Goal: Task Accomplishment & Management: Manage account settings

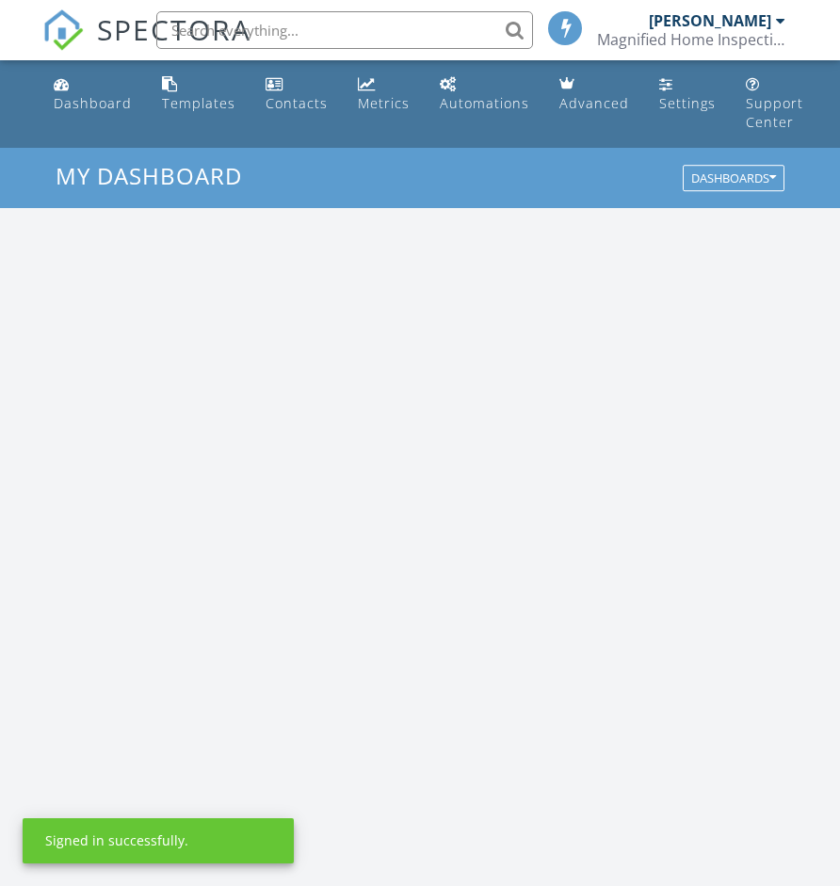
scroll to position [3222, 841]
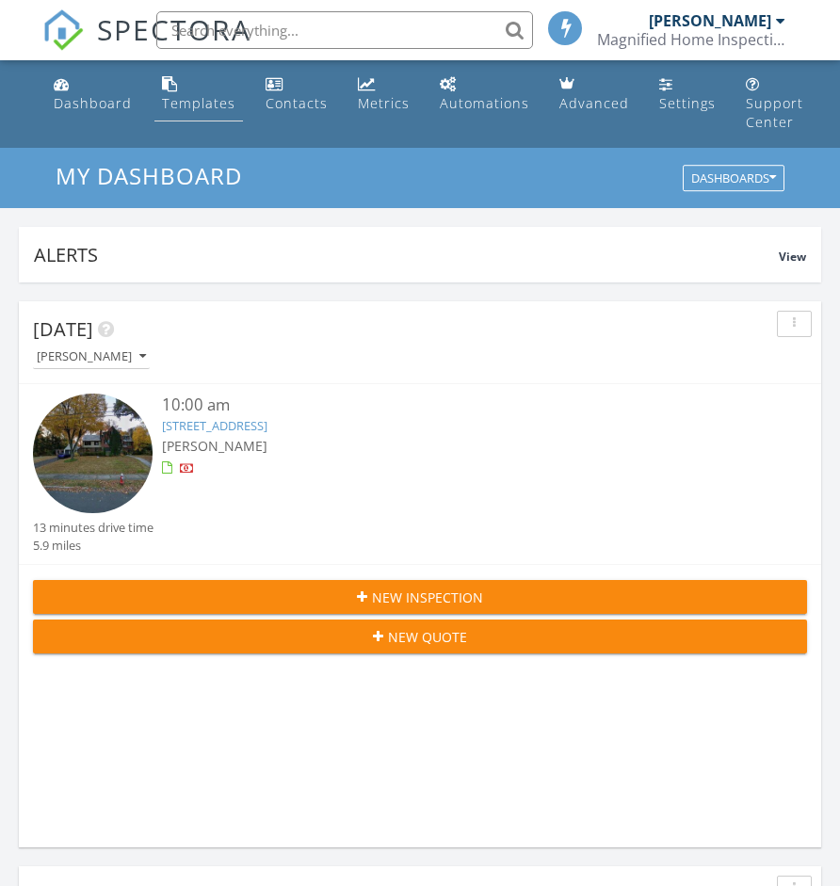
click at [199, 120] on link "Templates" at bounding box center [198, 95] width 89 height 54
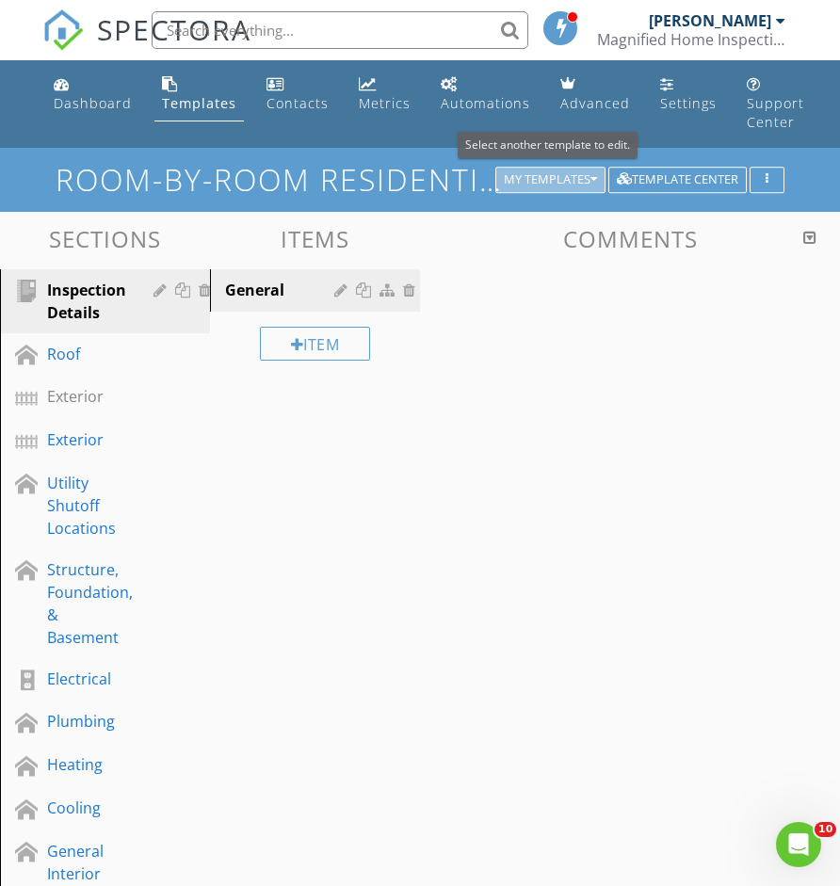
click at [580, 182] on div "My Templates" at bounding box center [550, 179] width 93 height 13
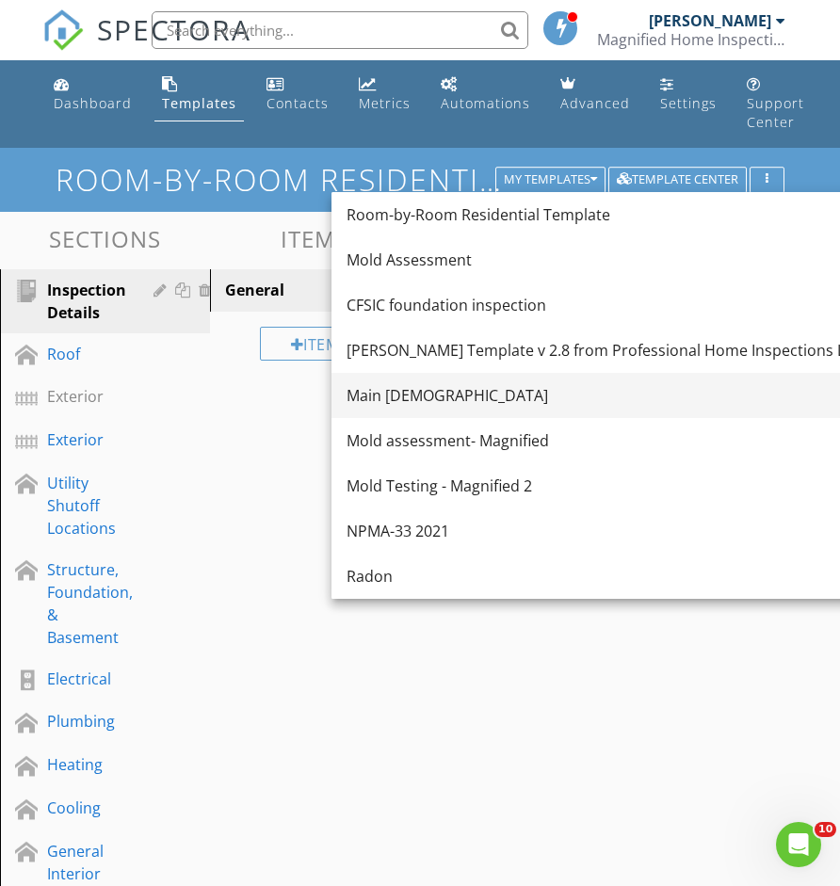
click at [463, 402] on div "Main Templete" at bounding box center [604, 395] width 515 height 23
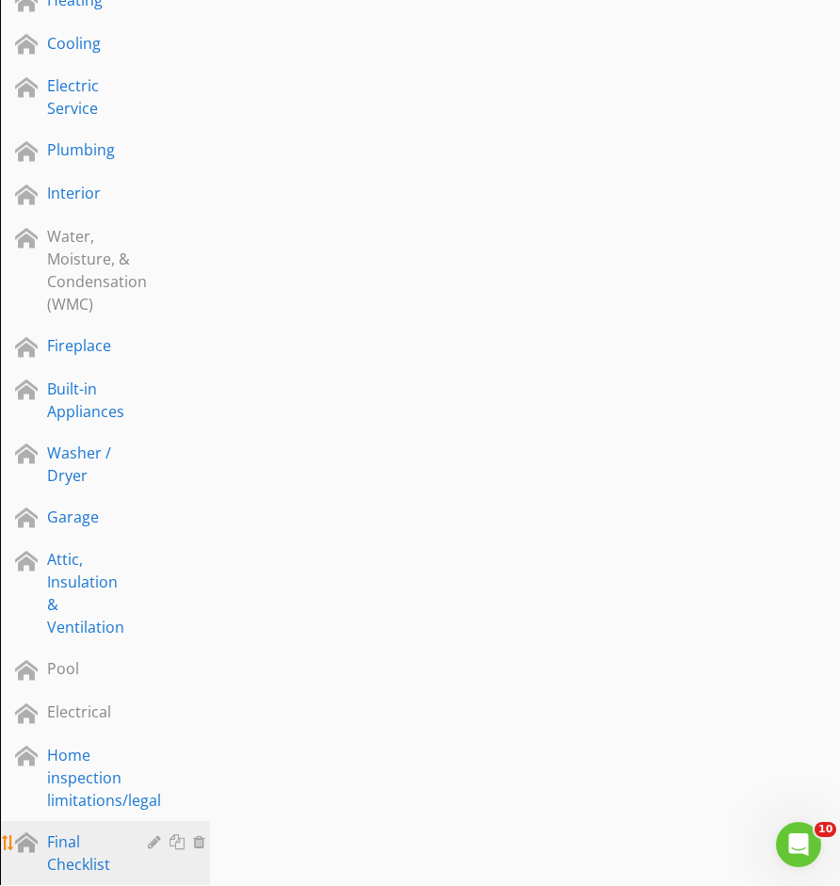
scroll to position [773, 0]
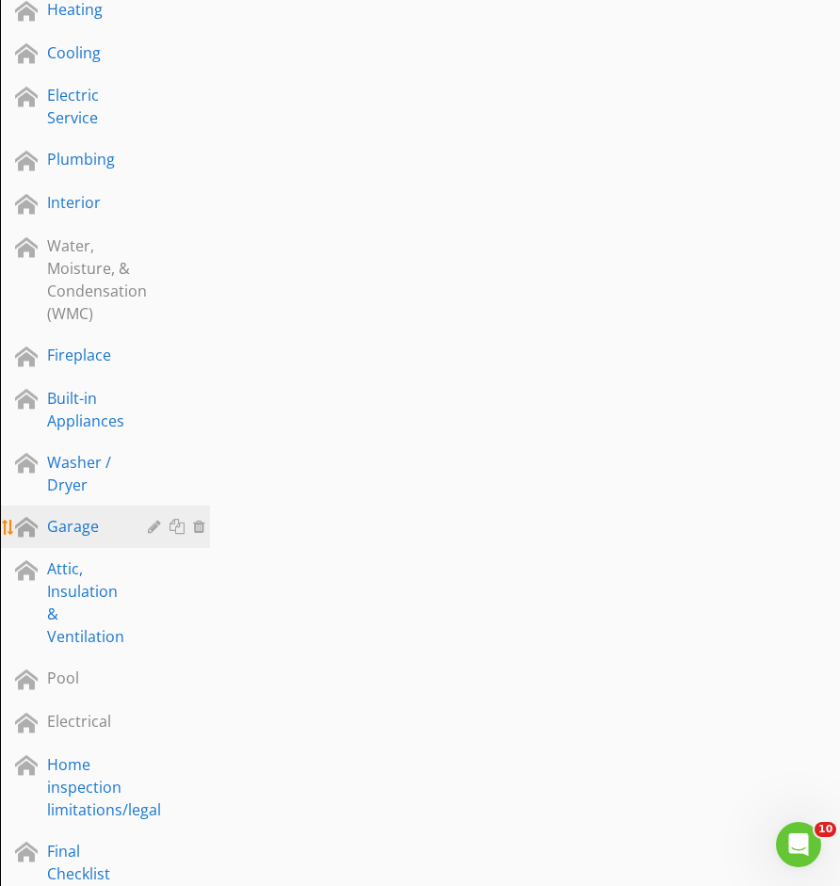
click at [98, 530] on div "Garage" at bounding box center [83, 526] width 73 height 23
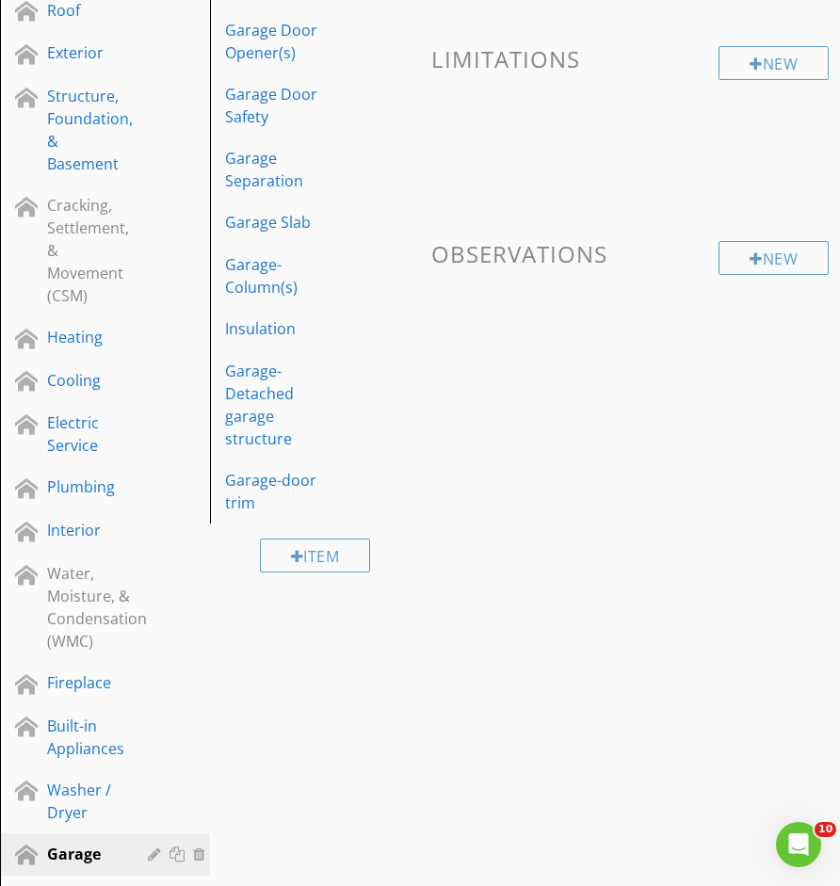
scroll to position [404, 0]
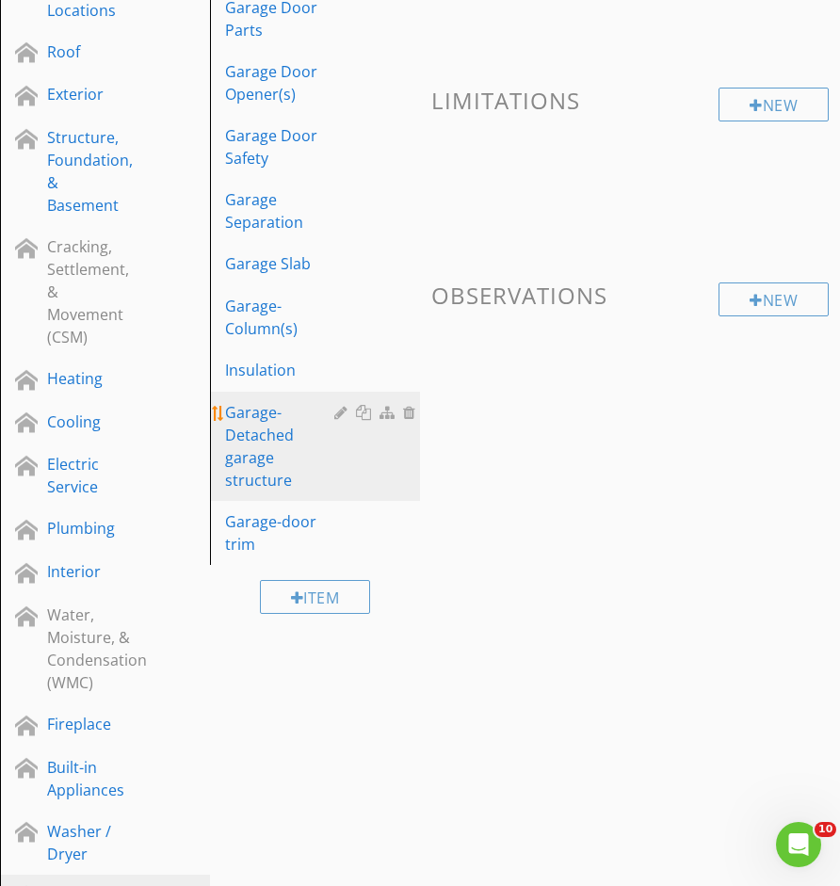
click at [271, 411] on div "Garage-Detached garage structure" at bounding box center [282, 446] width 115 height 90
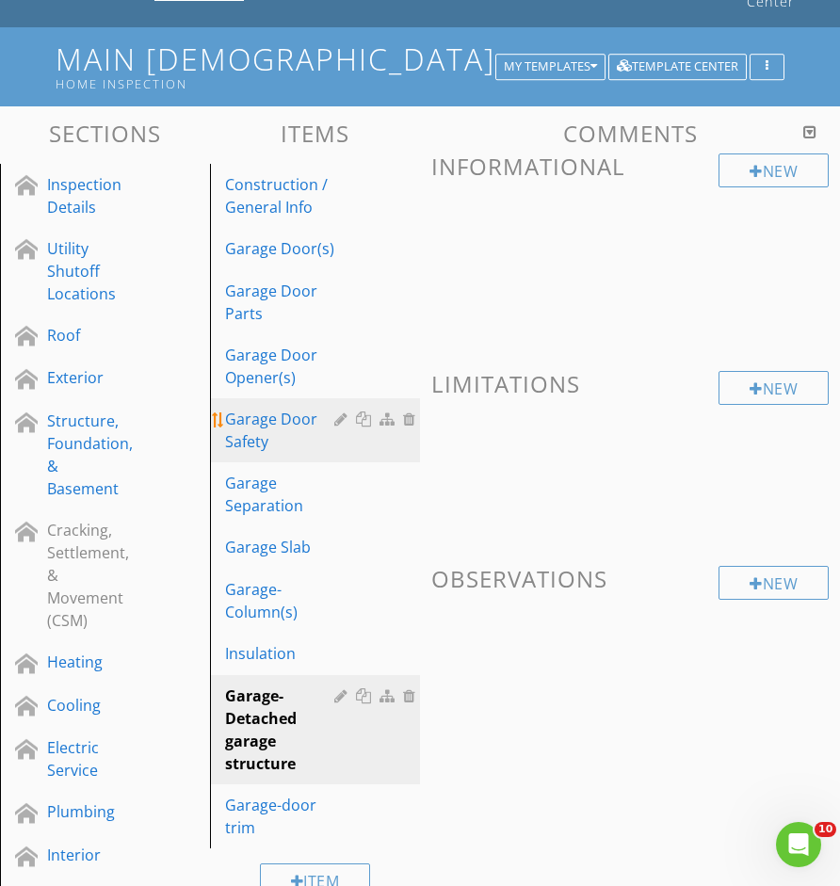
scroll to position [183, 0]
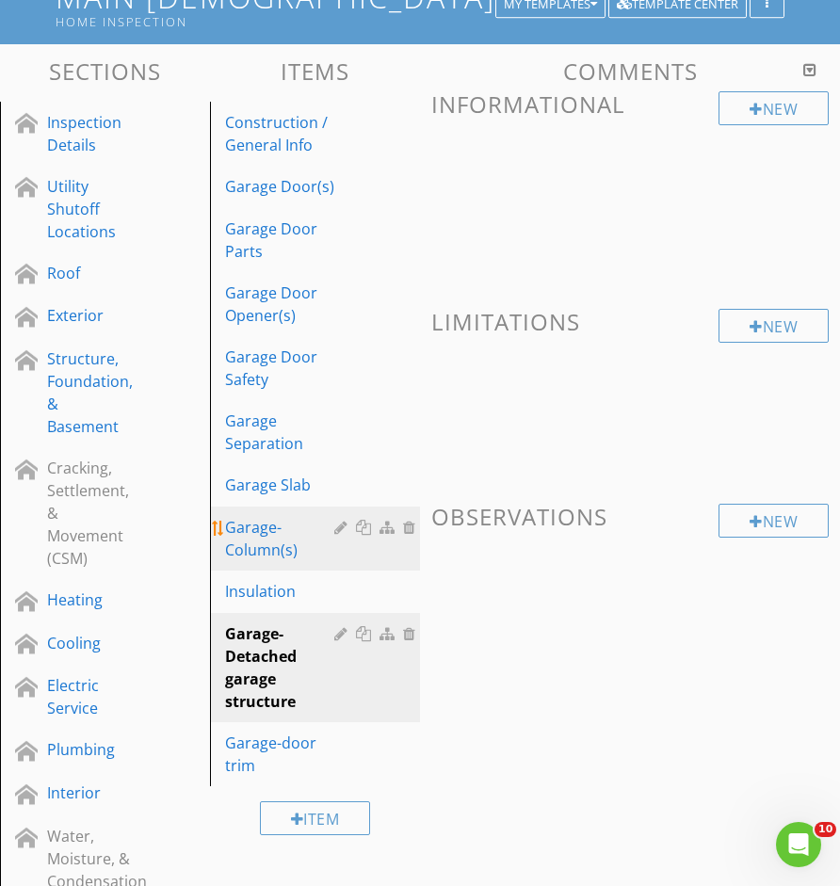
click at [270, 564] on link "Garage- Column(s)" at bounding box center [318, 539] width 204 height 64
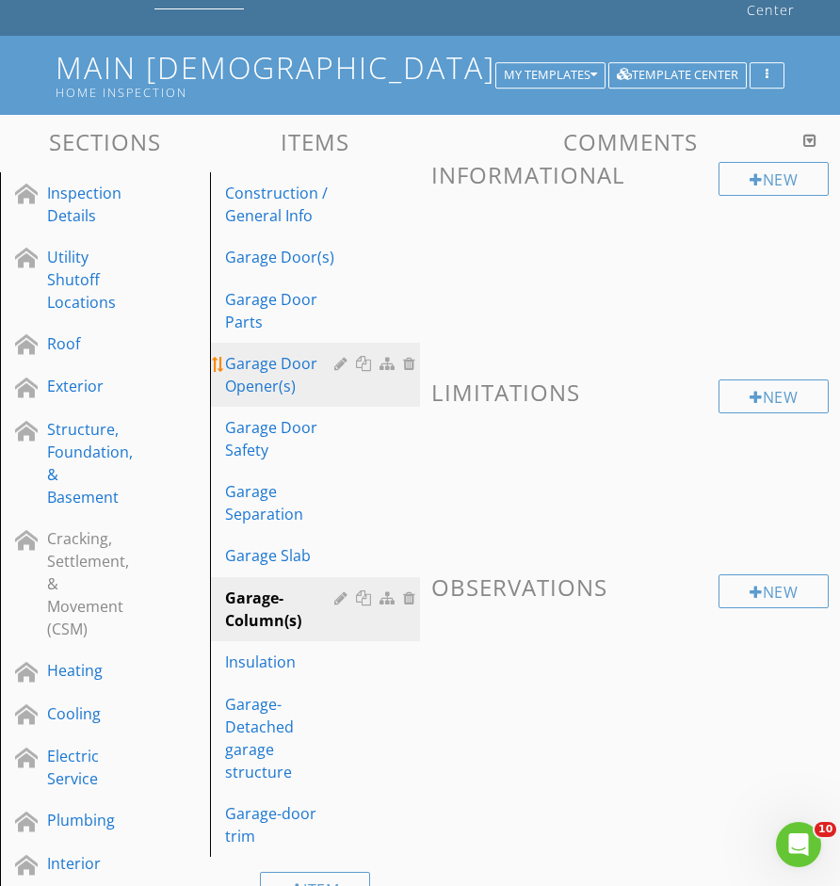
scroll to position [124, 0]
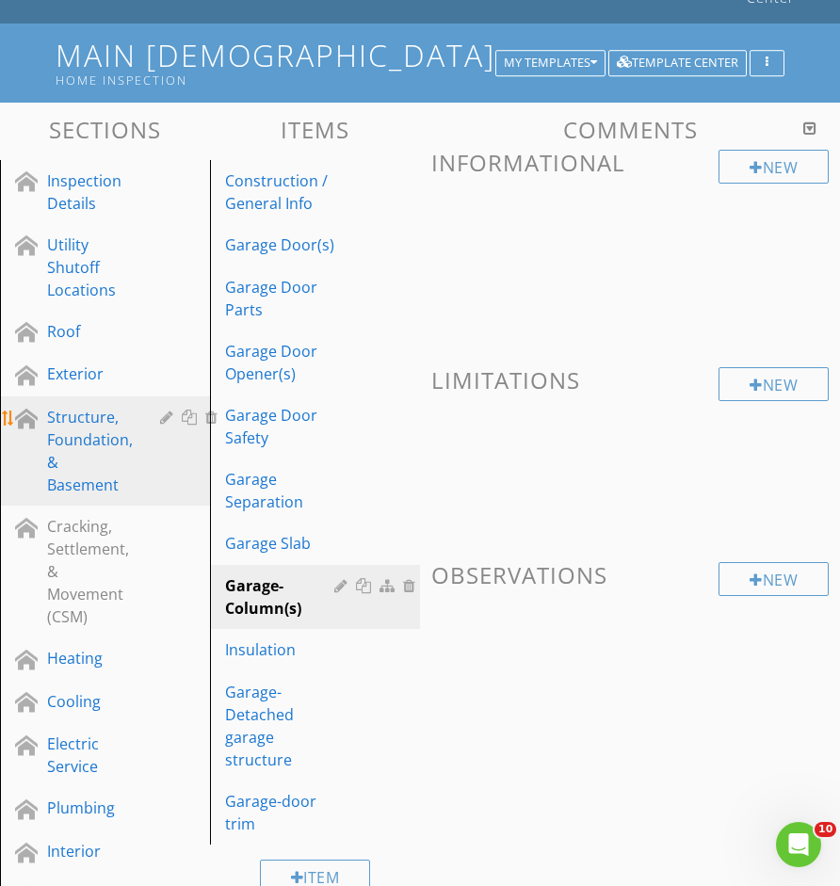
click at [107, 483] on div "Structure, Foundation, & Basement" at bounding box center [90, 451] width 86 height 90
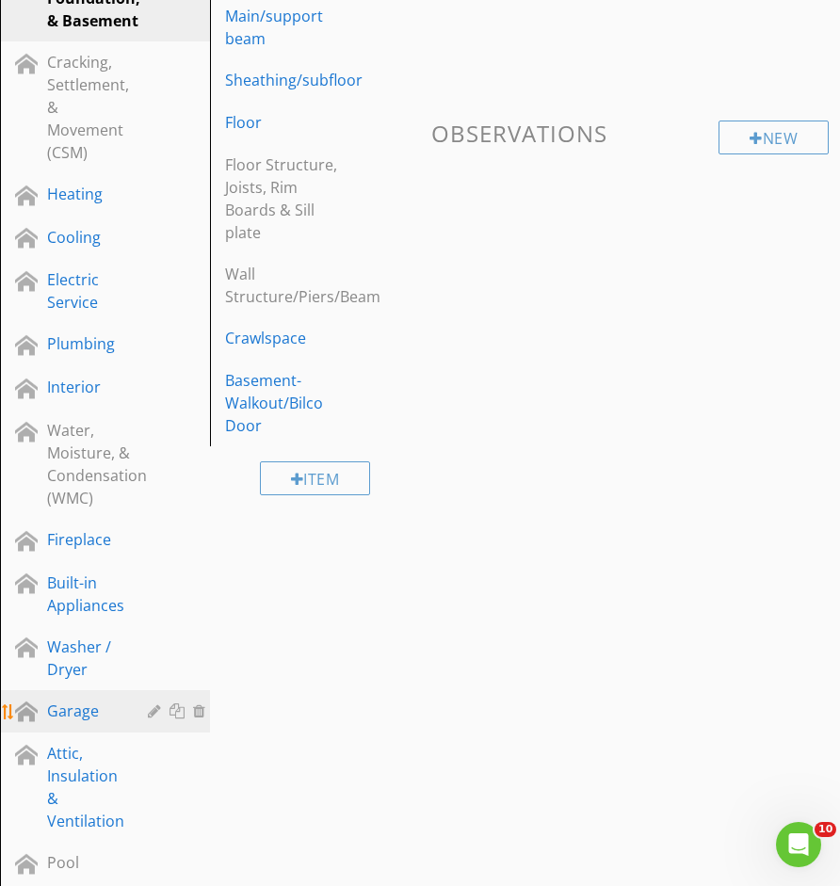
scroll to position [567, 0]
click at [93, 722] on div "Garage" at bounding box center [83, 710] width 73 height 23
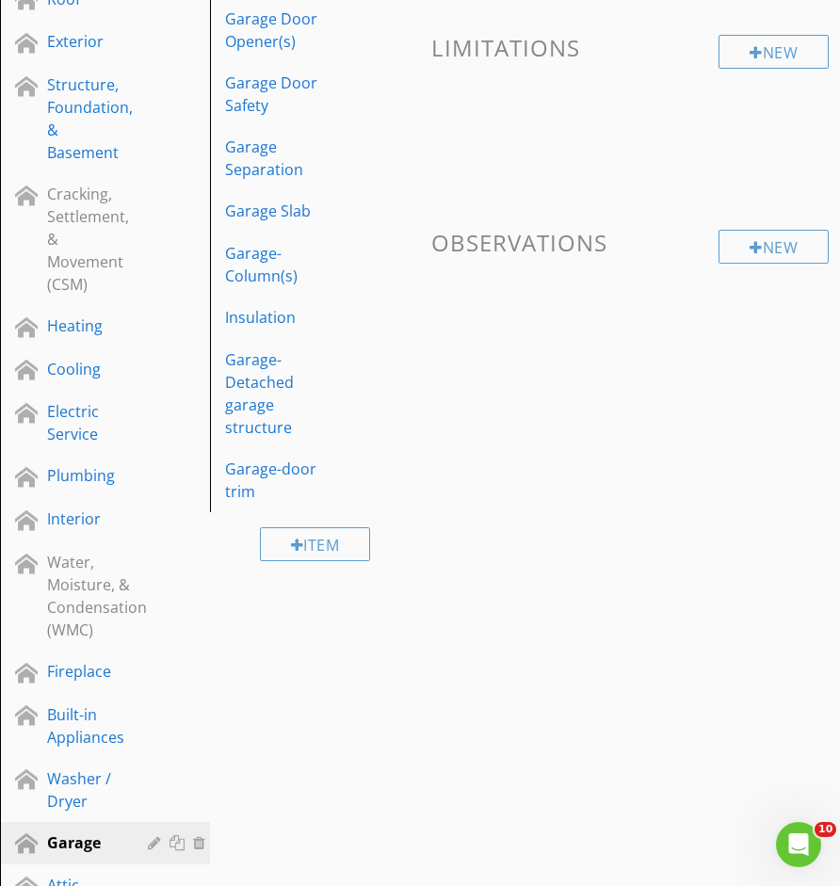
scroll to position [441, 0]
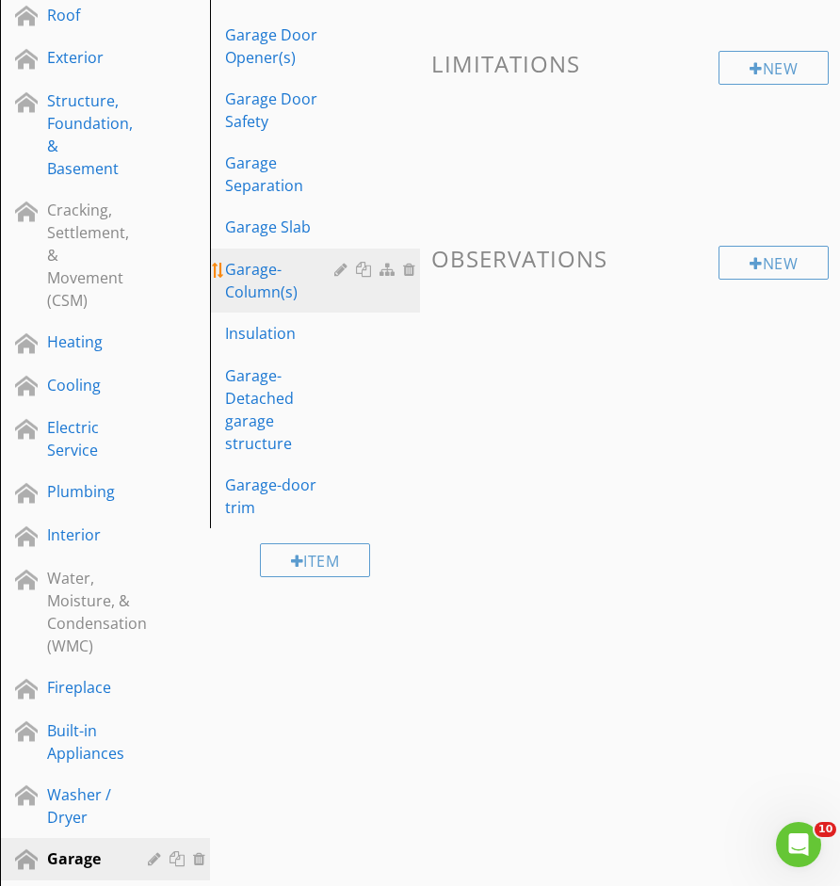
click at [264, 291] on div "Garage- Column(s)" at bounding box center [282, 280] width 115 height 45
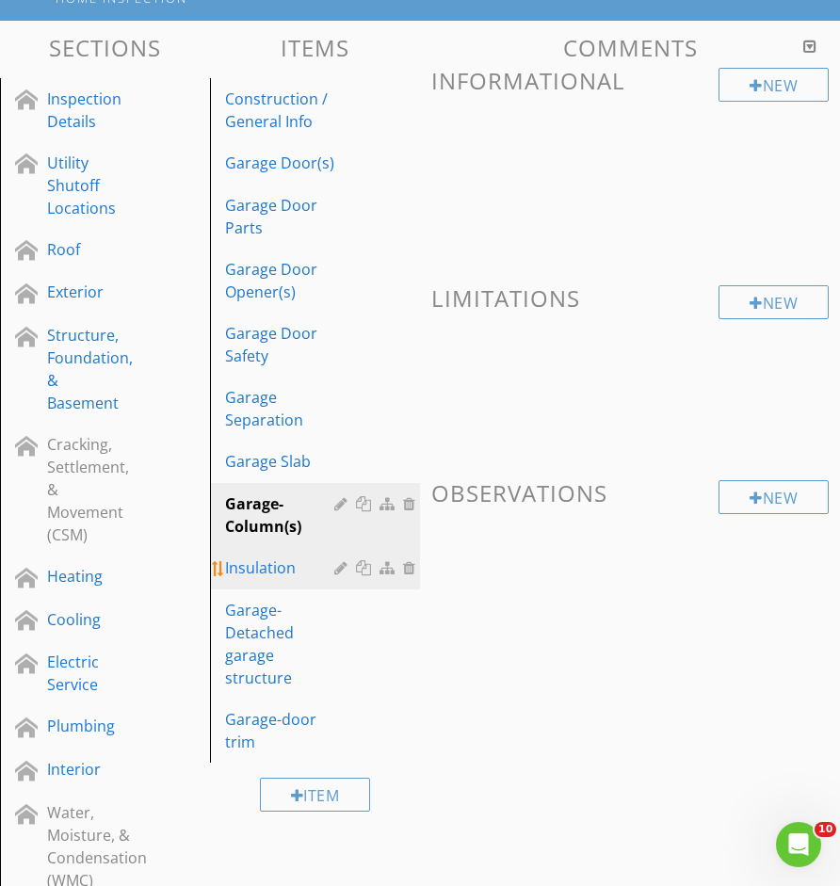
scroll to position [206, 0]
click at [293, 576] on div "Insulation" at bounding box center [282, 568] width 115 height 23
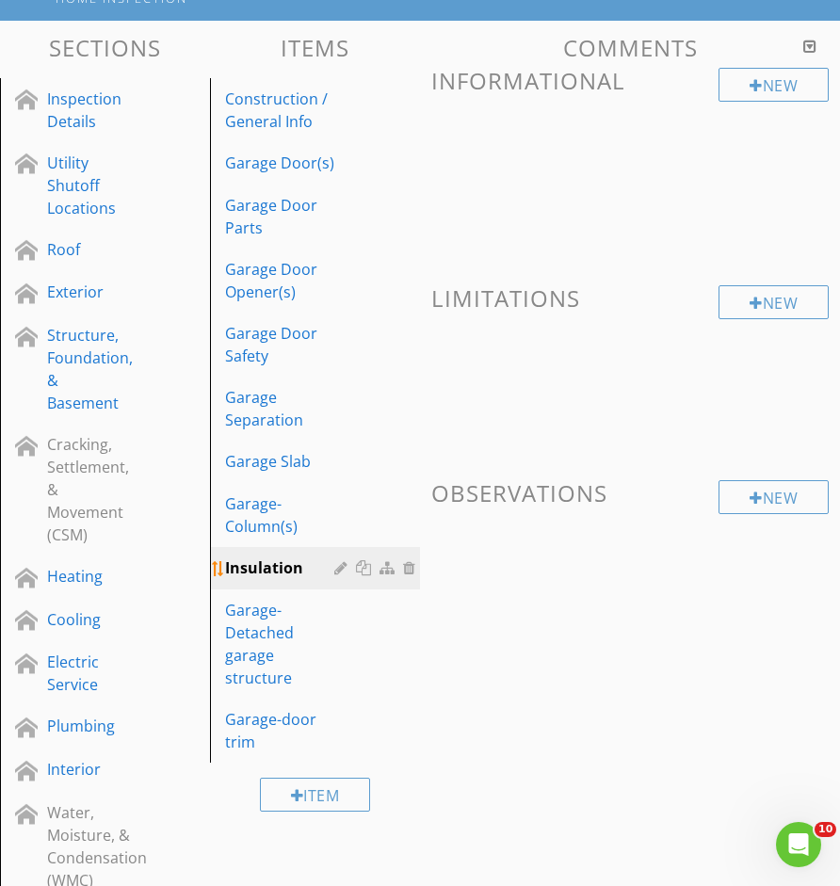
click at [277, 572] on div "Insulation" at bounding box center [282, 568] width 115 height 23
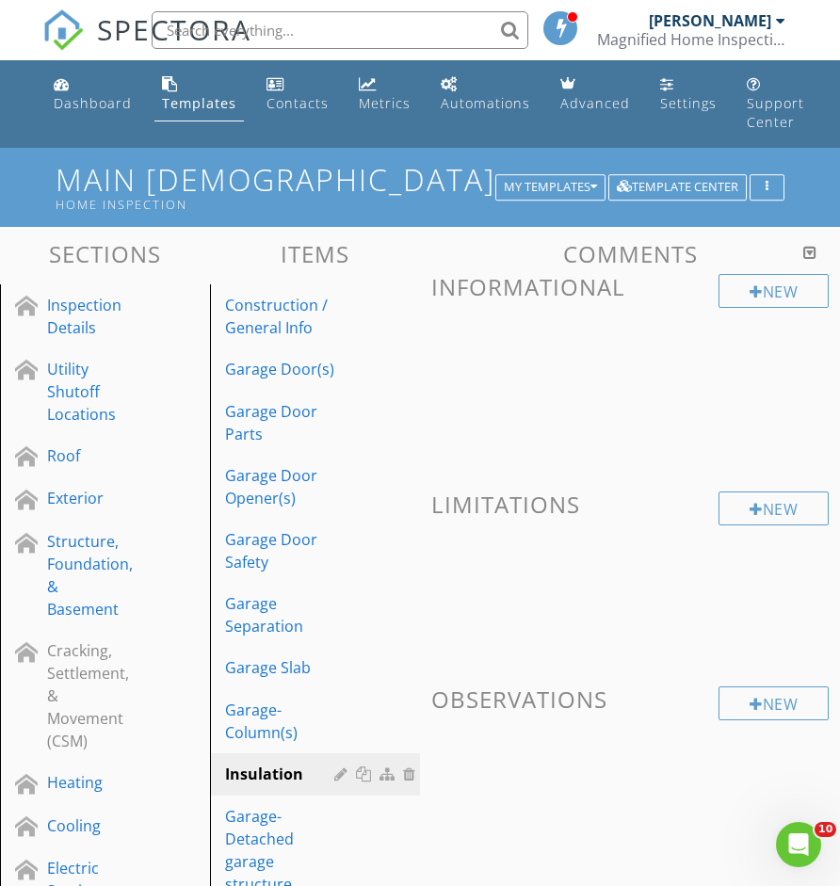
scroll to position [0, 0]
click at [61, 112] on link "Dashboard" at bounding box center [92, 95] width 93 height 54
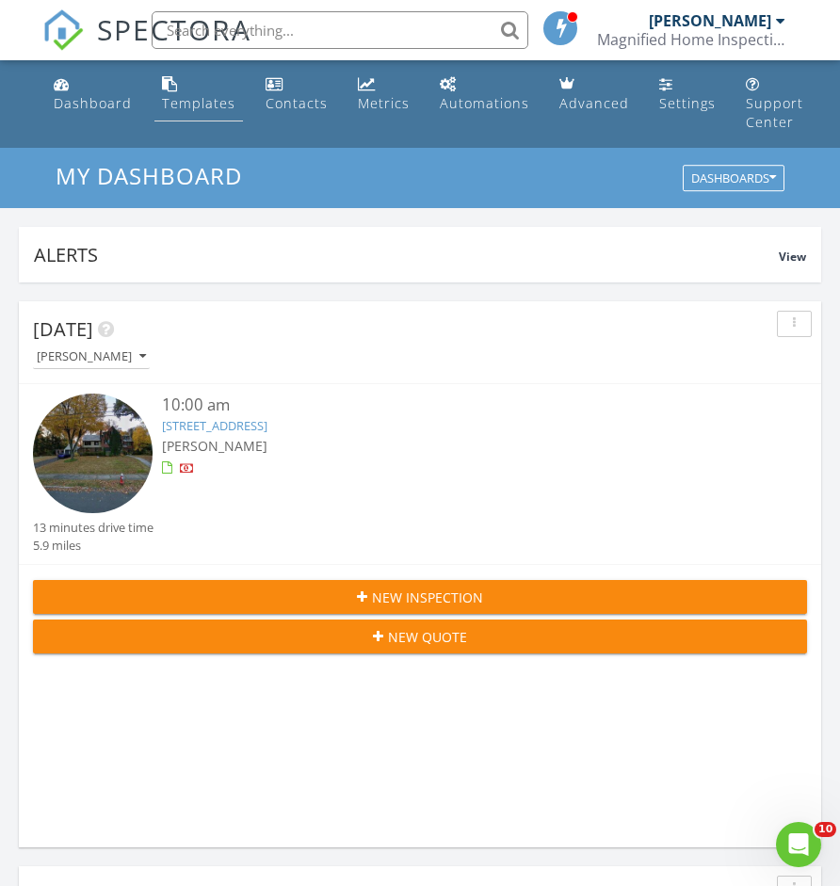
click at [193, 118] on link "Templates" at bounding box center [198, 95] width 89 height 54
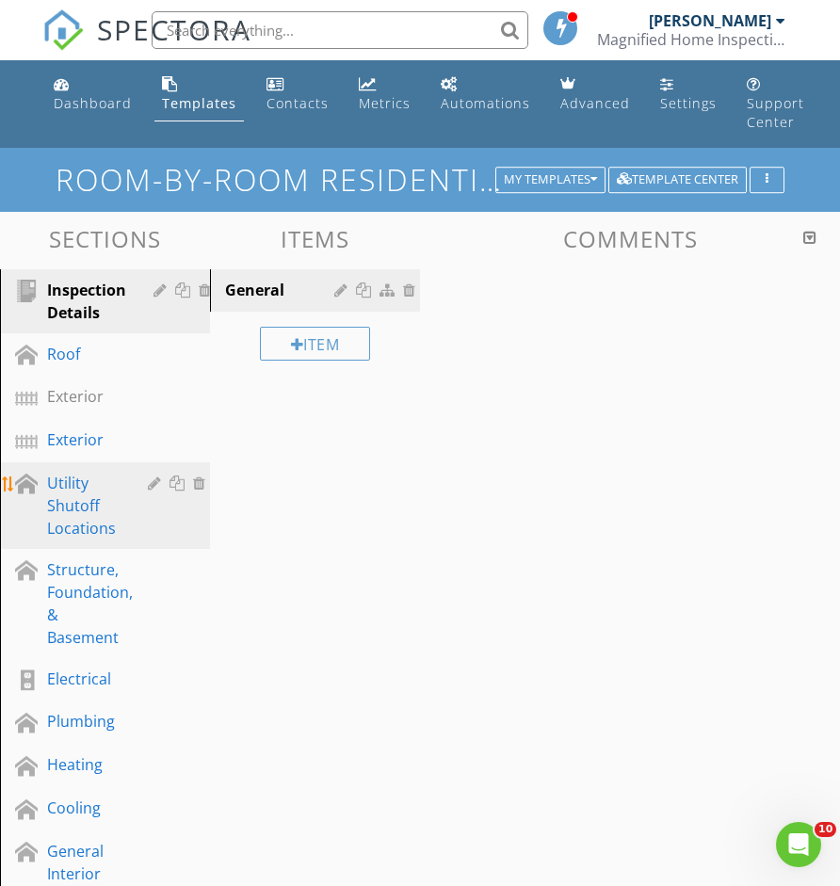
click at [99, 510] on div "Utility Shutoff Locations" at bounding box center [83, 506] width 73 height 68
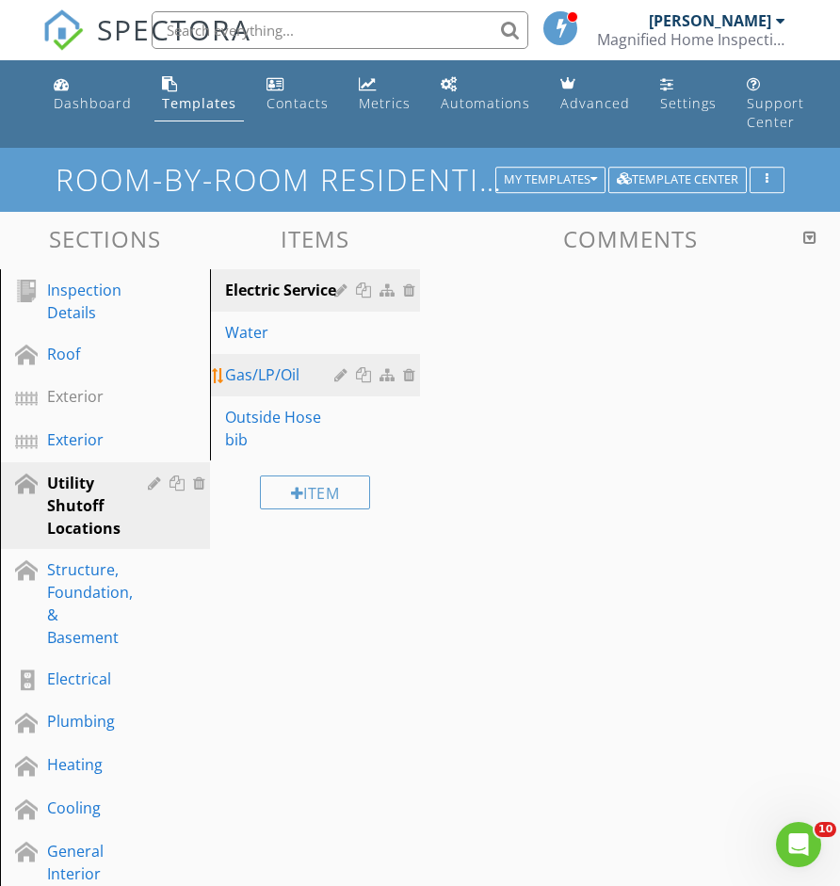
click at [255, 382] on div "Gas/LP/Oil" at bounding box center [282, 375] width 115 height 23
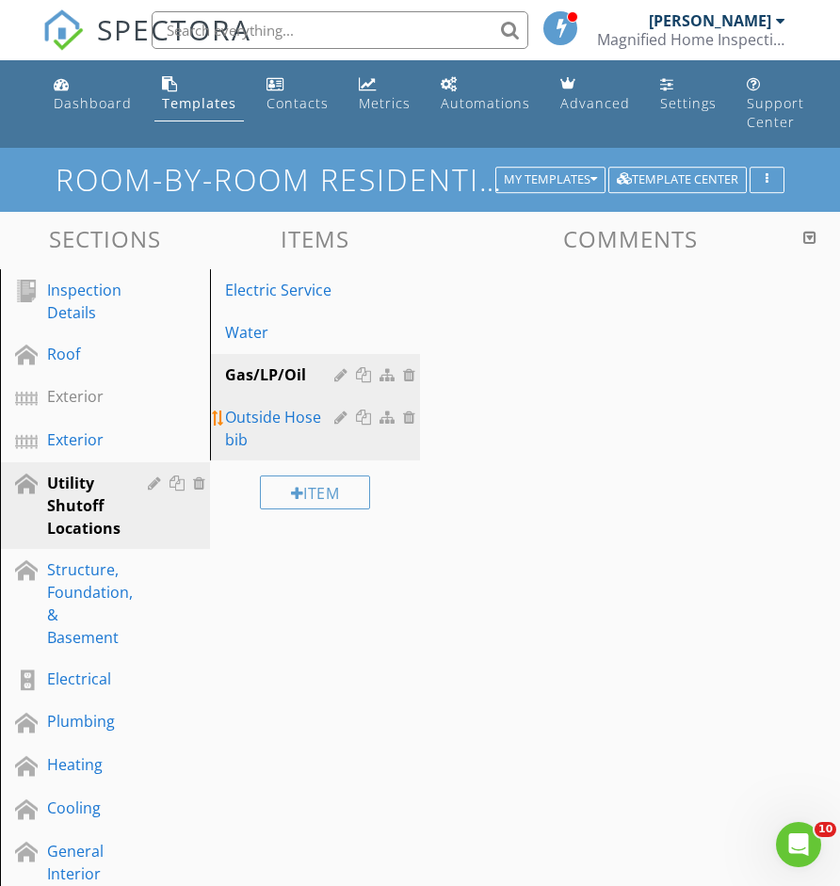
click at [254, 423] on div "Outside Hose bib" at bounding box center [282, 428] width 115 height 45
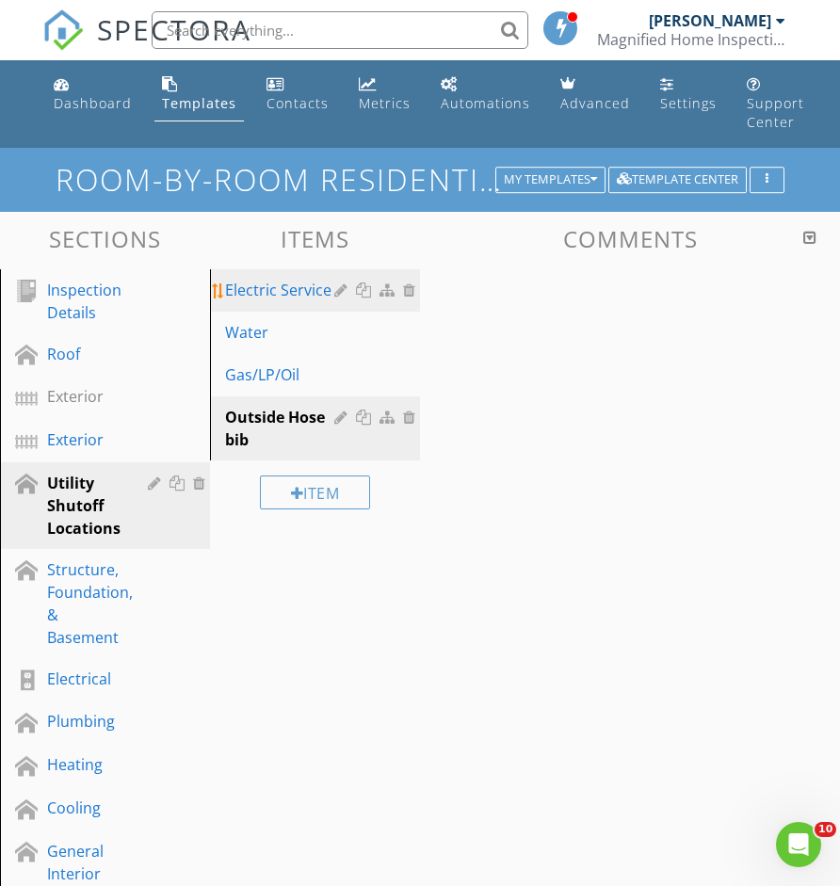
click at [290, 293] on div "Electric Service" at bounding box center [282, 290] width 115 height 23
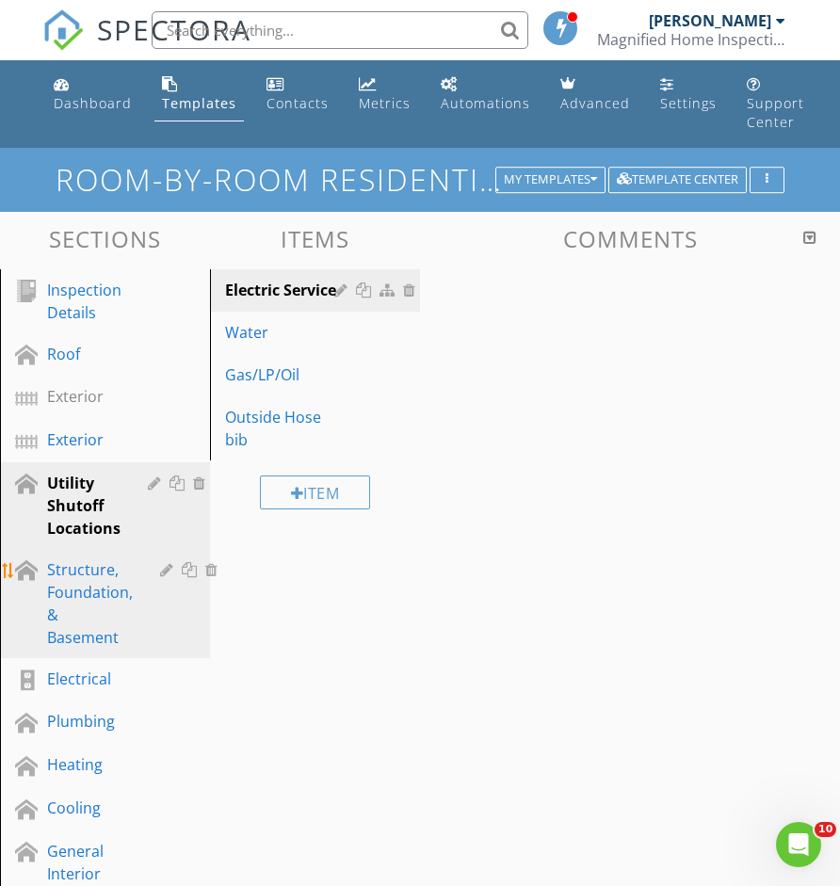
click at [102, 596] on div "Structure, Foundation, & Basement" at bounding box center [90, 604] width 86 height 90
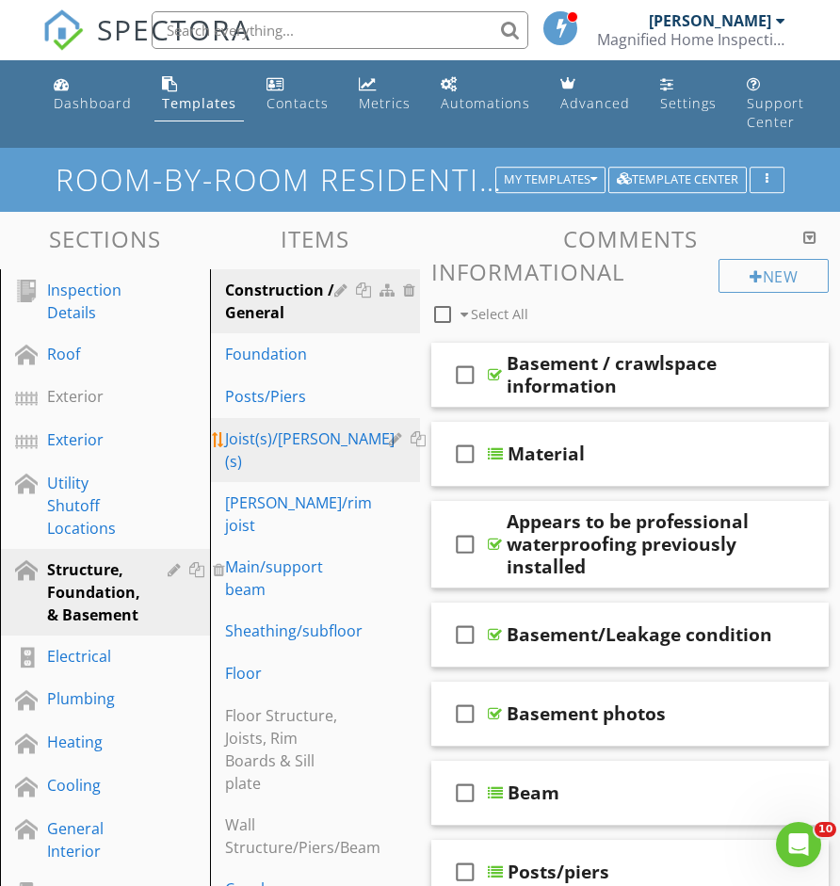
click at [245, 444] on div "Joist(s)/Trusse(s)" at bounding box center [310, 450] width 170 height 45
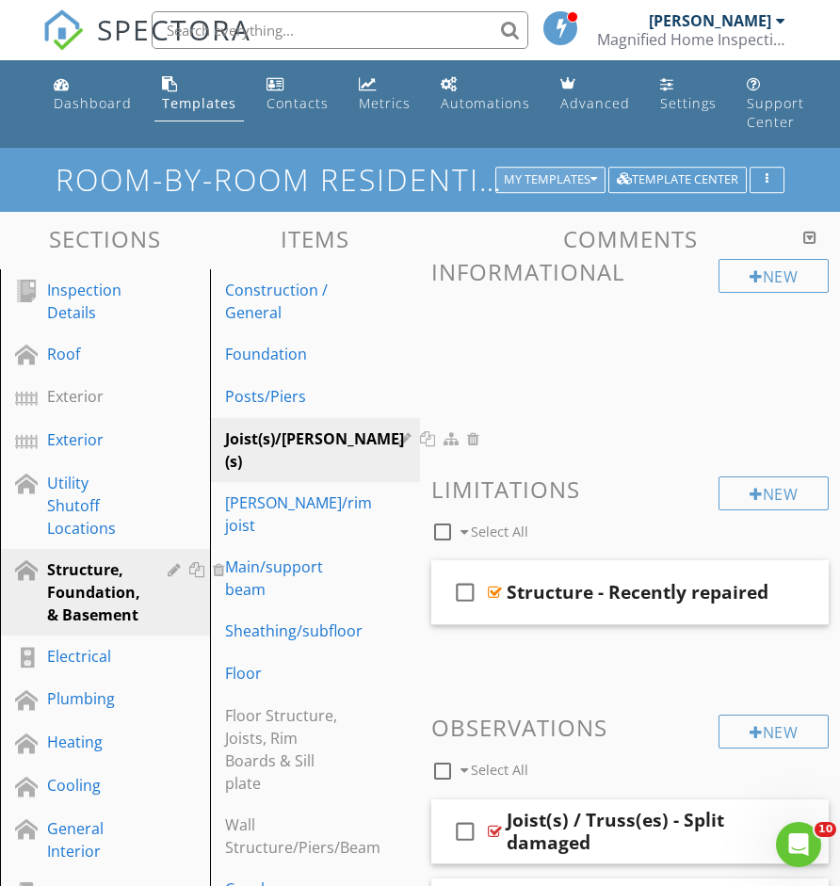
click at [549, 173] on div "My Templates" at bounding box center [550, 179] width 93 height 13
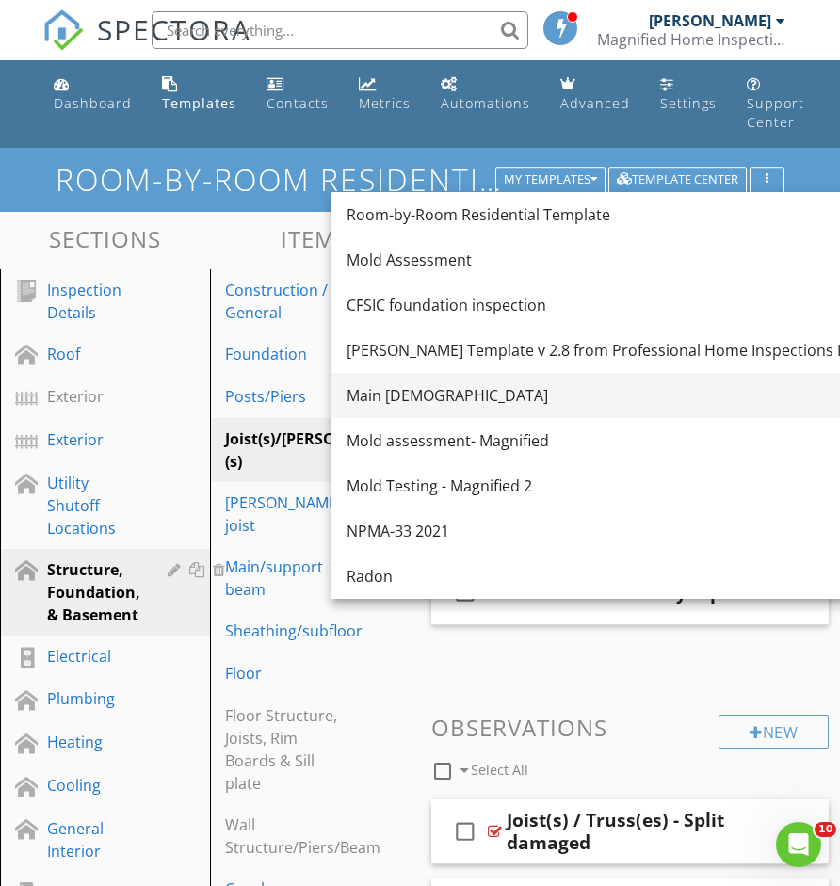
click at [442, 414] on link "Main Templete" at bounding box center [604, 395] width 545 height 45
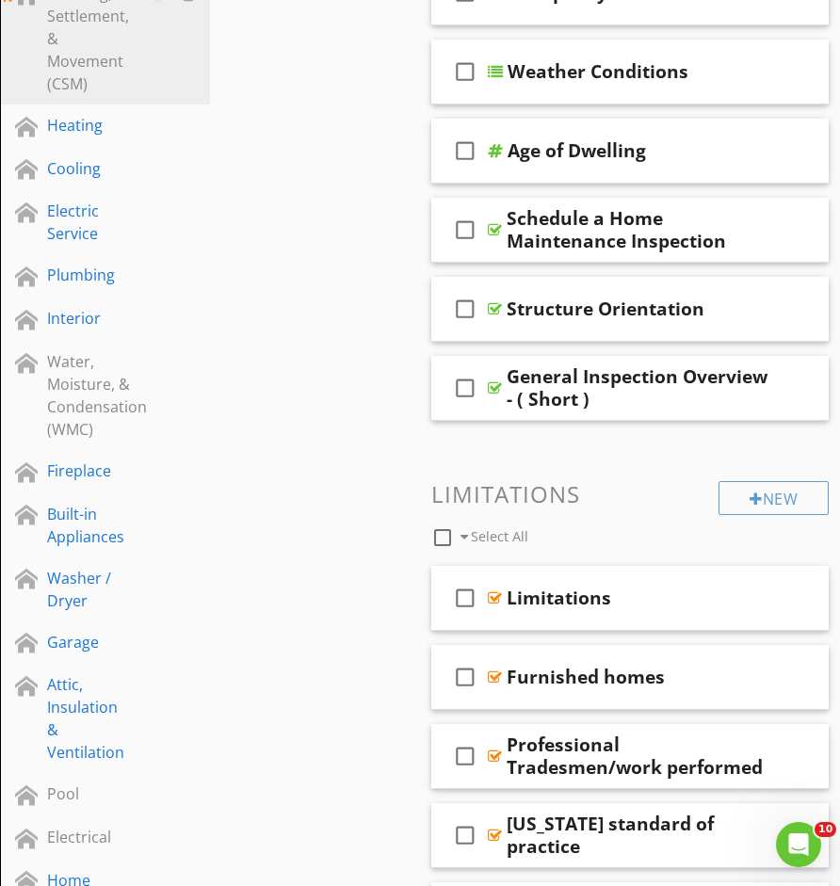
scroll to position [677, 0]
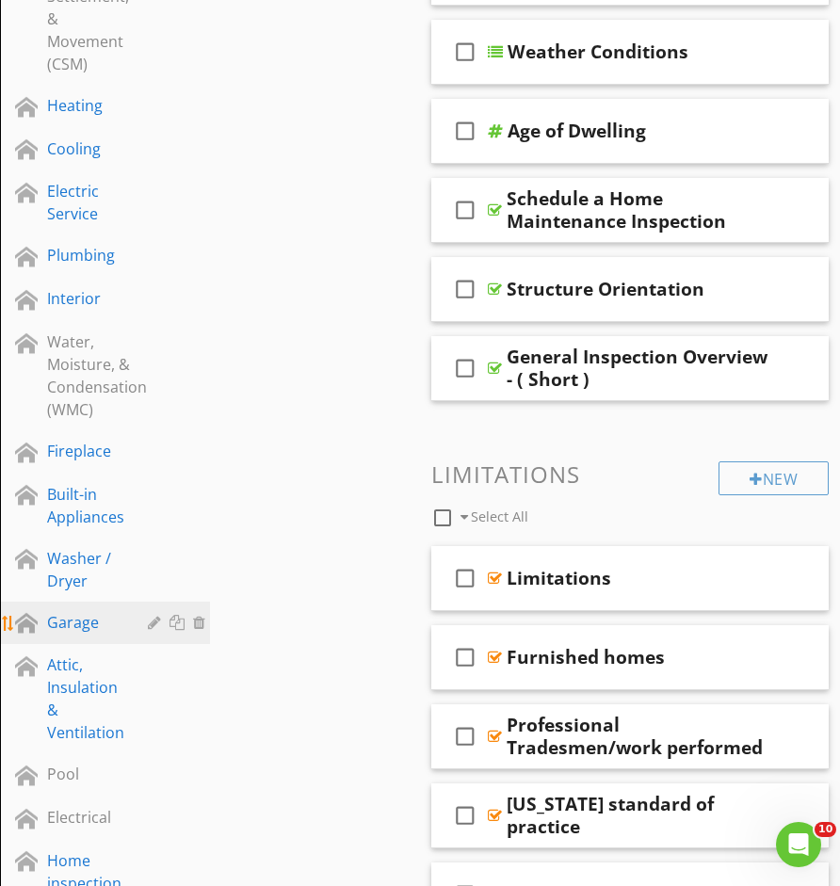
click at [83, 624] on div "Garage" at bounding box center [83, 622] width 73 height 23
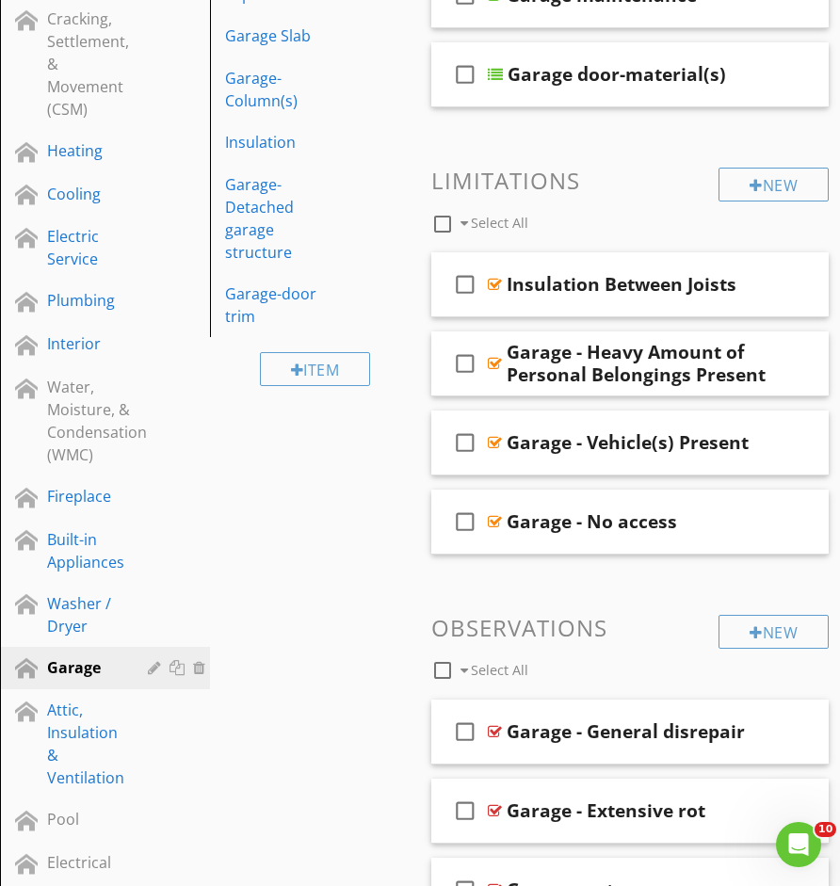
scroll to position [624, 0]
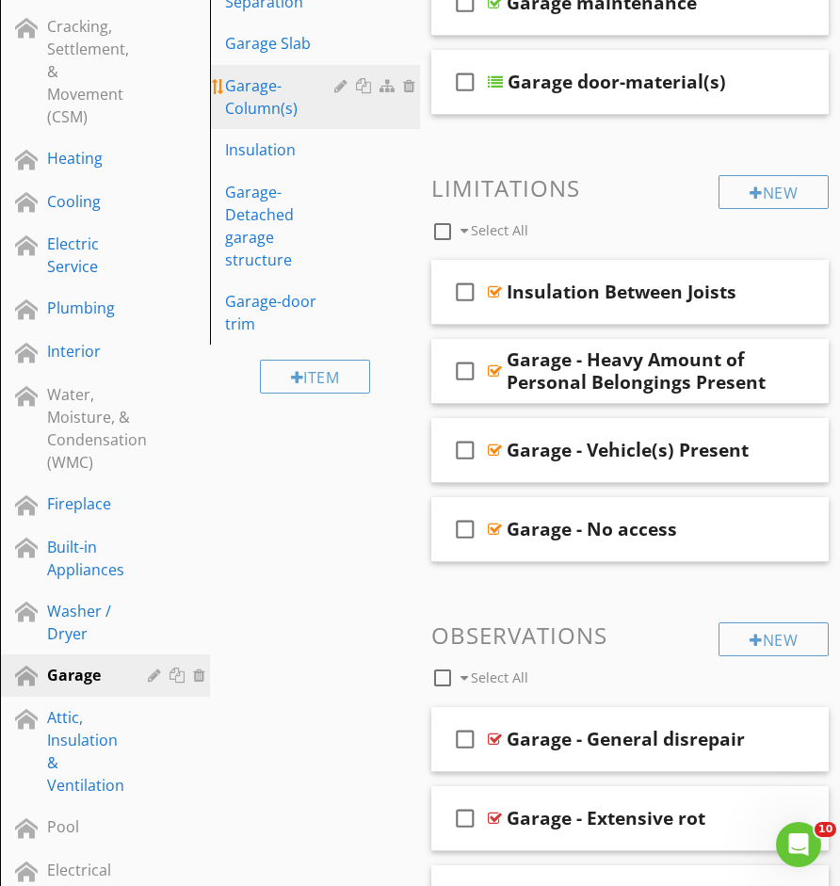
click at [298, 110] on div "Garage- Column(s)" at bounding box center [282, 96] width 115 height 45
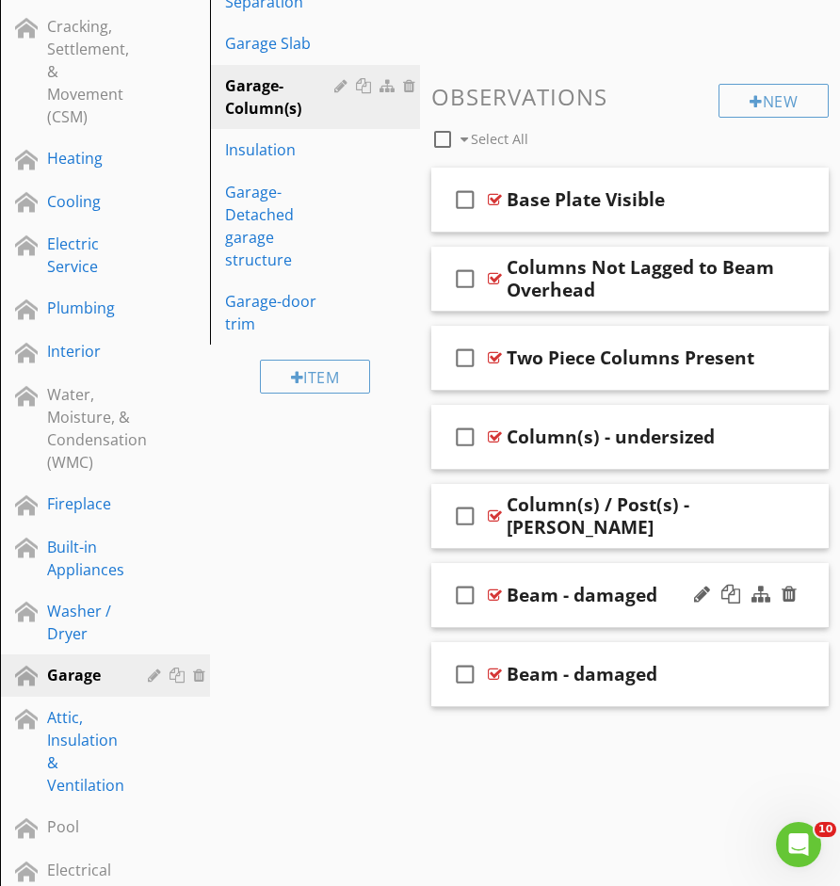
click at [504, 621] on div "check_box_outline_blank Beam - damaged" at bounding box center [629, 595] width 397 height 65
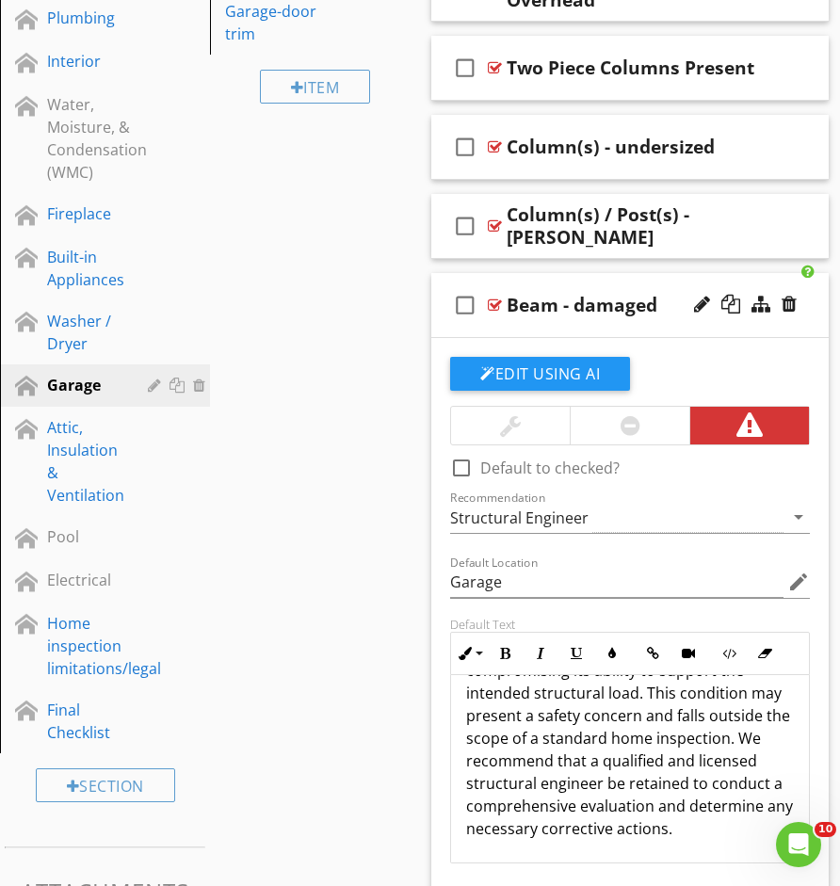
scroll to position [84, 0]
click at [630, 331] on div "check_box_outline_blank Beam - damaged" at bounding box center [629, 305] width 397 height 65
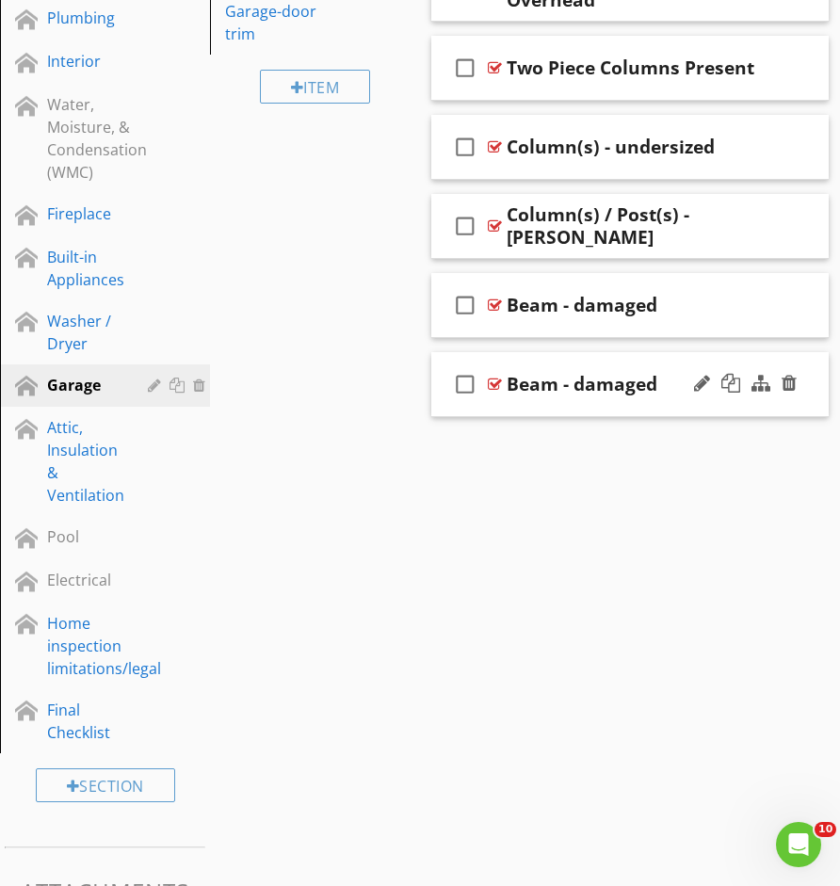
click at [600, 408] on div "check_box_outline_blank Beam - damaged" at bounding box center [629, 384] width 397 height 65
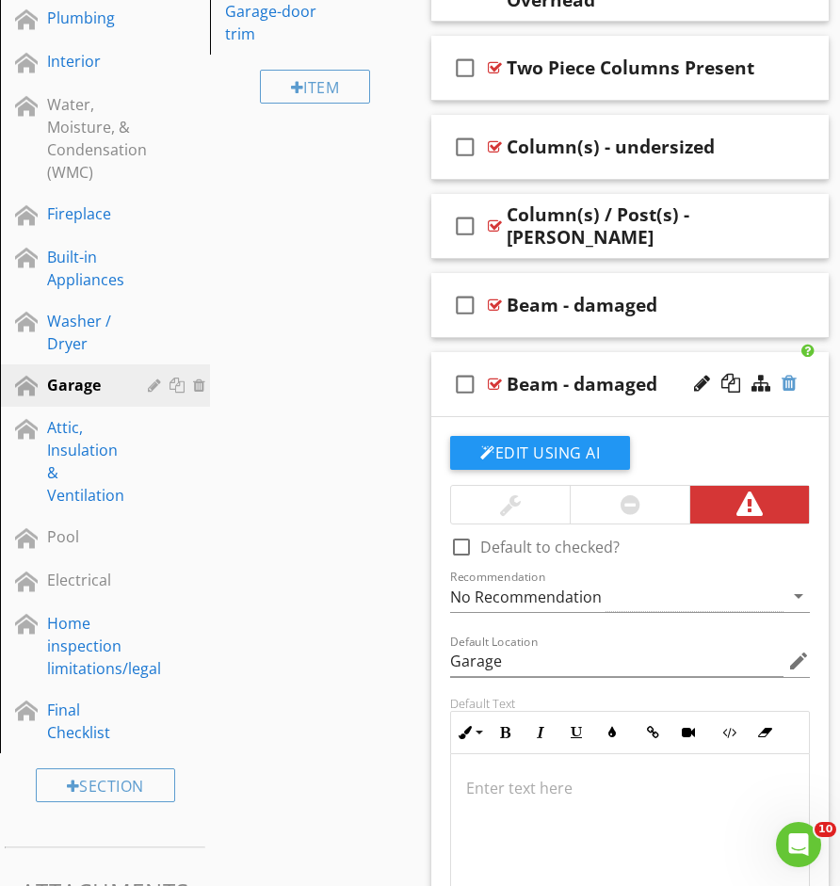
click at [793, 379] on div at bounding box center [789, 383] width 15 height 19
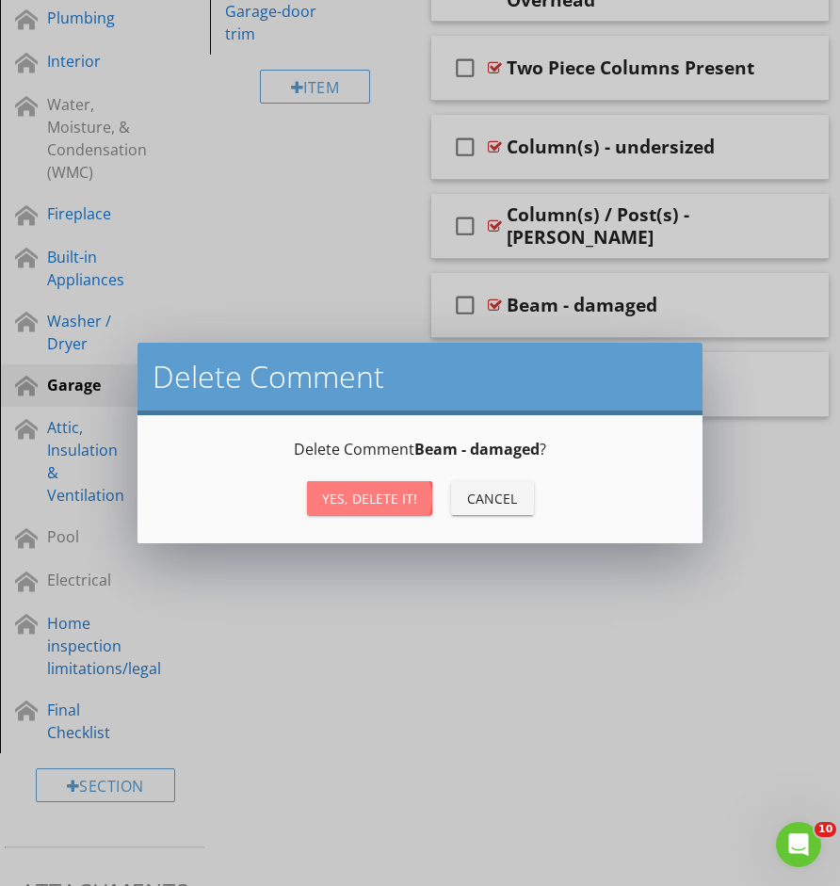
click at [401, 493] on div "Yes, Delete it!" at bounding box center [369, 499] width 95 height 20
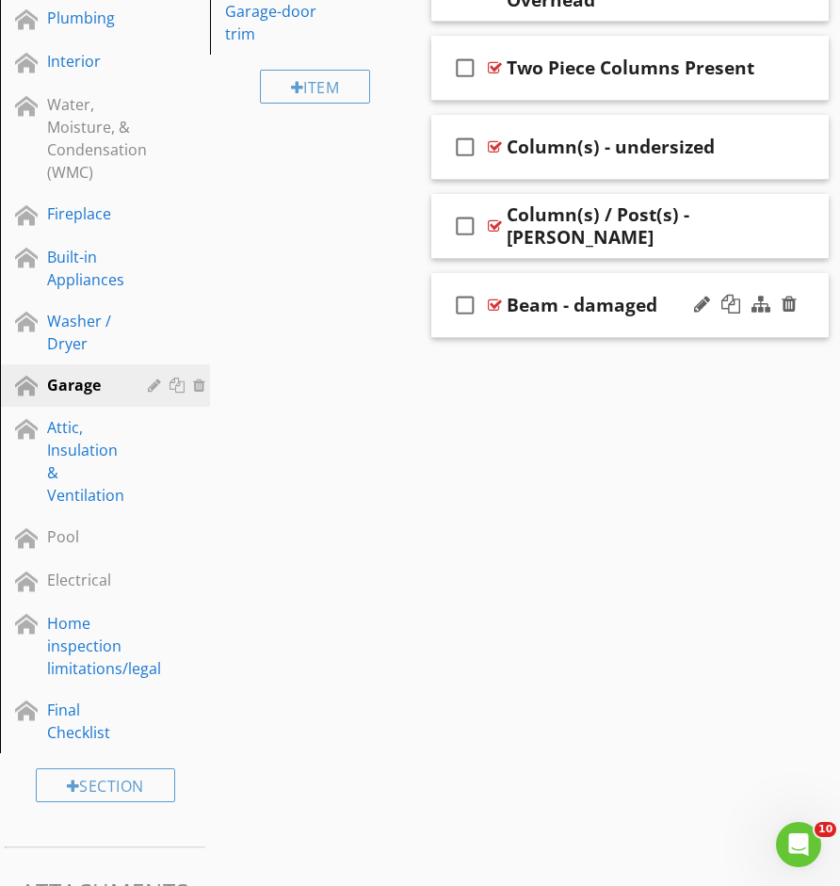
click at [629, 325] on div "check_box_outline_blank Beam - damaged" at bounding box center [629, 305] width 397 height 65
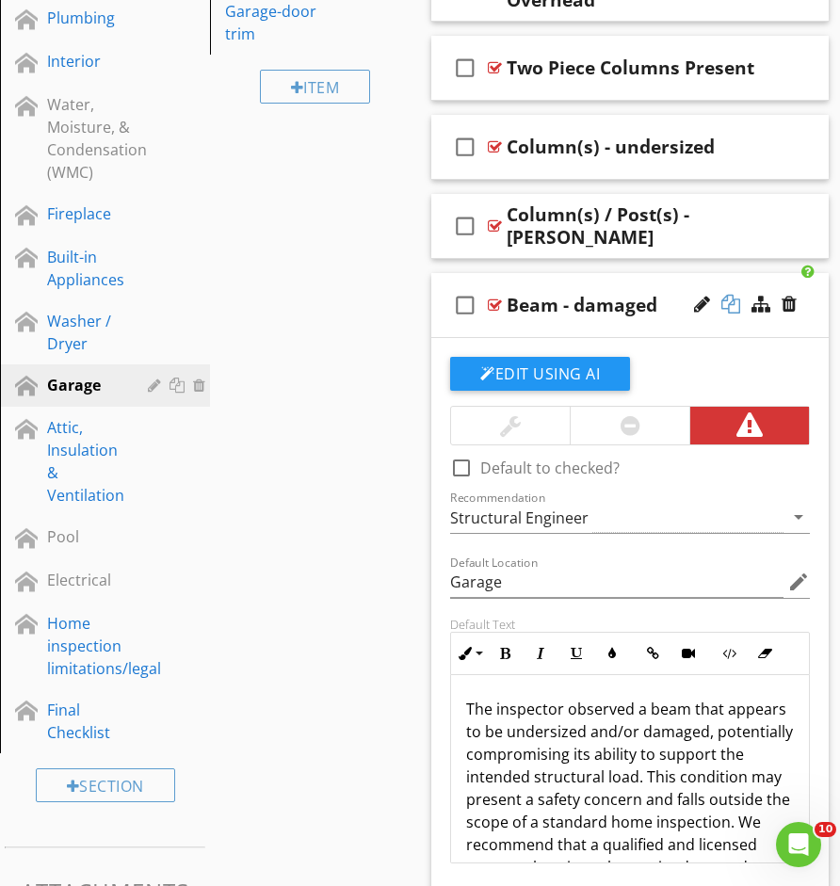
click at [733, 306] on div at bounding box center [731, 304] width 19 height 19
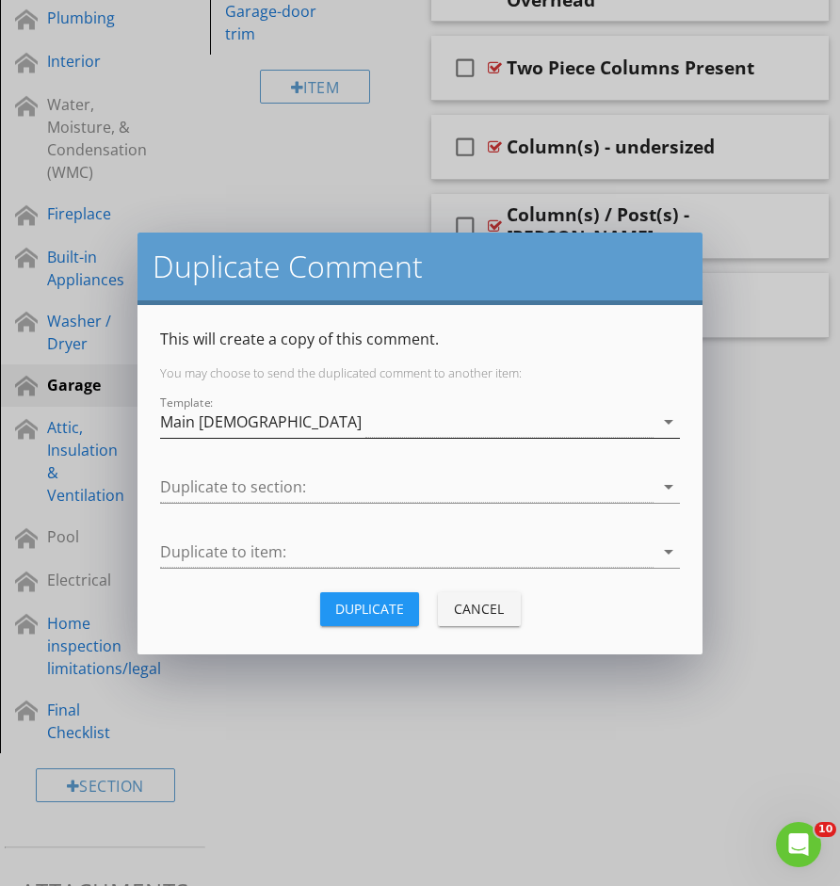
click at [495, 422] on div "Main [DEMOGRAPHIC_DATA]" at bounding box center [407, 422] width 494 height 31
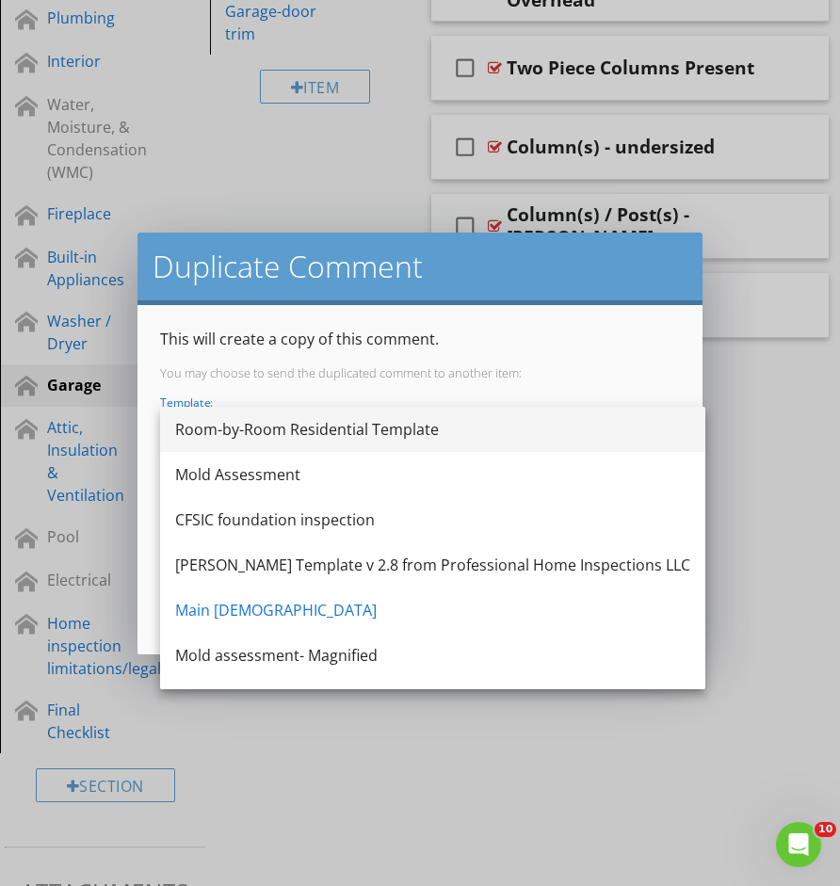
click at [449, 432] on div "Room-by-Room Residential Template" at bounding box center [432, 429] width 515 height 23
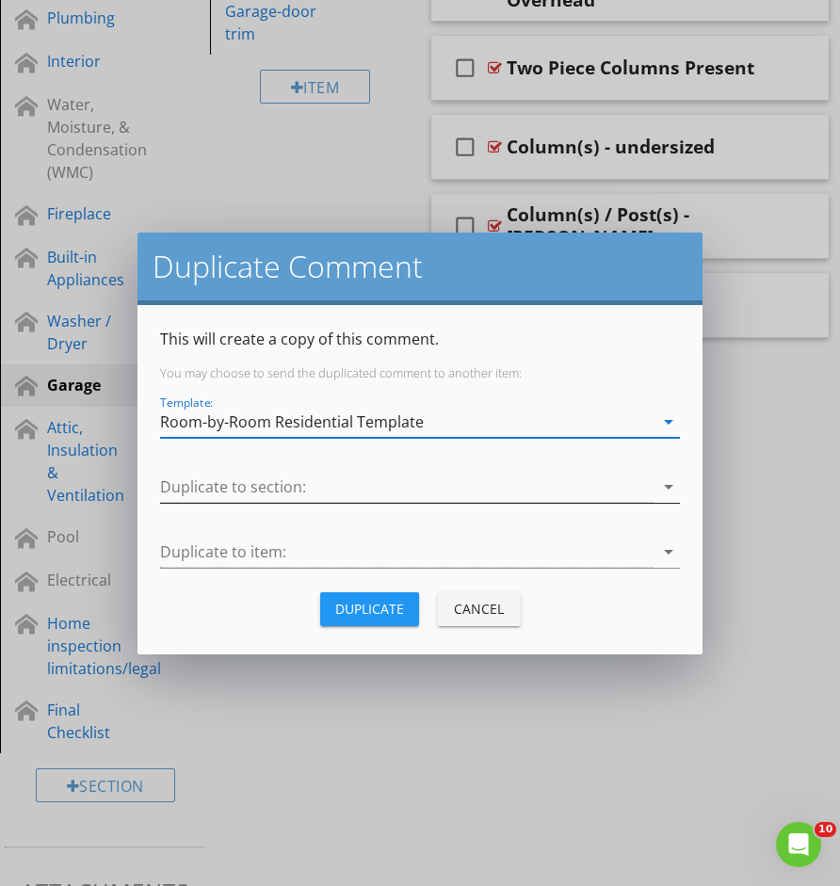
click at [414, 475] on div at bounding box center [407, 487] width 494 height 31
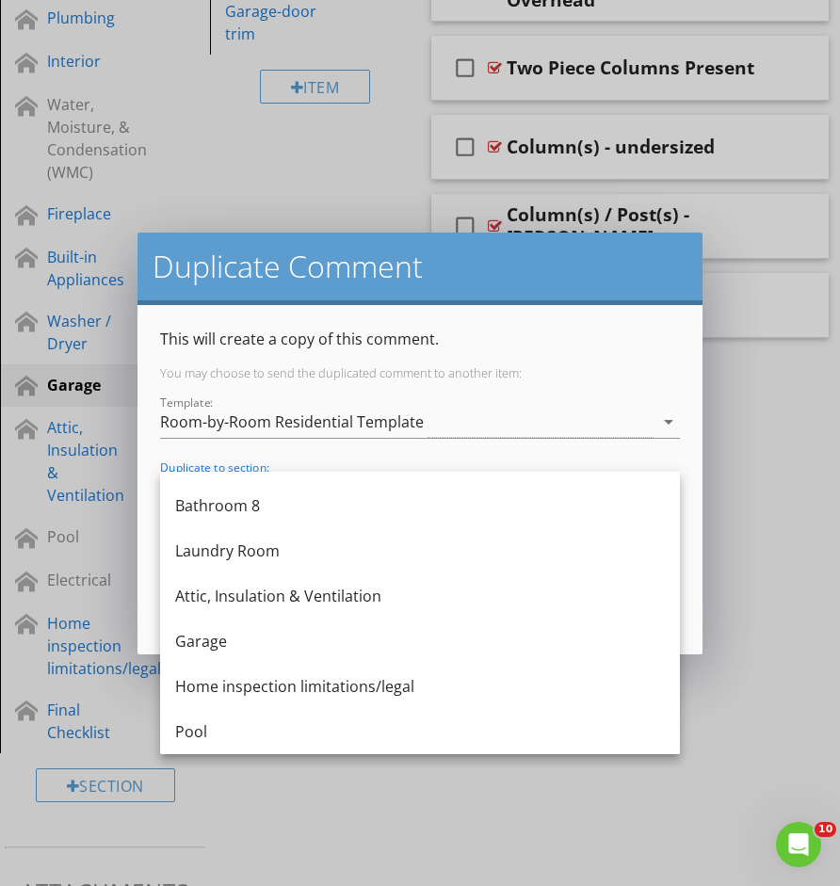
scroll to position [1752, 0]
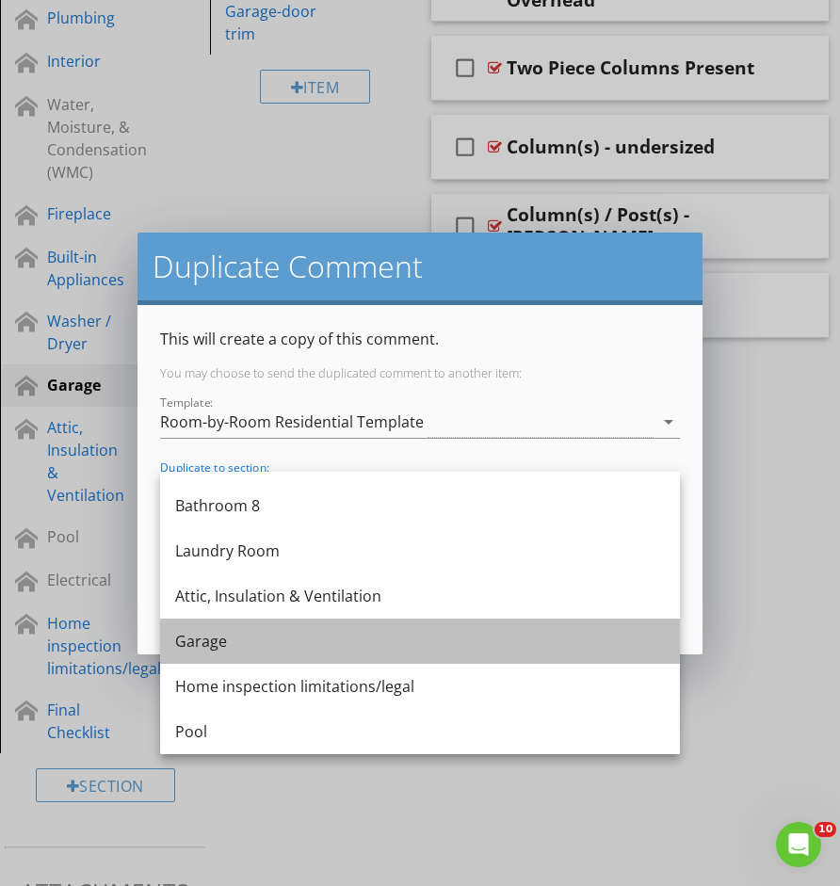
click at [285, 634] on div "Garage" at bounding box center [420, 641] width 490 height 23
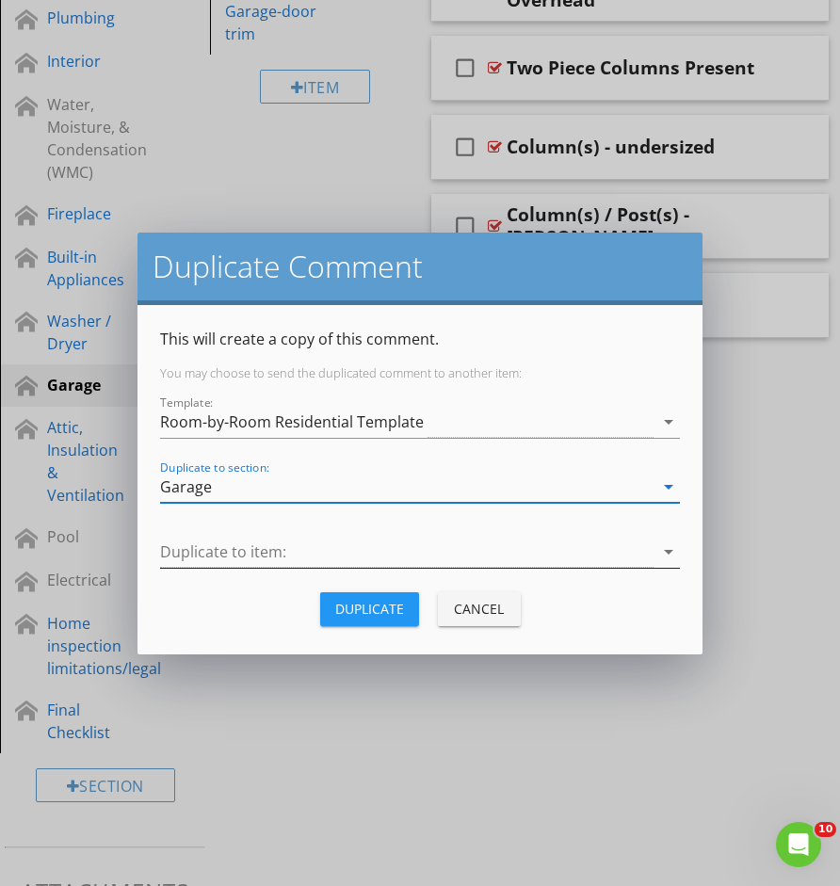
click at [316, 557] on div at bounding box center [407, 552] width 494 height 31
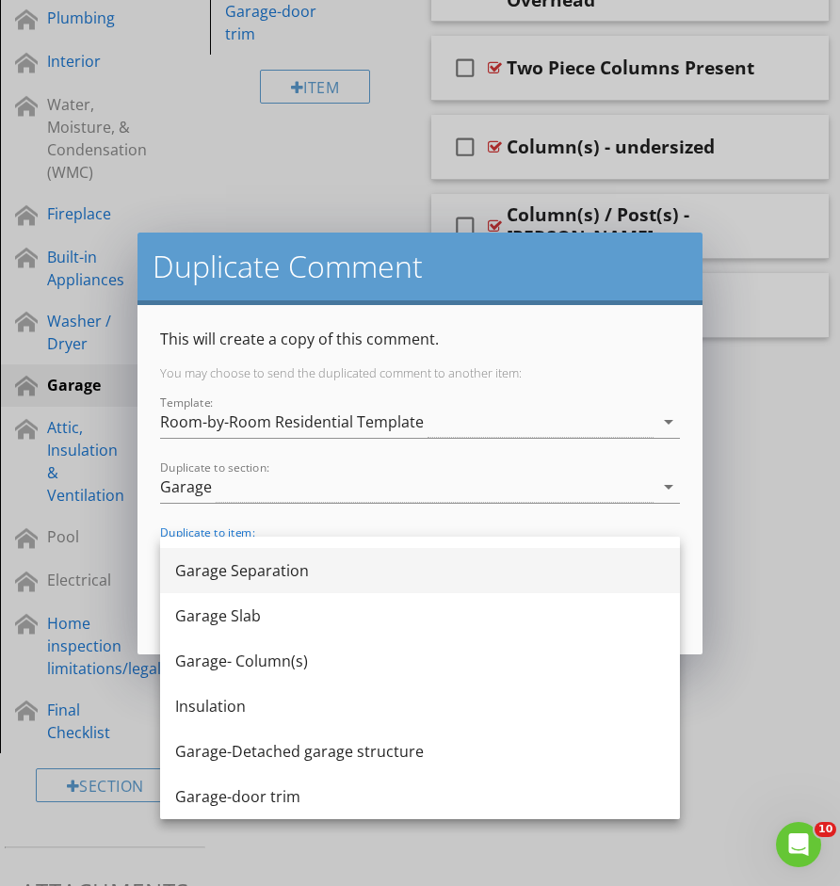
scroll to position [215, 0]
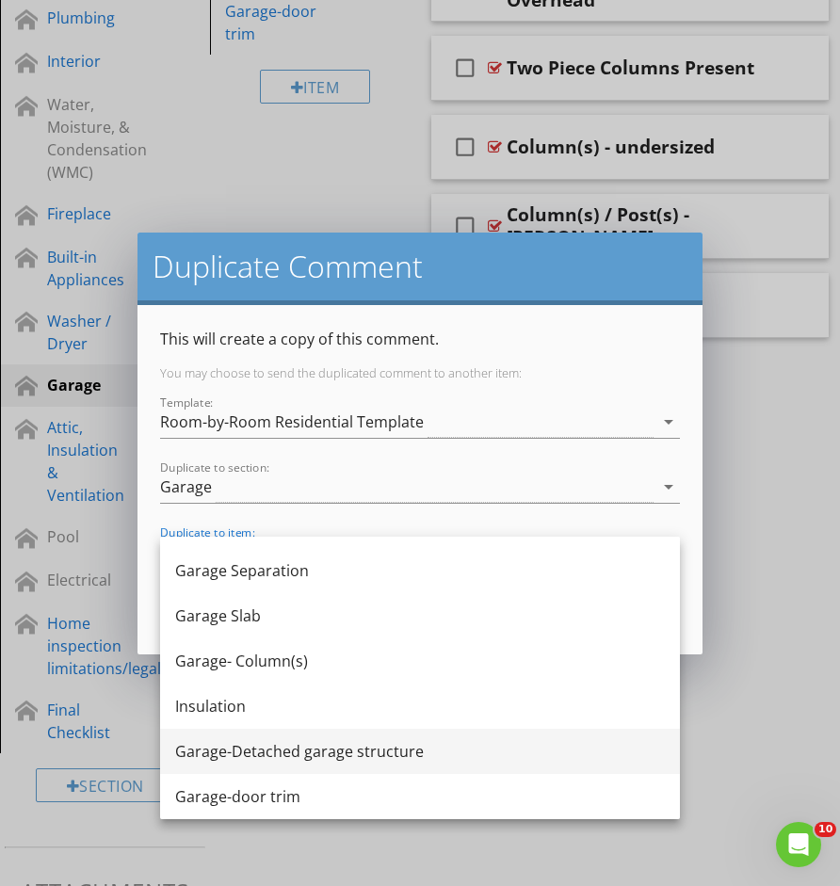
click at [304, 746] on div "Garage-Detached garage structure" at bounding box center [420, 751] width 490 height 23
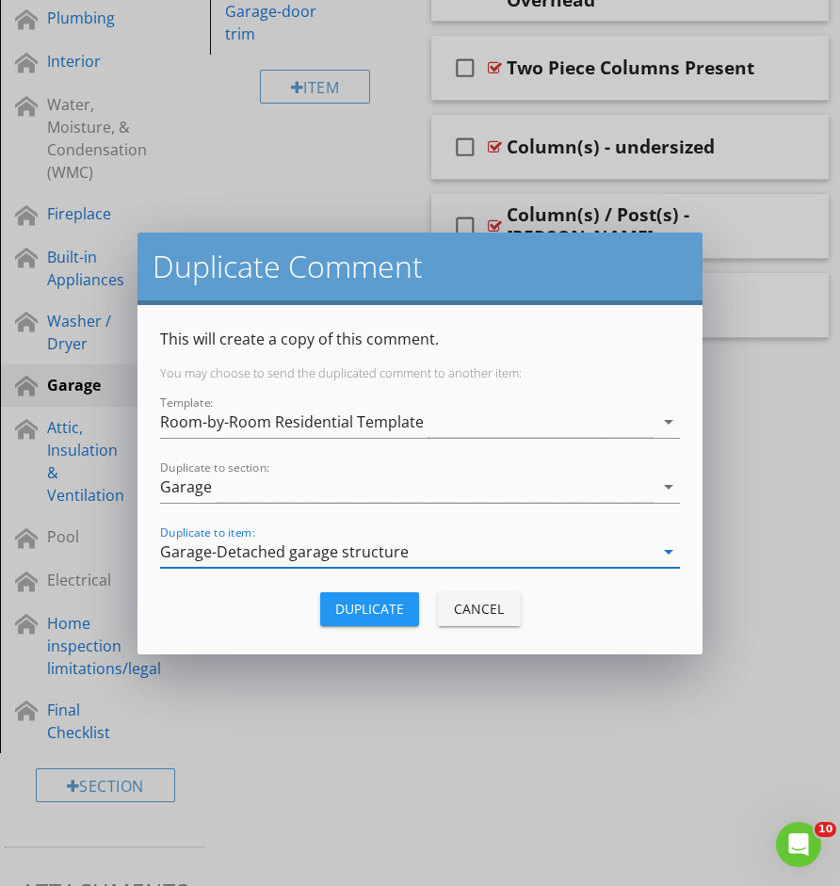
click at [377, 615] on div "Duplicate" at bounding box center [369, 609] width 69 height 20
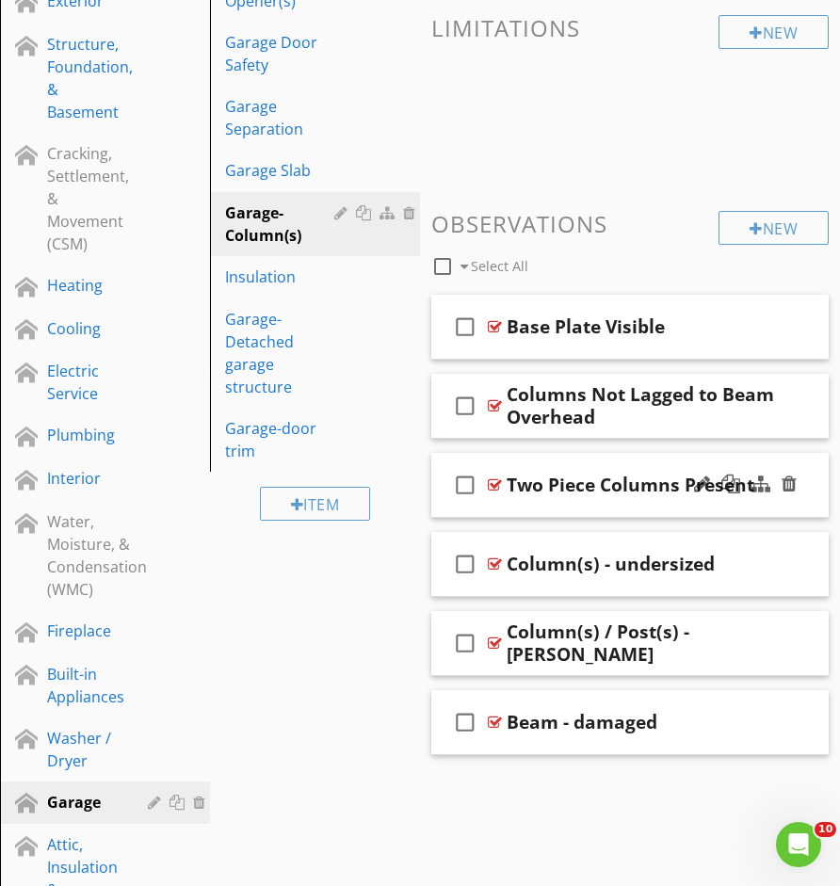
scroll to position [505, 0]
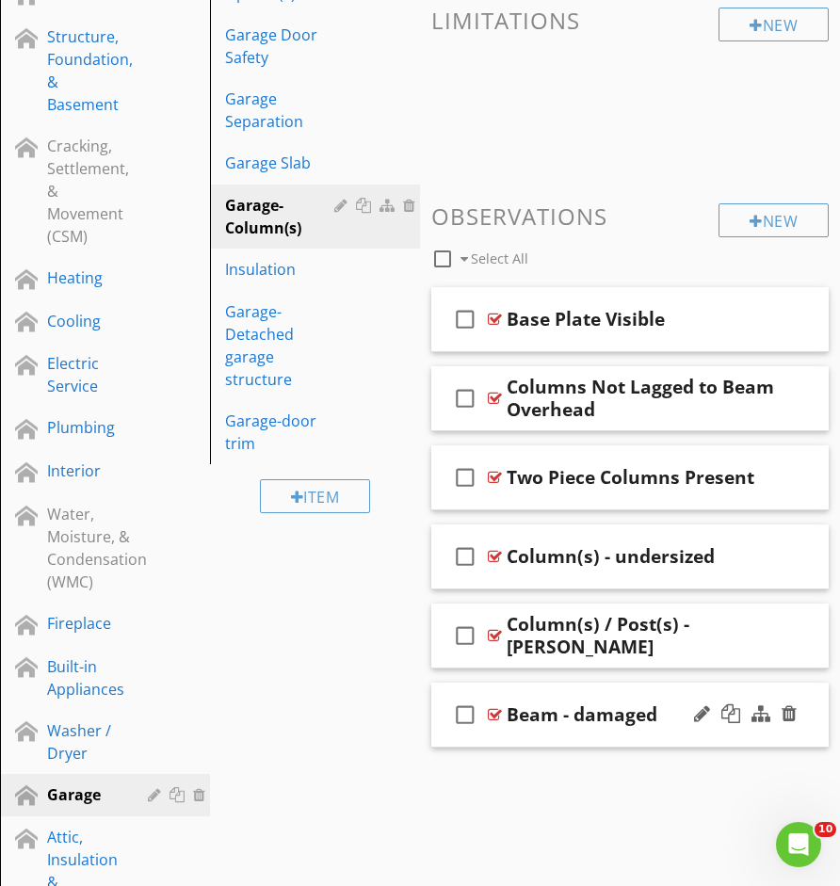
click at [513, 734] on div "check_box_outline_blank Beam - damaged" at bounding box center [629, 715] width 397 height 65
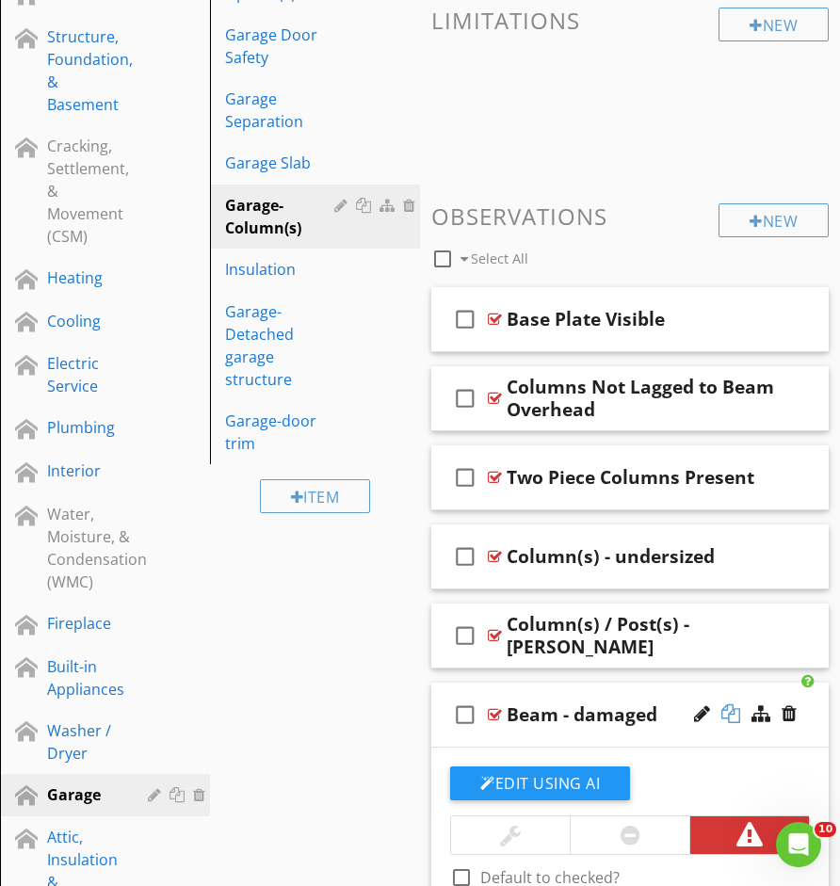
click at [739, 713] on div at bounding box center [731, 714] width 19 height 19
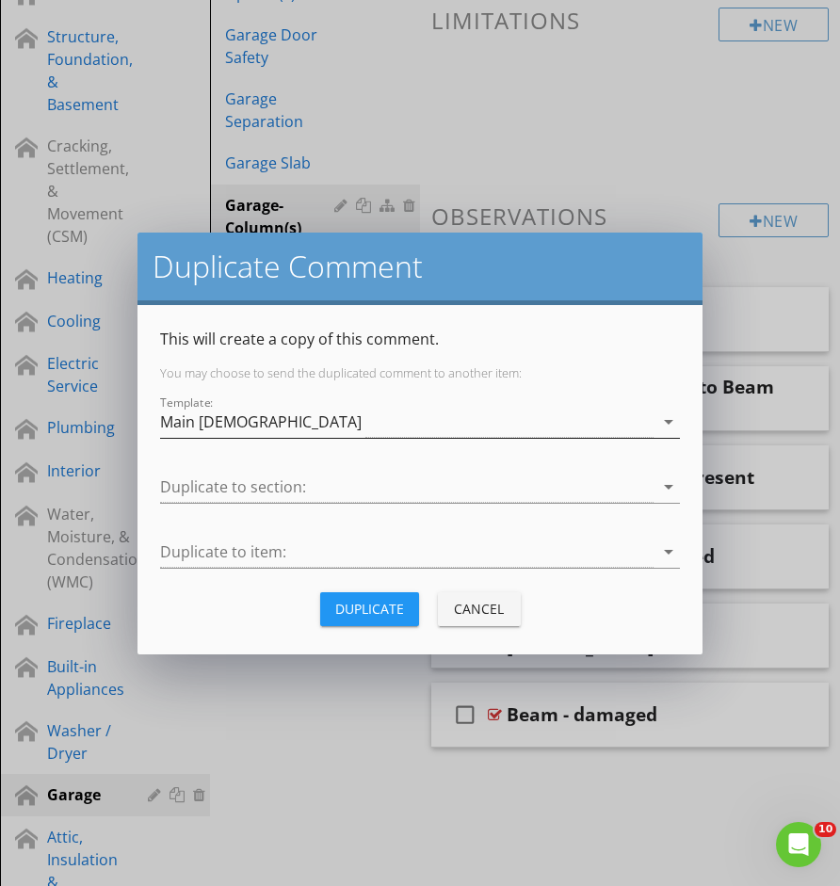
click at [538, 430] on div "Main Templete" at bounding box center [407, 422] width 494 height 31
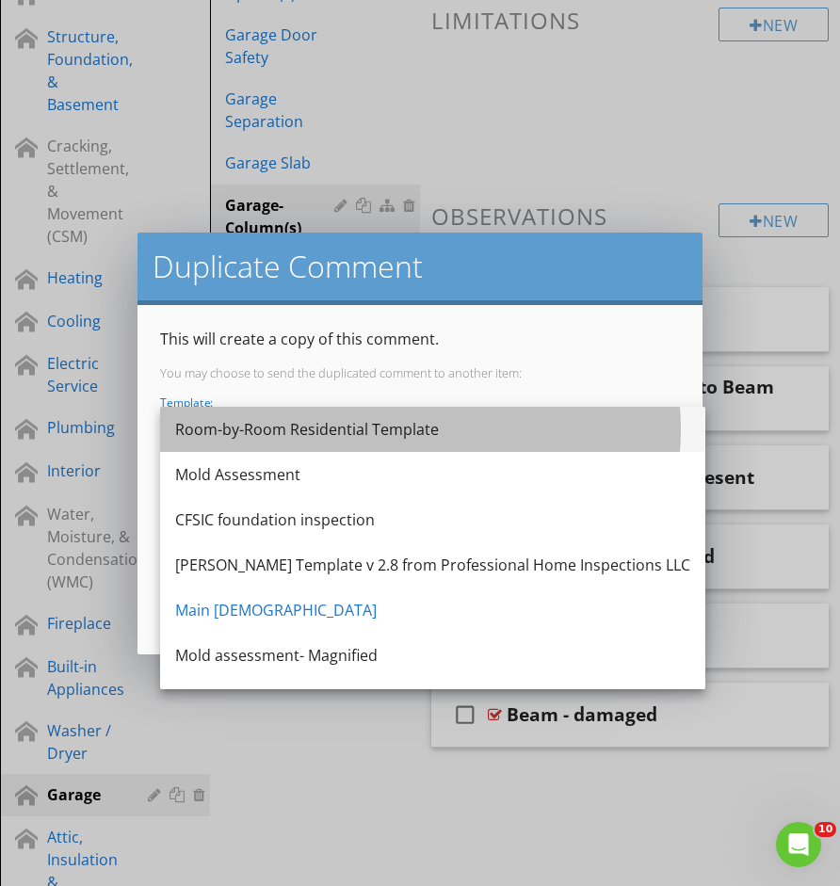
click at [456, 426] on div "Room-by-Room Residential Template" at bounding box center [432, 429] width 515 height 23
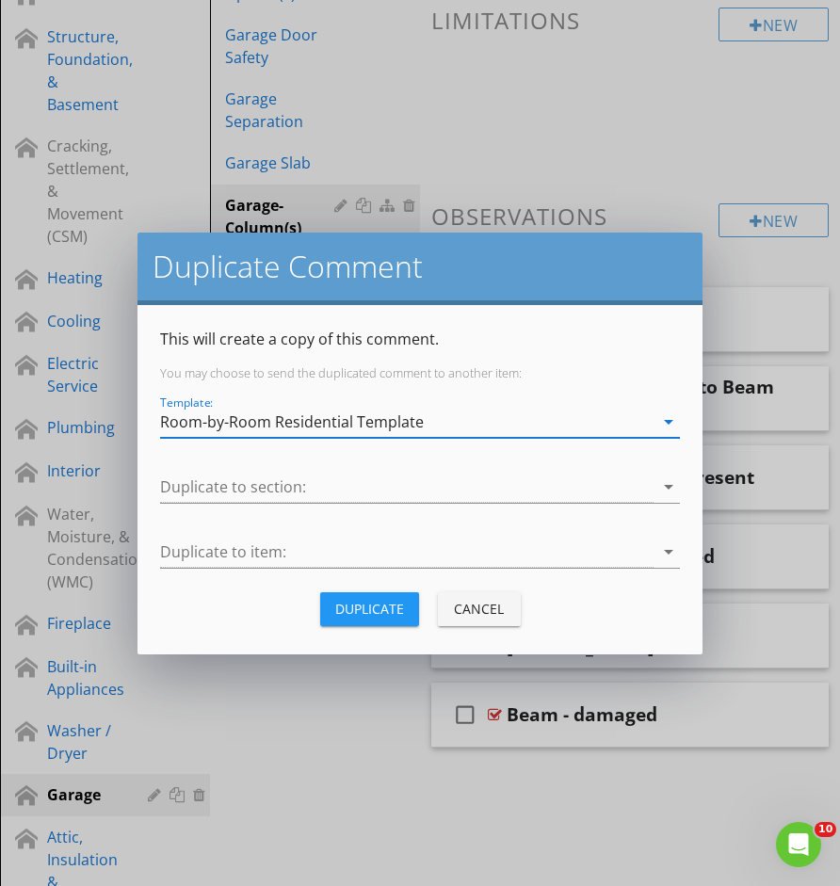
click at [427, 470] on div "Duplicate to section: arrow_drop_down" at bounding box center [420, 491] width 520 height 61
click at [401, 498] on div at bounding box center [407, 487] width 494 height 31
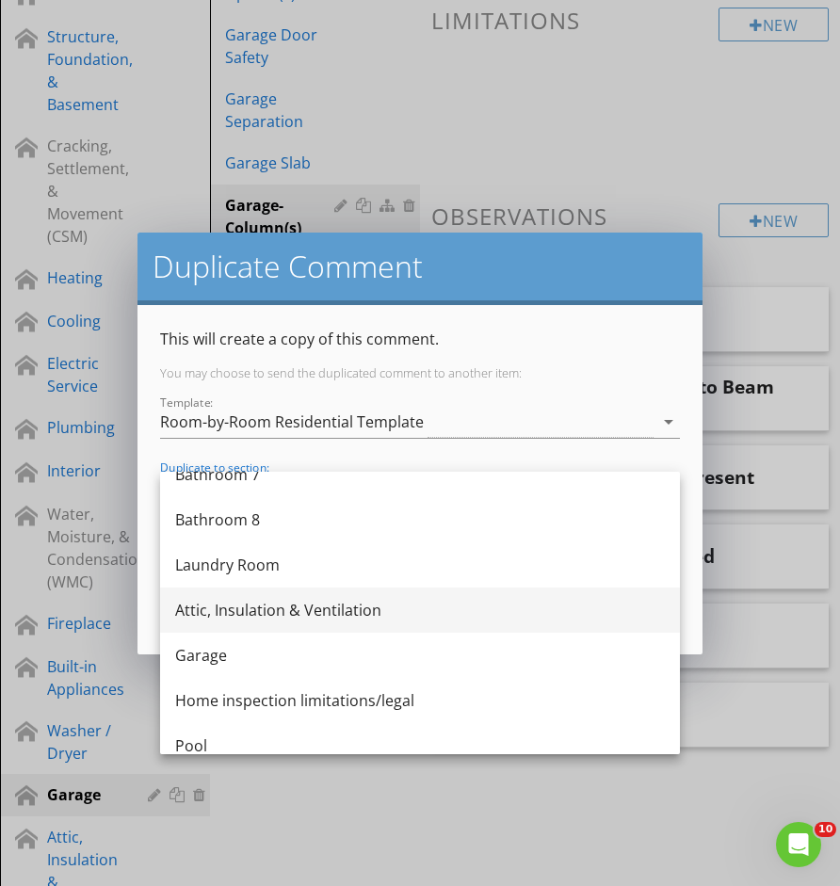
scroll to position [1740, 0]
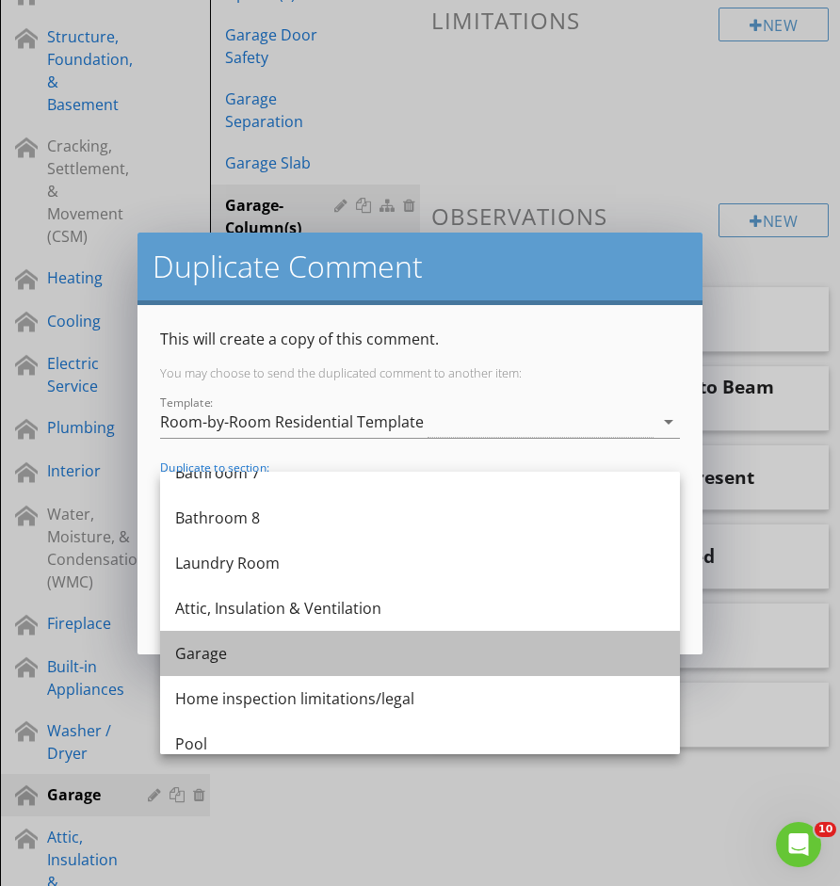
click at [290, 661] on div "Garage" at bounding box center [420, 653] width 490 height 23
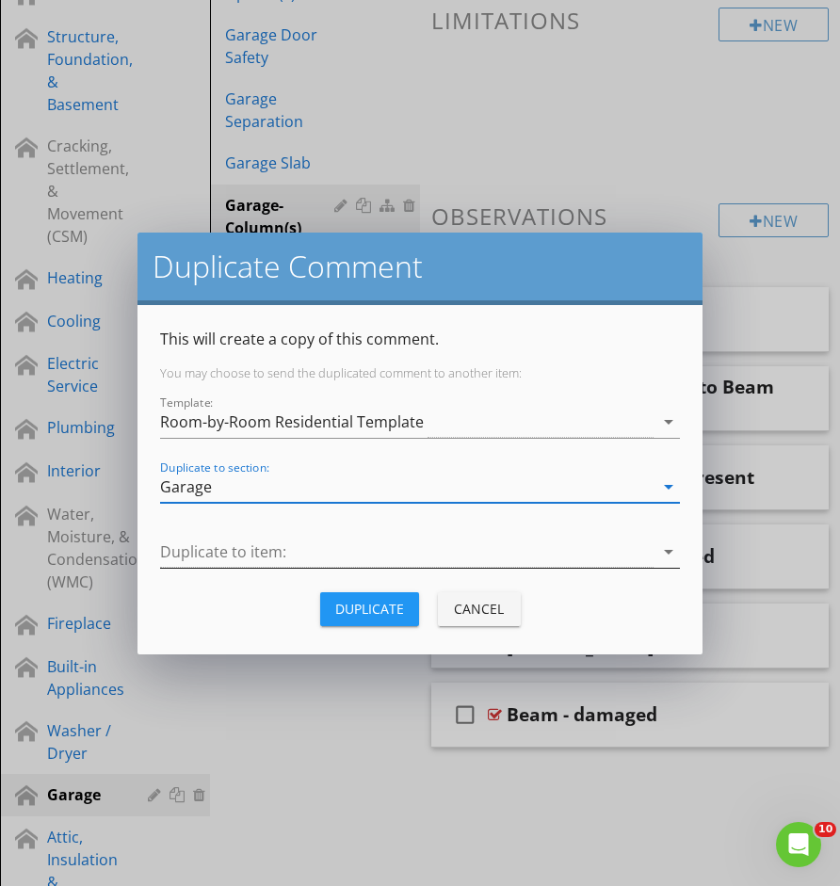
click at [350, 540] on div at bounding box center [407, 552] width 494 height 31
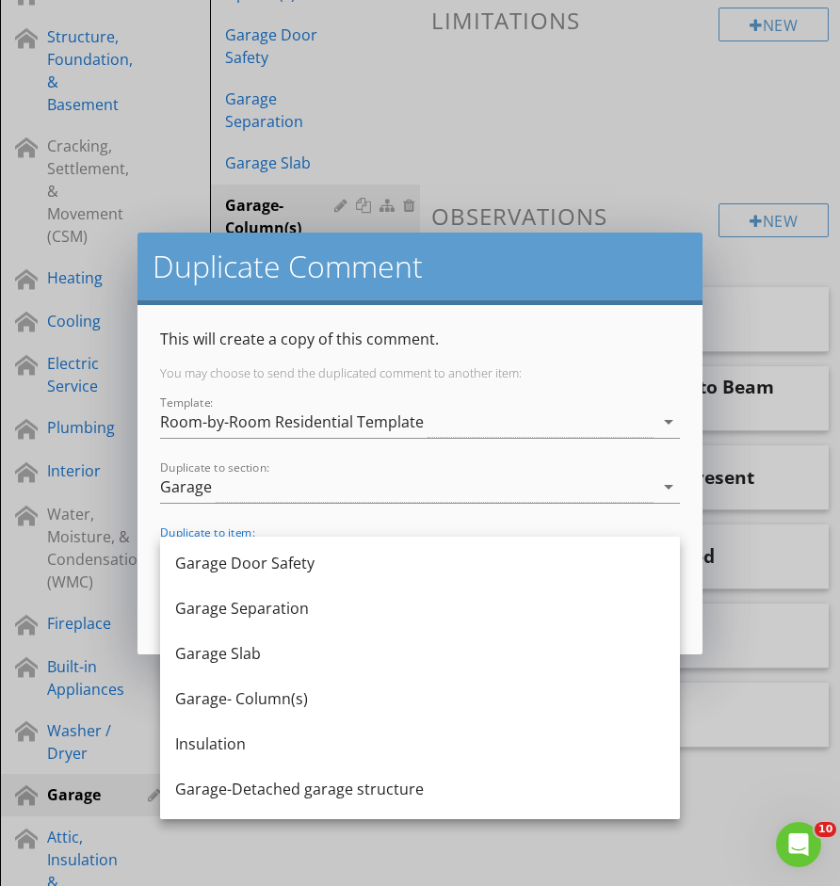
scroll to position [195, 0]
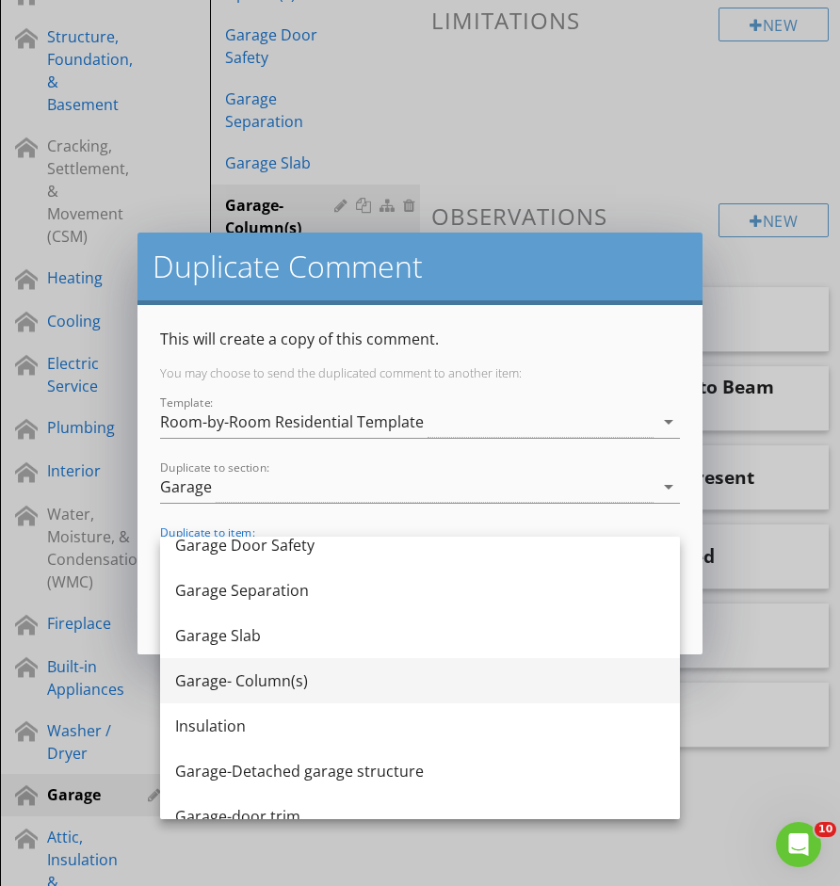
click at [303, 682] on div "Garage- Column(s)" at bounding box center [420, 681] width 490 height 23
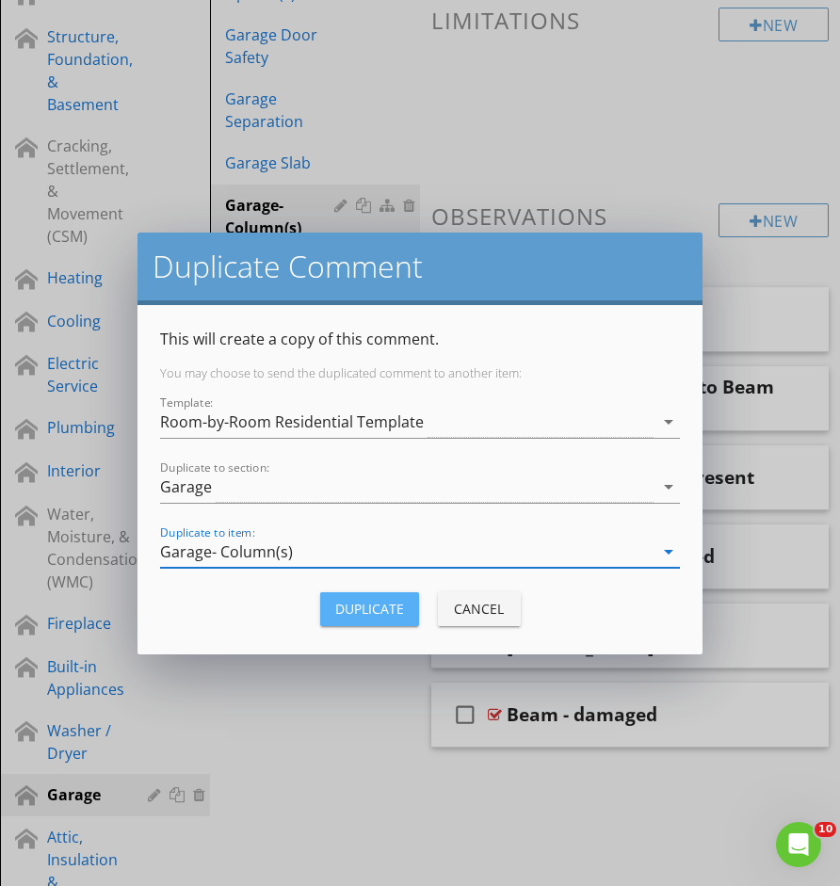
click at [384, 600] on div "Duplicate" at bounding box center [369, 609] width 69 height 20
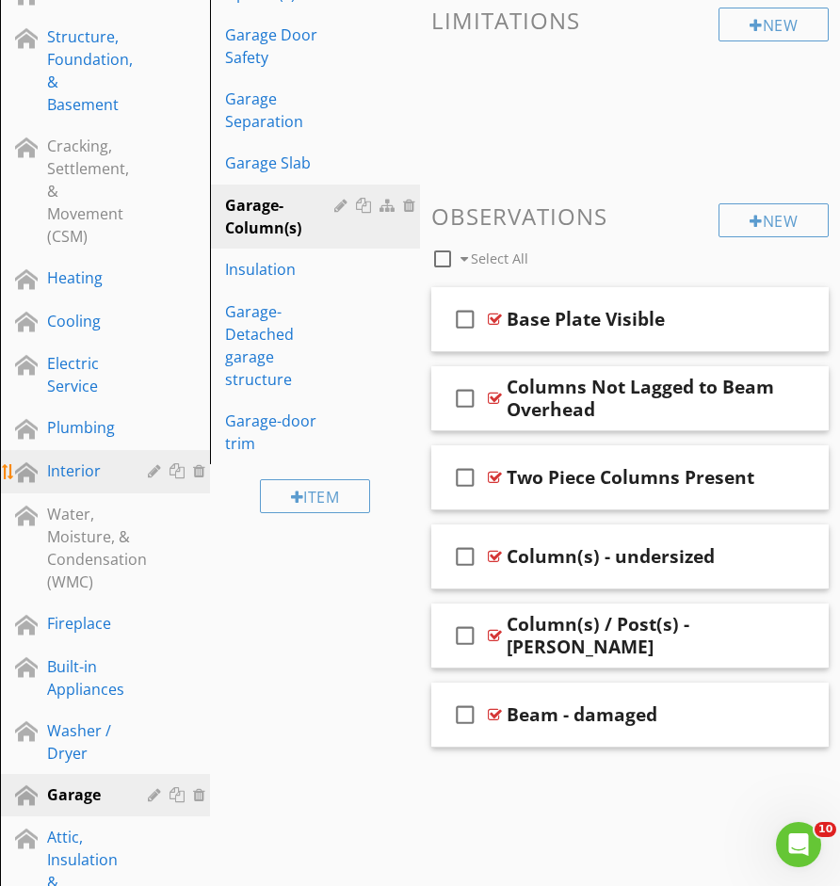
click at [113, 488] on link "Interior" at bounding box center [108, 471] width 204 height 43
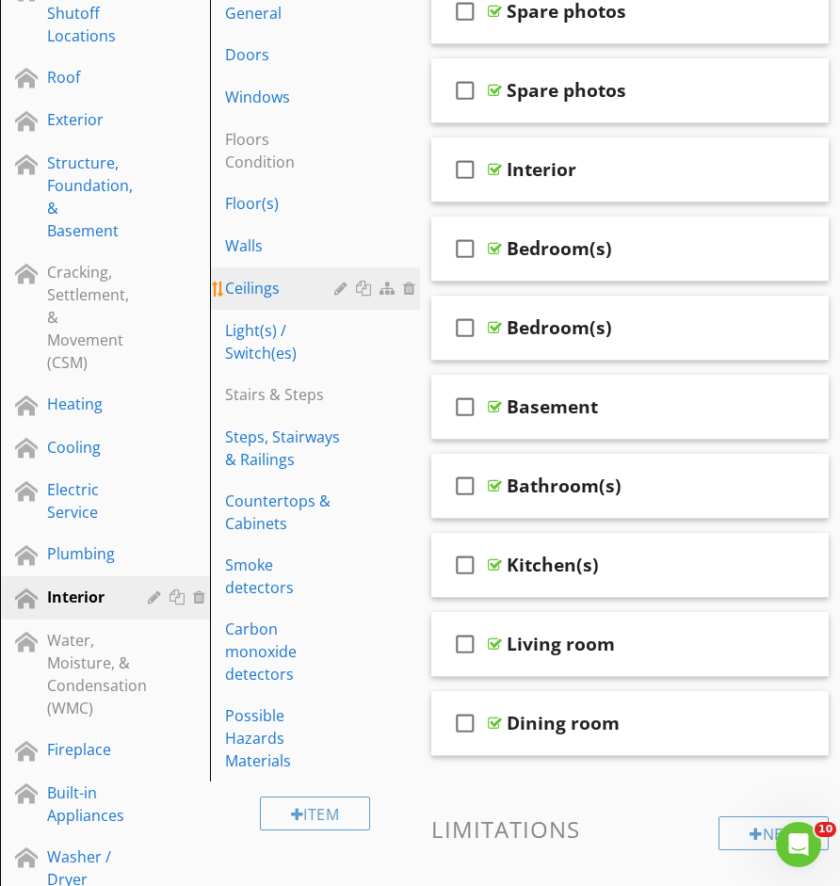
scroll to position [375, 0]
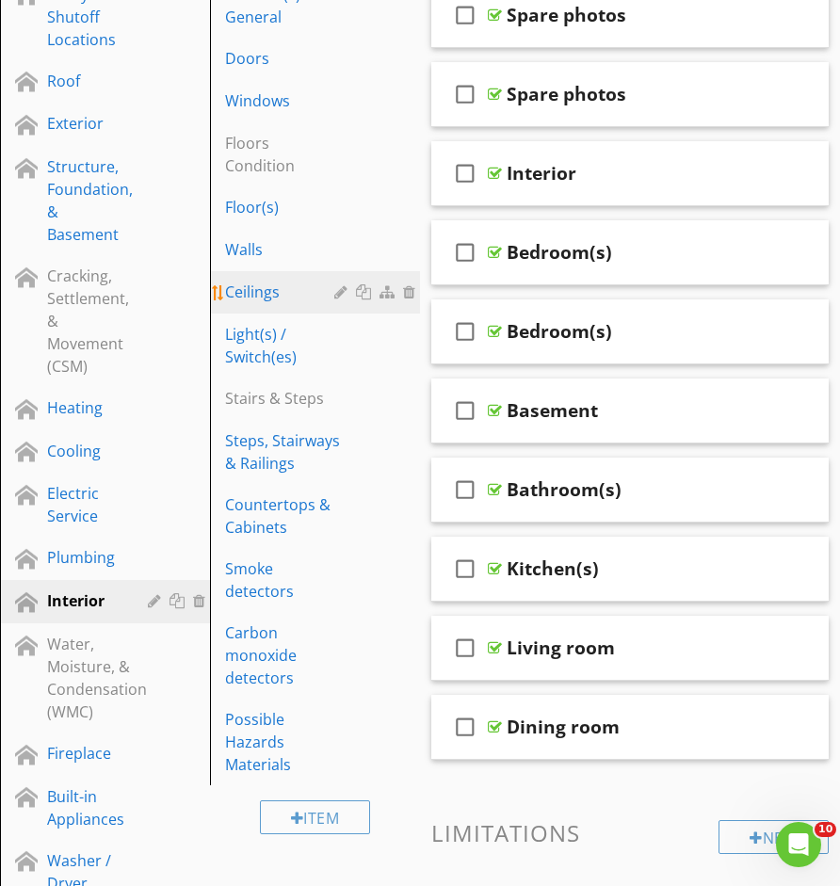
click at [277, 292] on div "Ceilings" at bounding box center [282, 292] width 115 height 23
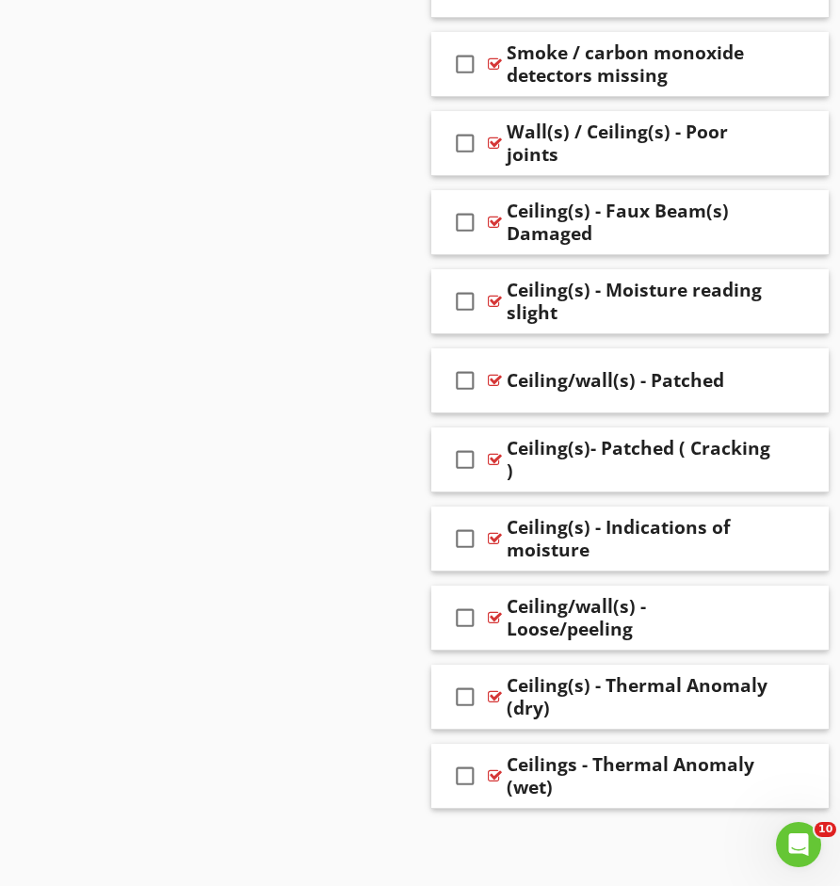
scroll to position [1911, 0]
click at [461, 696] on icon "check_box_outline_blank" at bounding box center [465, 697] width 30 height 45
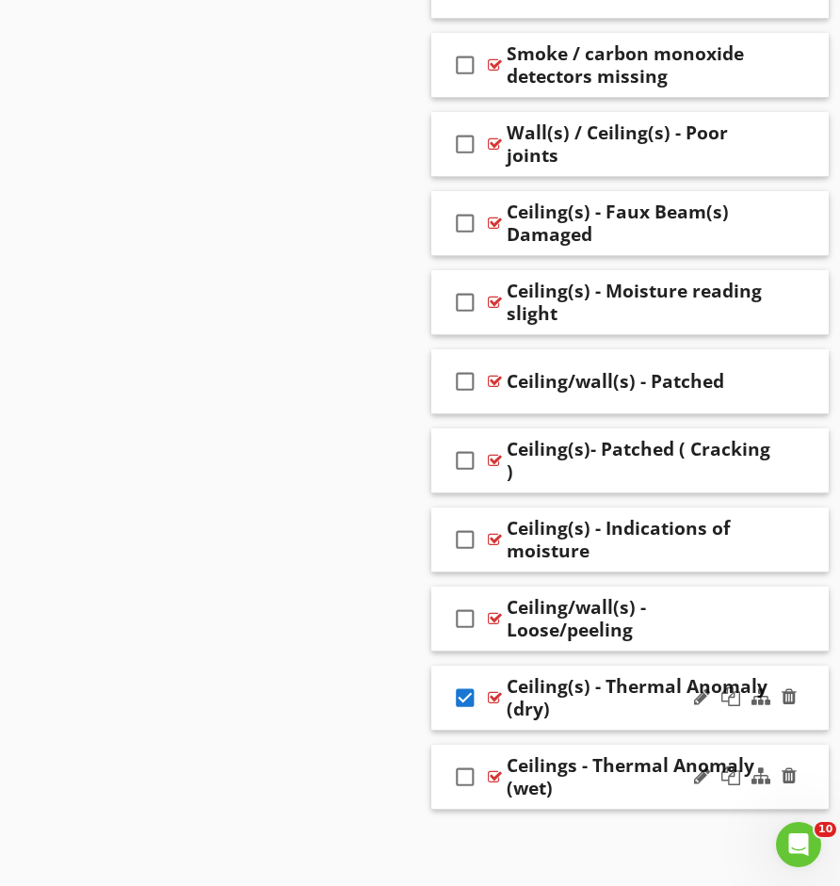
click at [463, 774] on icon "check_box_outline_blank" at bounding box center [465, 776] width 30 height 45
click at [727, 779] on div at bounding box center [731, 776] width 19 height 19
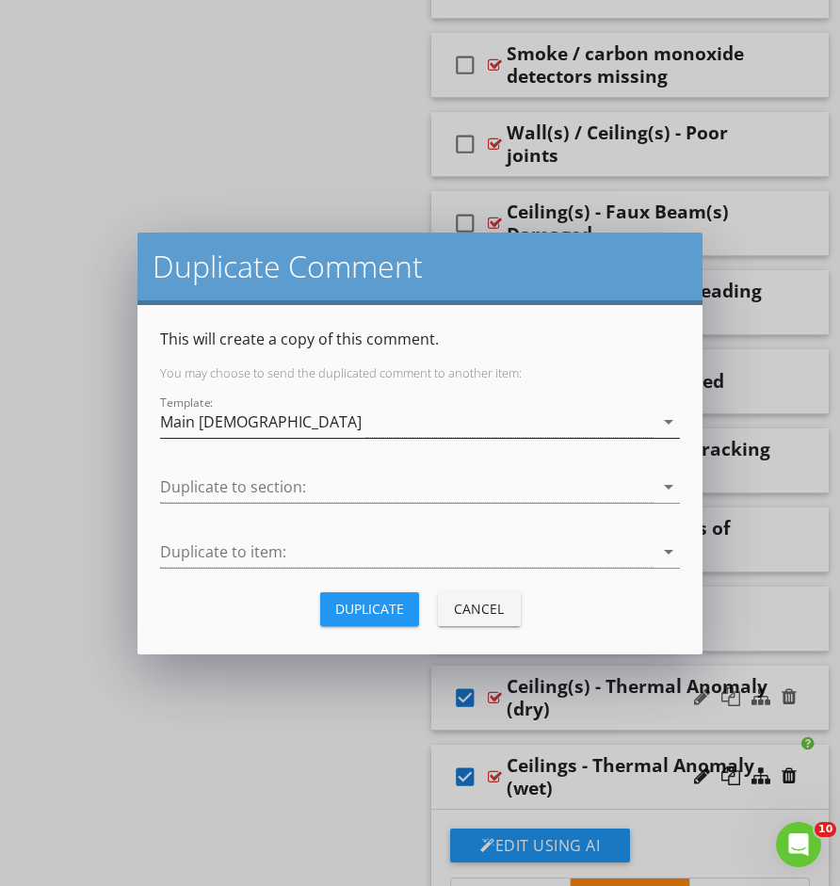
click at [593, 425] on div "Main Templete" at bounding box center [407, 422] width 494 height 31
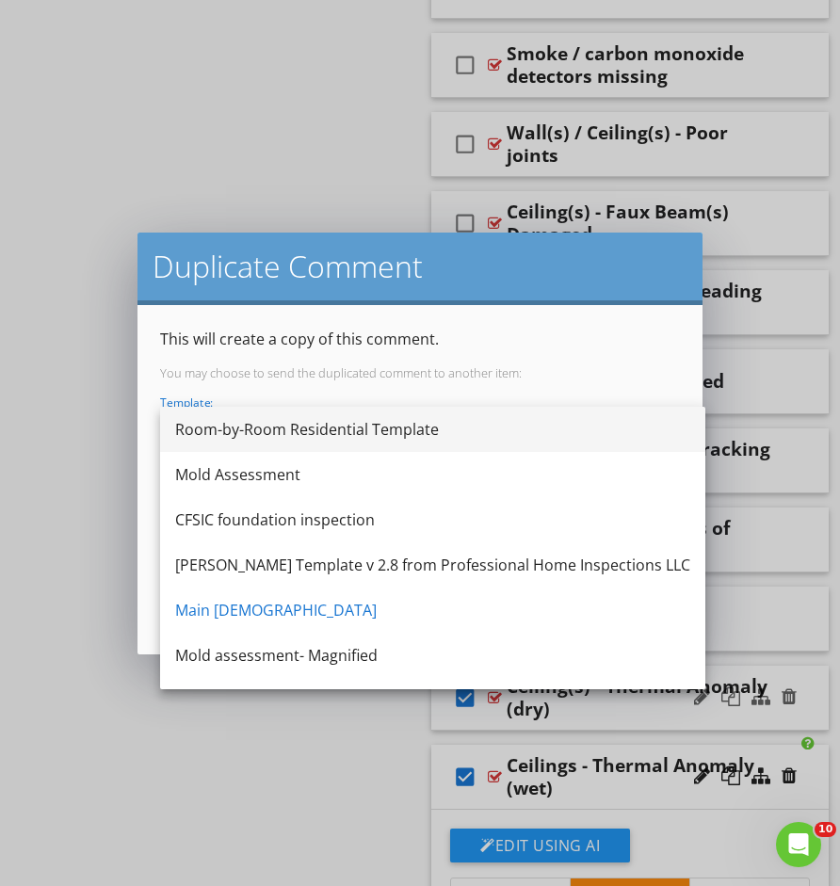
click at [545, 438] on div "Room-by-Room Residential Template" at bounding box center [432, 429] width 515 height 23
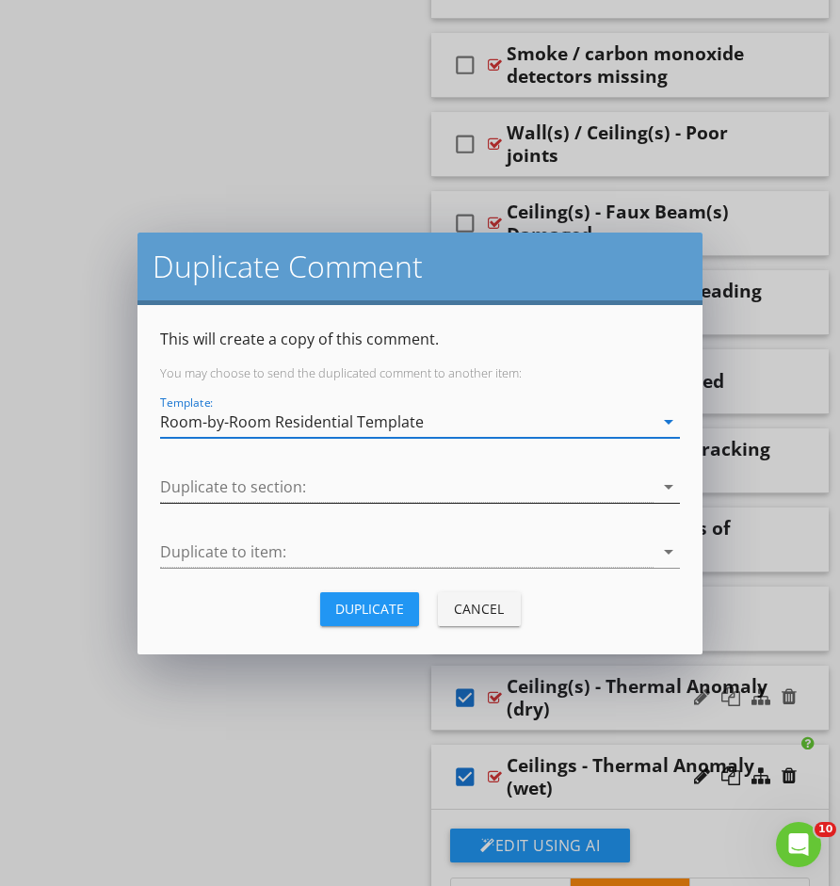
click at [507, 486] on div at bounding box center [407, 487] width 494 height 31
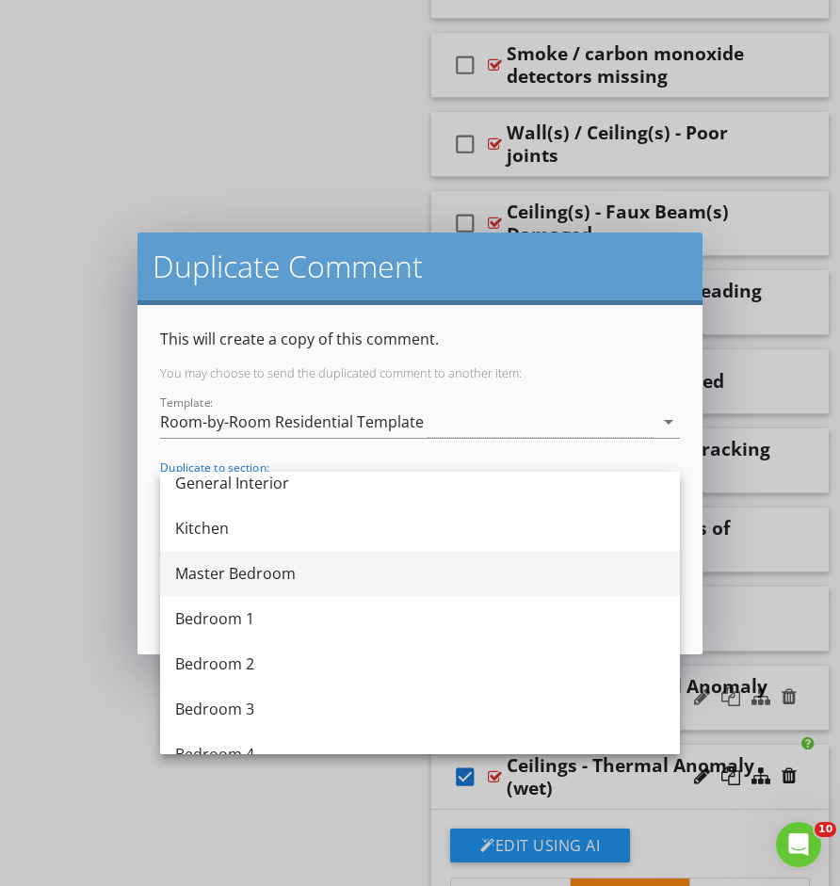
scroll to position [445, 0]
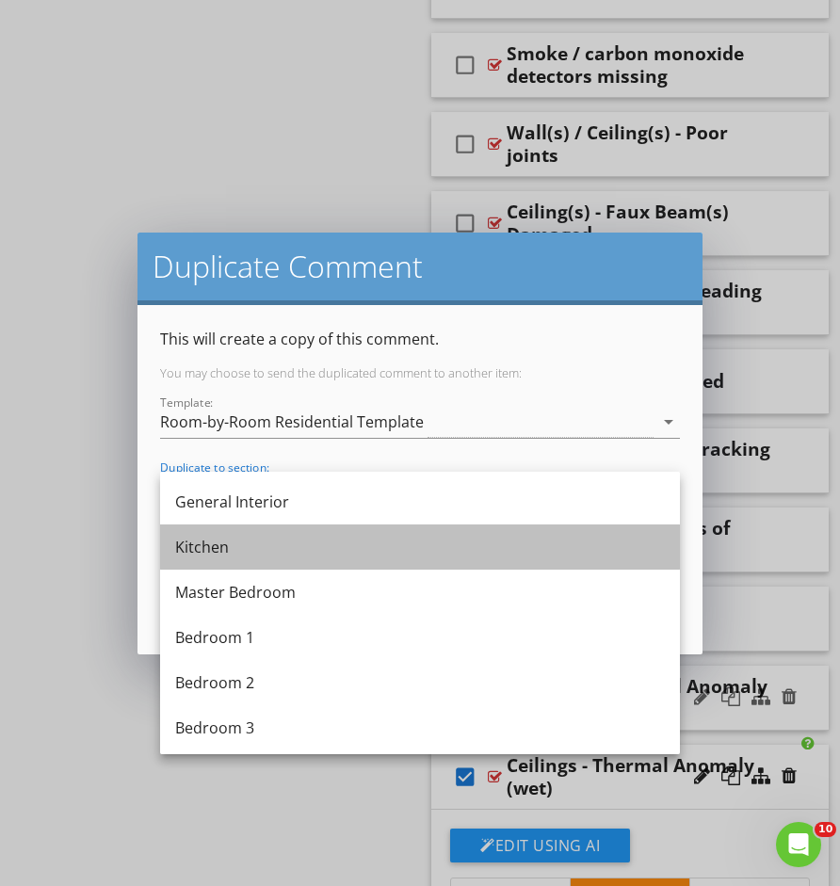
click at [335, 564] on div "Kitchen" at bounding box center [420, 547] width 490 height 45
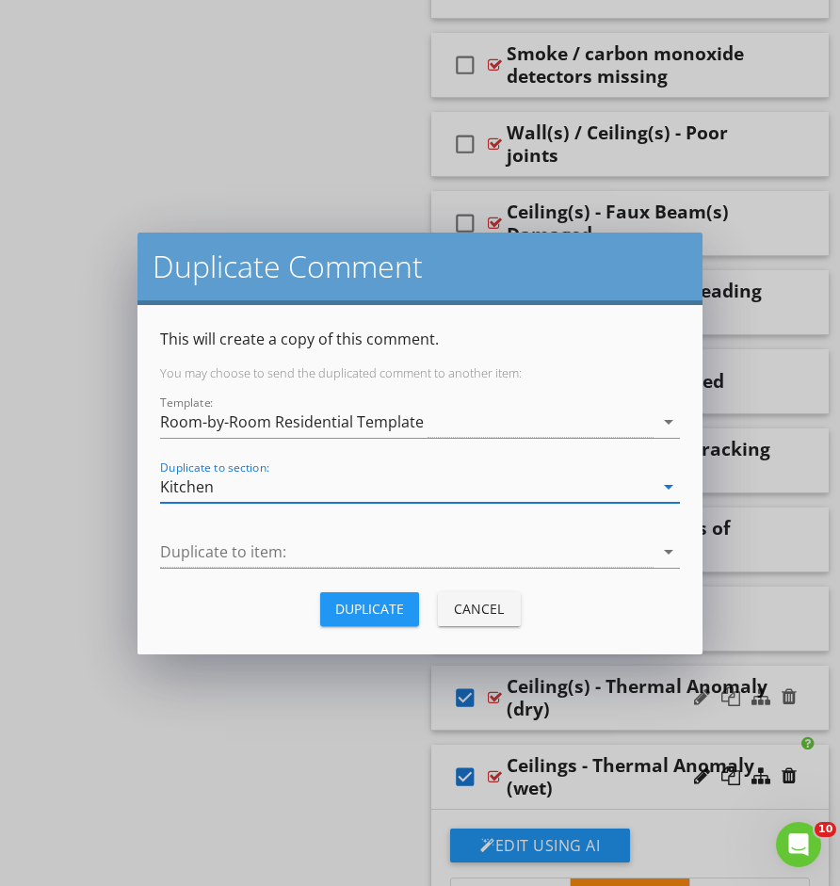
click at [327, 491] on div "Kitchen" at bounding box center [407, 487] width 494 height 31
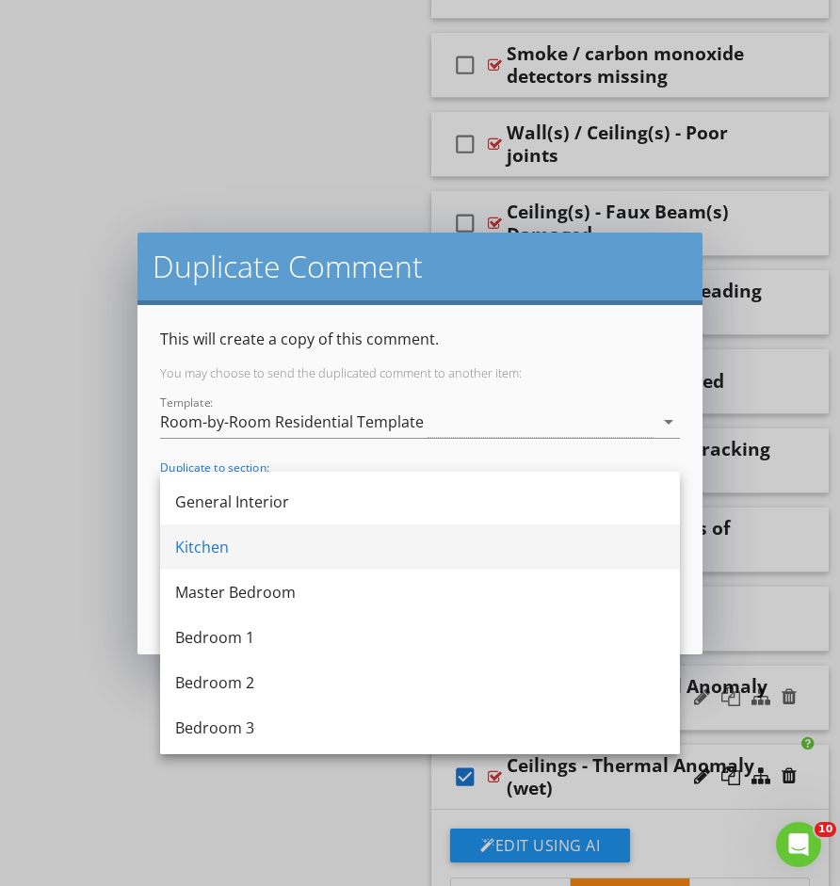
click at [313, 551] on div "Kitchen" at bounding box center [420, 547] width 490 height 23
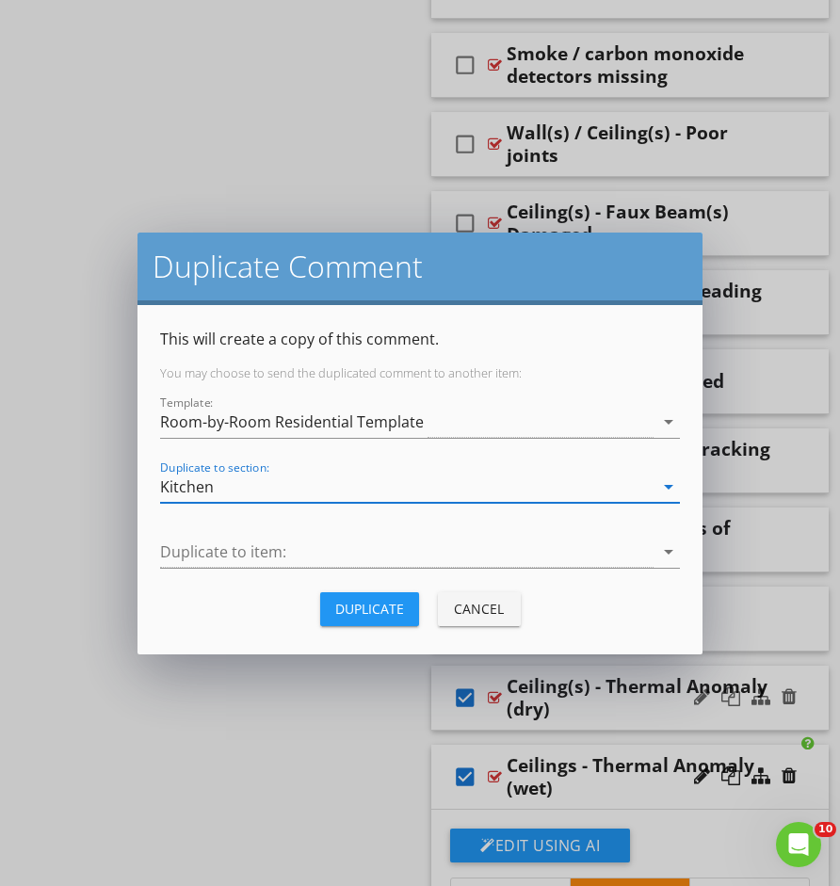
click at [300, 493] on div "Kitchen" at bounding box center [407, 487] width 494 height 31
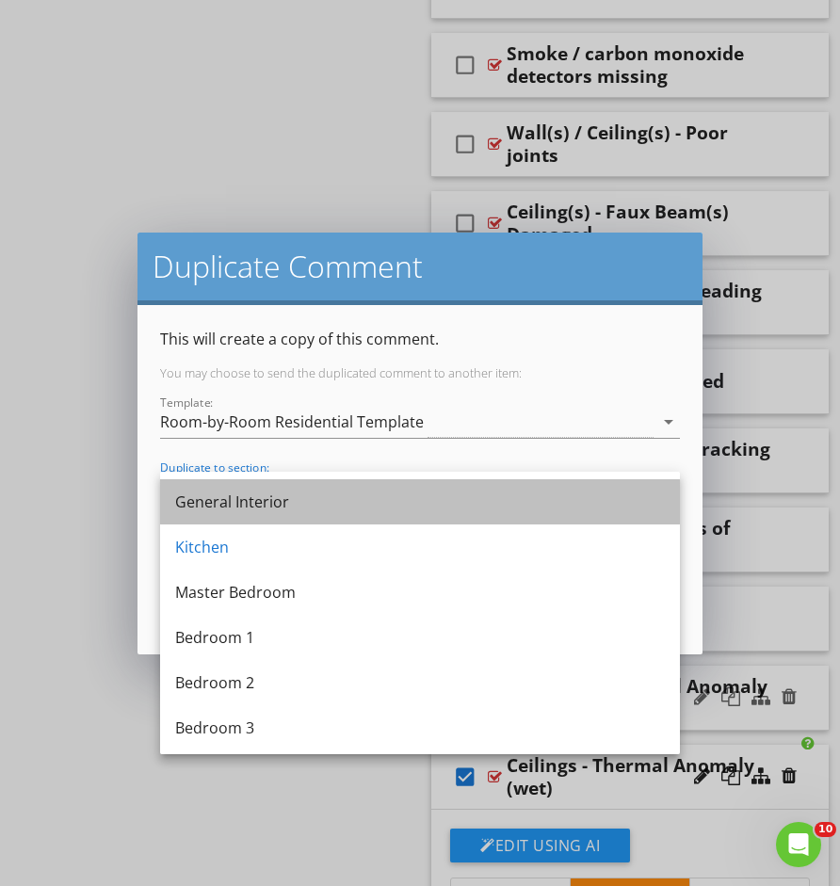
click at [285, 514] on div "General Interior" at bounding box center [420, 501] width 490 height 45
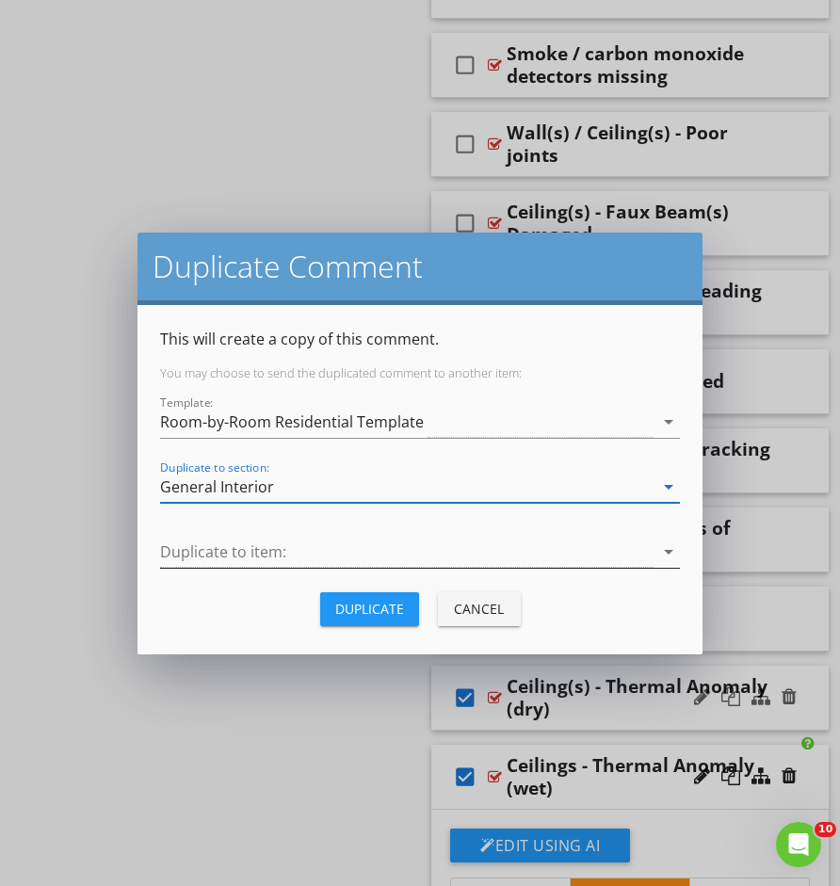
click at [300, 543] on div at bounding box center [407, 552] width 494 height 31
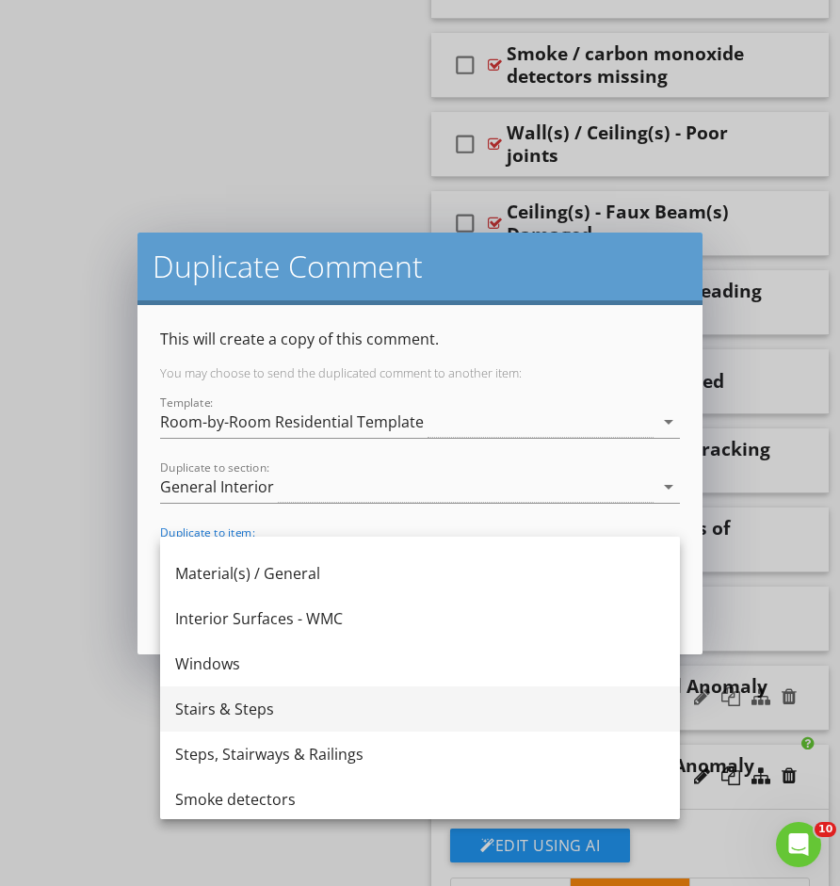
scroll to position [28, 0]
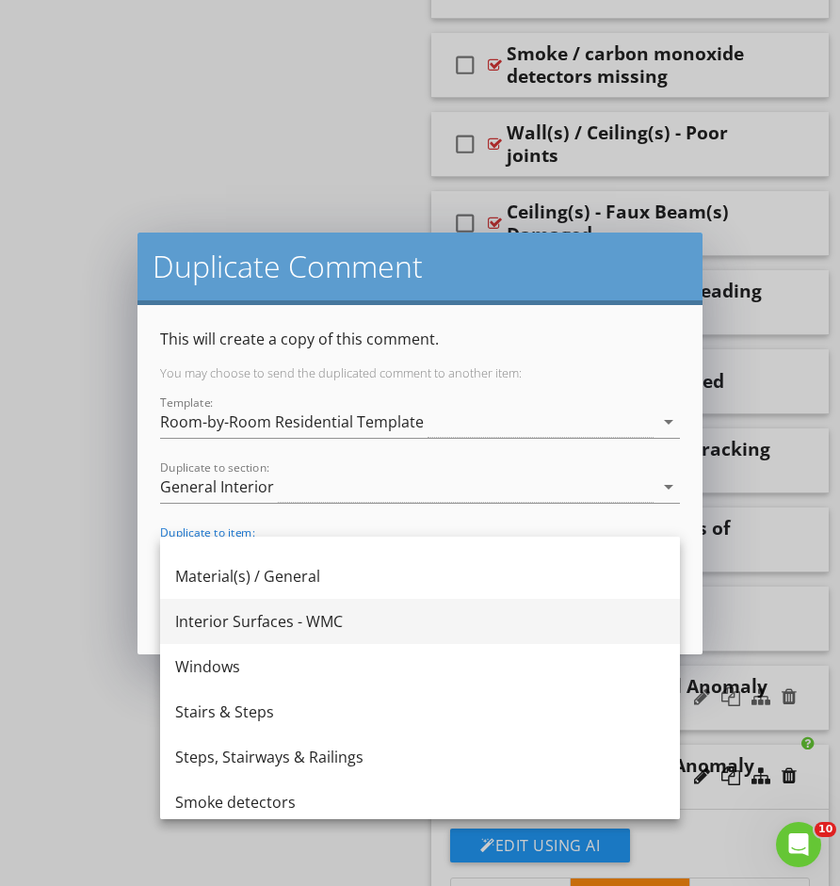
click at [316, 624] on div "Interior Surfaces - WMC" at bounding box center [420, 621] width 490 height 23
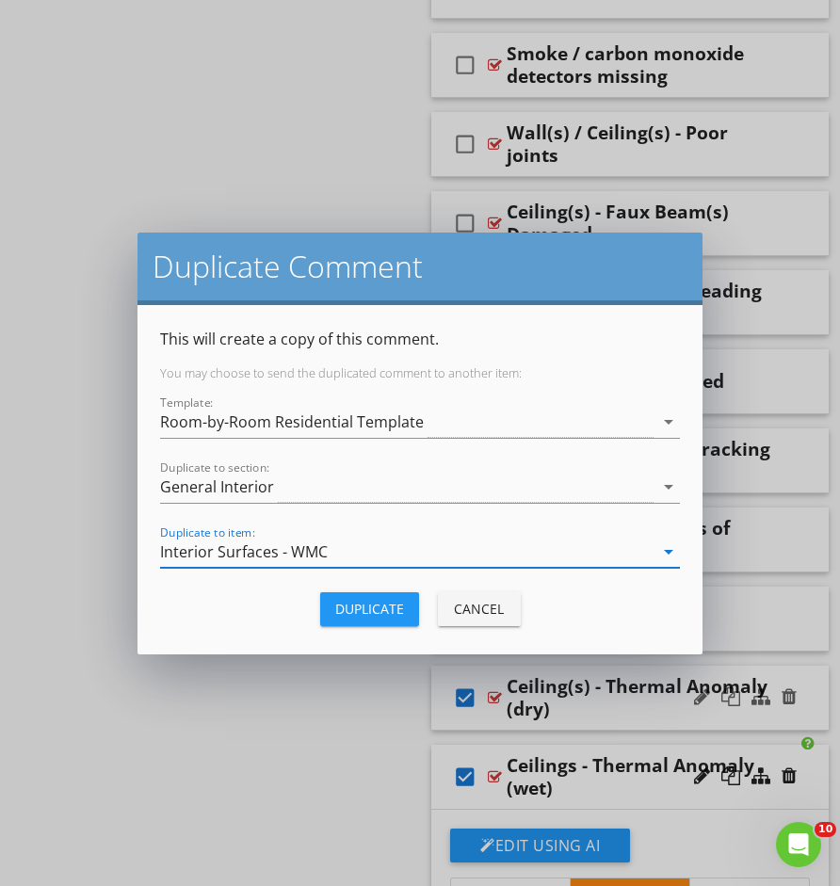
click at [370, 614] on div "Duplicate" at bounding box center [369, 609] width 69 height 20
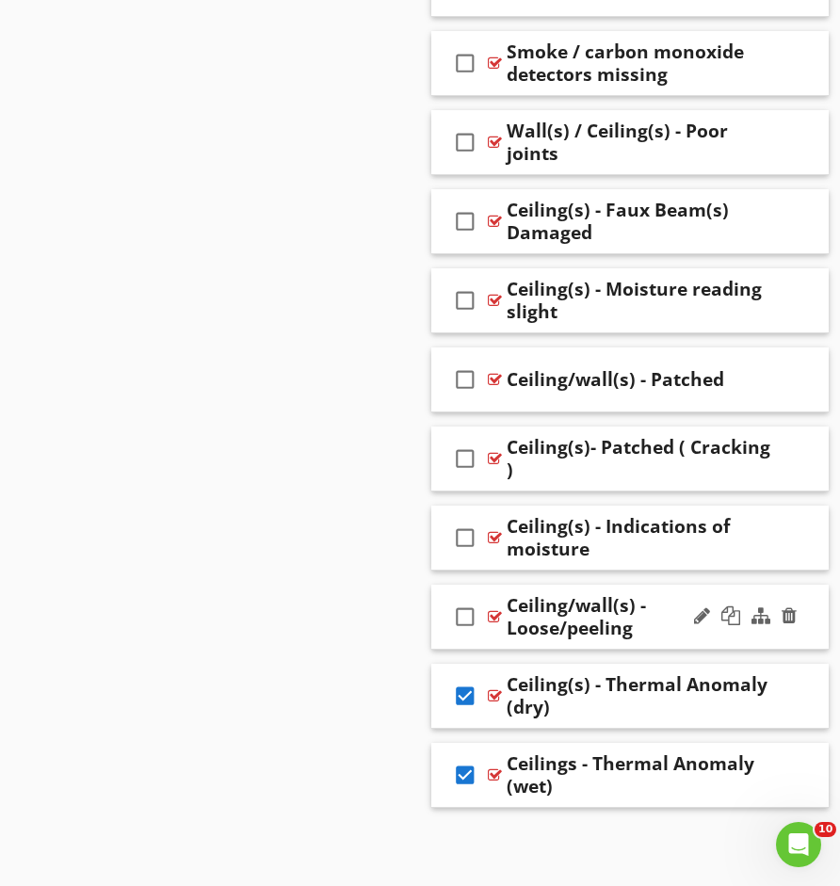
scroll to position [1912, 0]
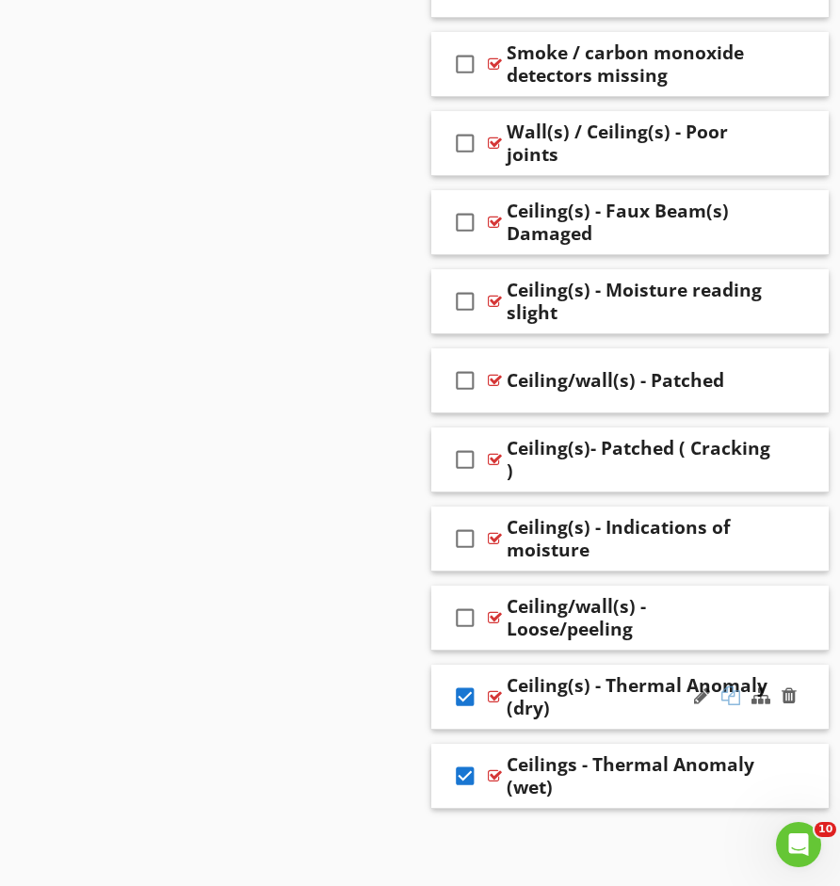
click at [734, 699] on div at bounding box center [731, 696] width 19 height 19
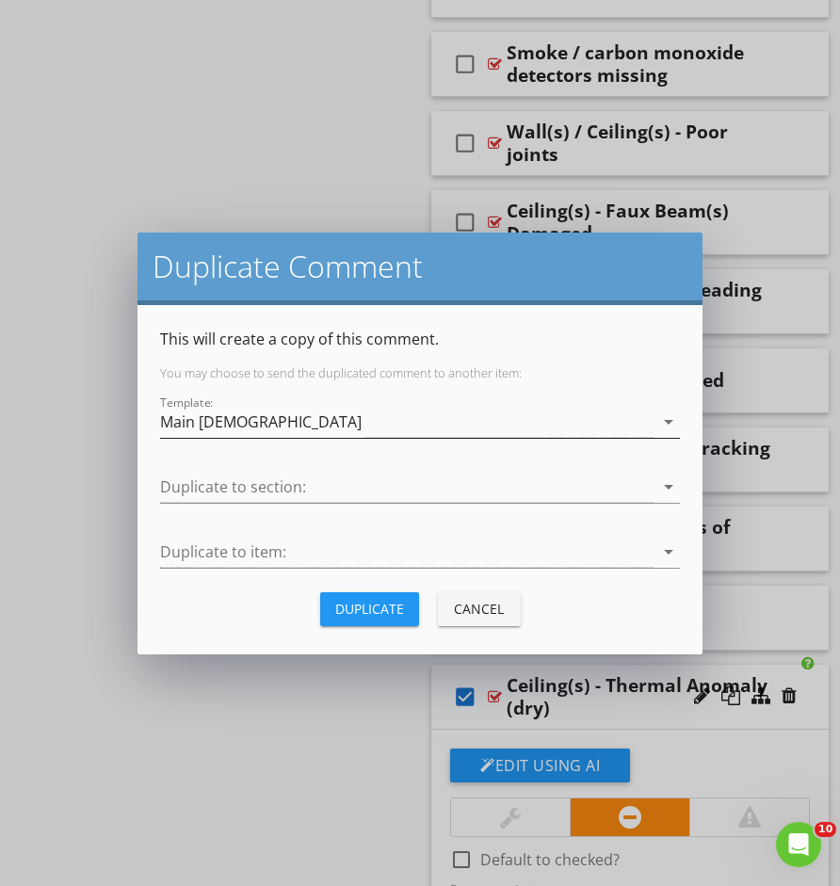
click at [366, 424] on div "Main Templete" at bounding box center [407, 422] width 494 height 31
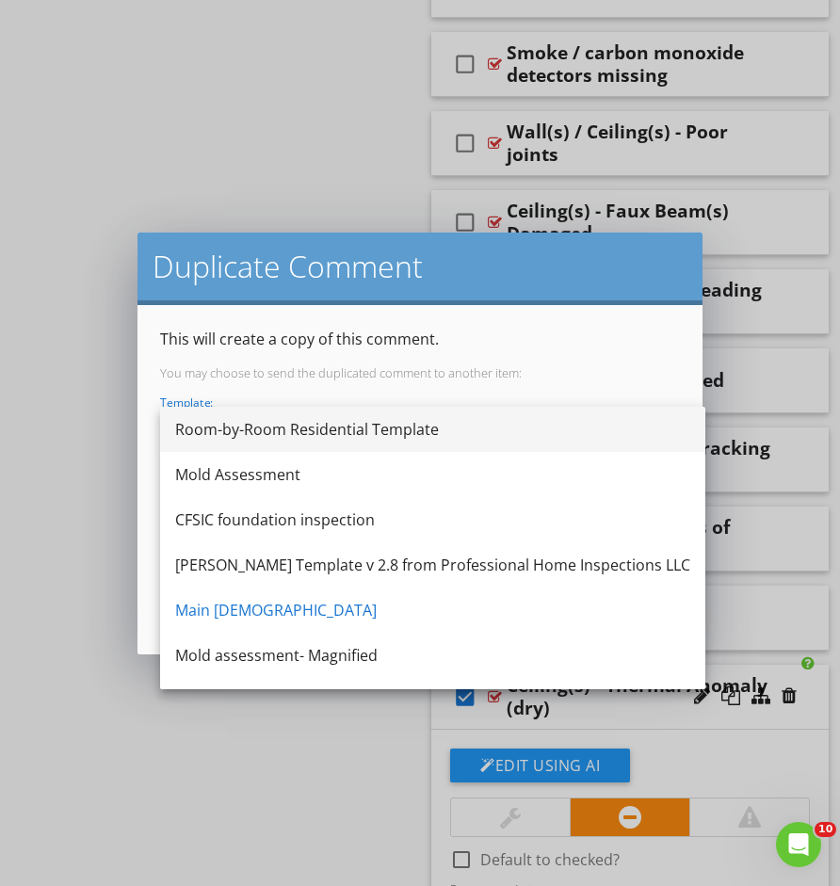
click at [341, 432] on div "Room-by-Room Residential Template" at bounding box center [432, 429] width 515 height 23
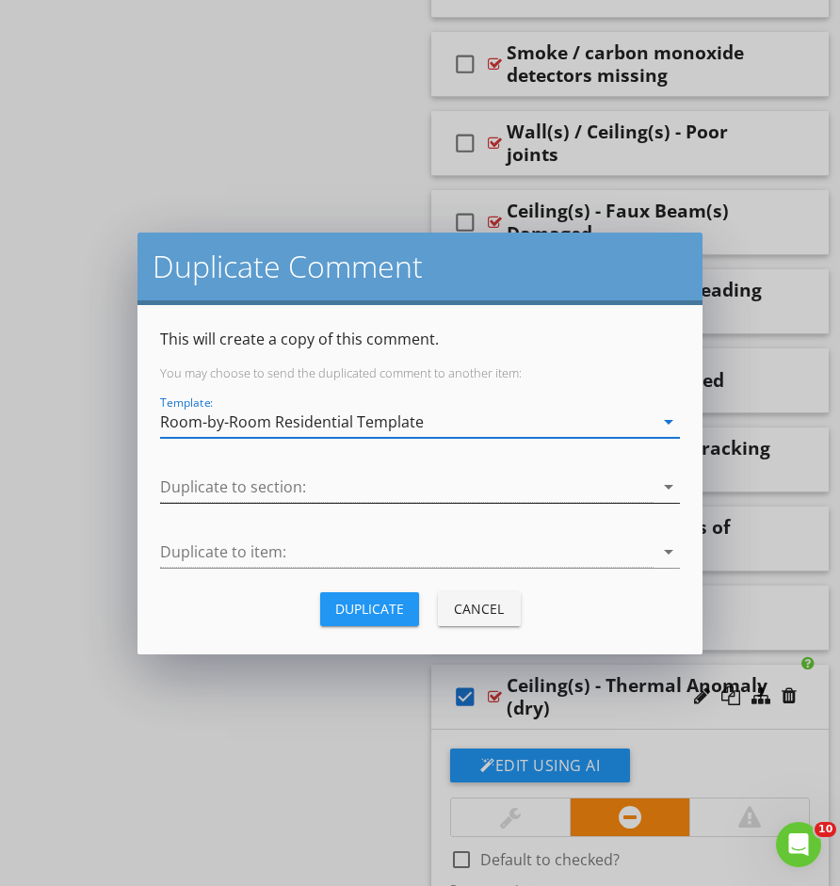
click at [336, 487] on div at bounding box center [407, 487] width 494 height 31
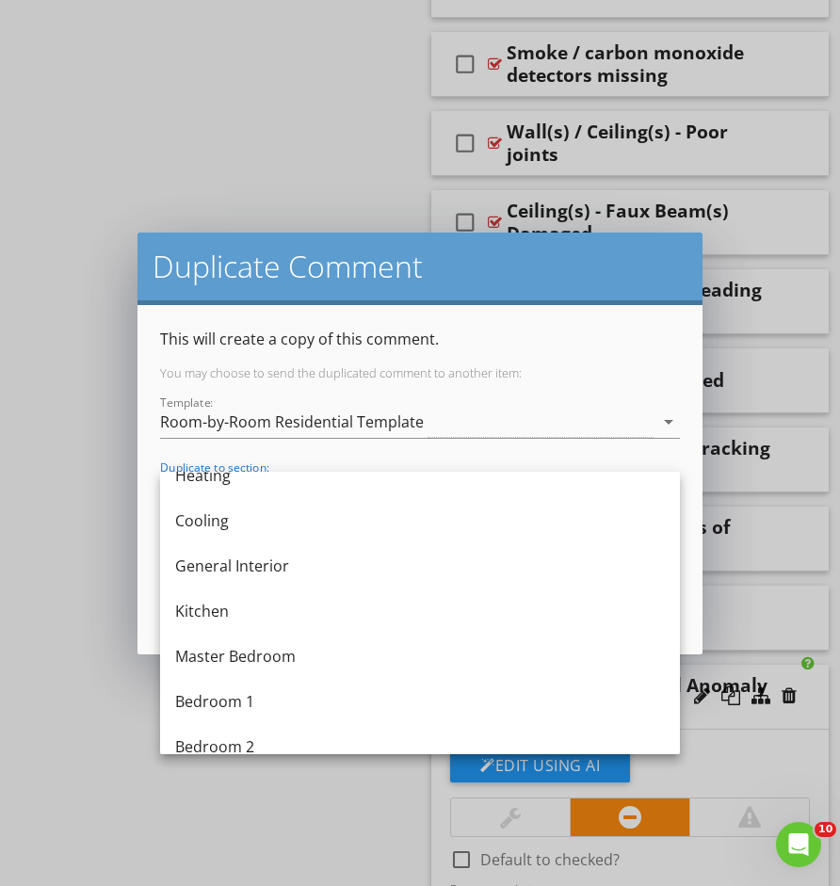
scroll to position [381, 0]
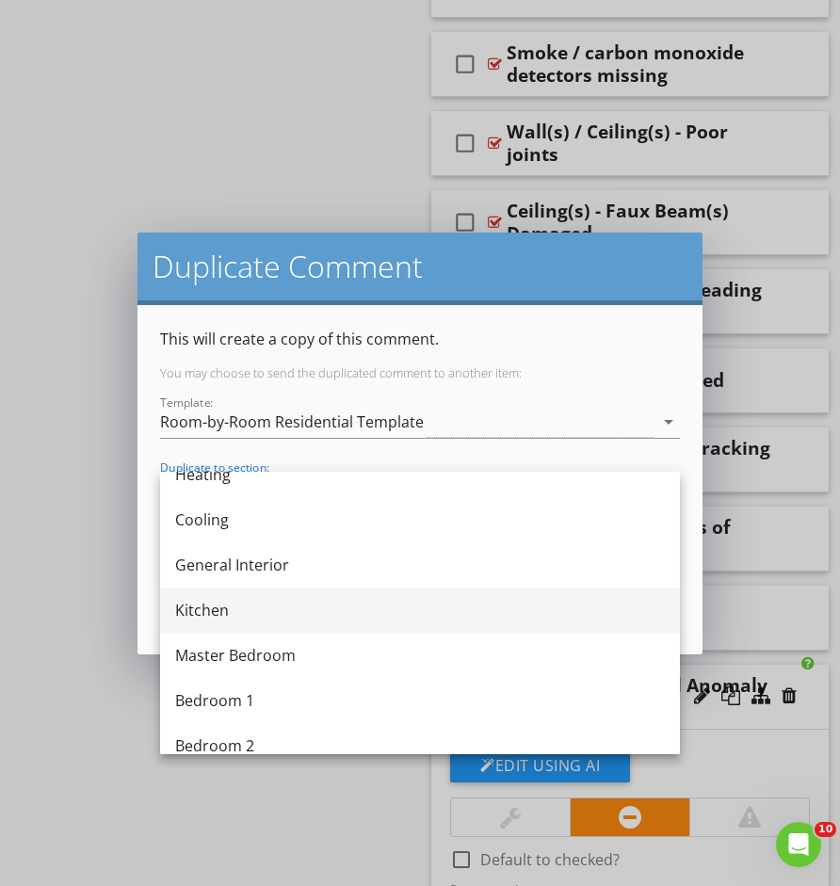
click at [297, 608] on div "Kitchen" at bounding box center [420, 610] width 490 height 23
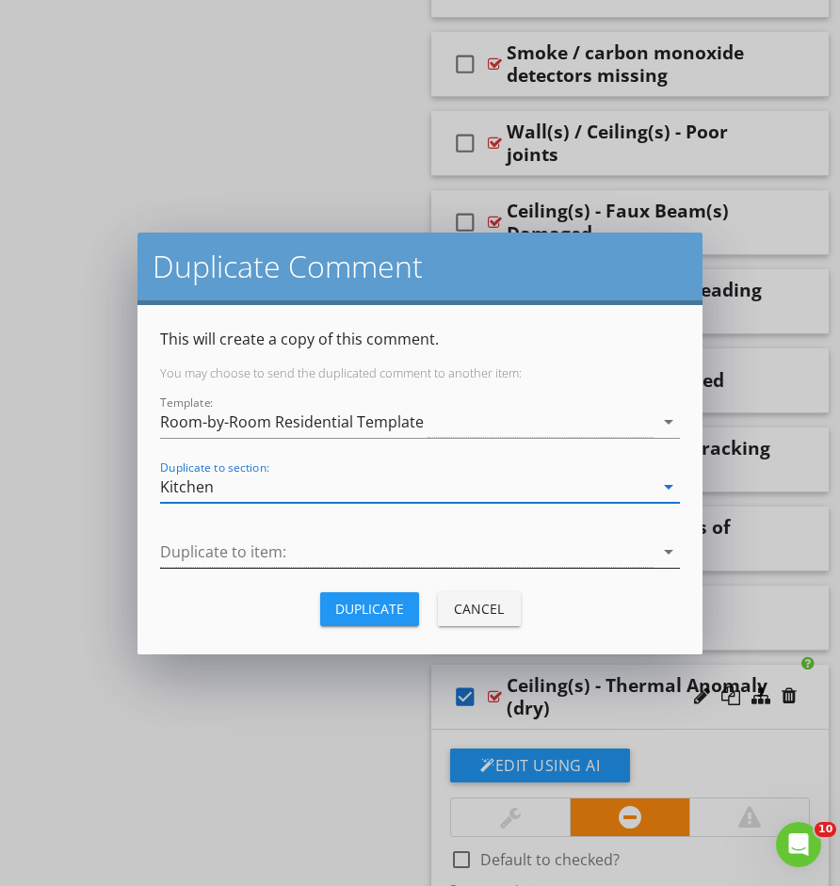
click at [320, 539] on div at bounding box center [407, 552] width 494 height 31
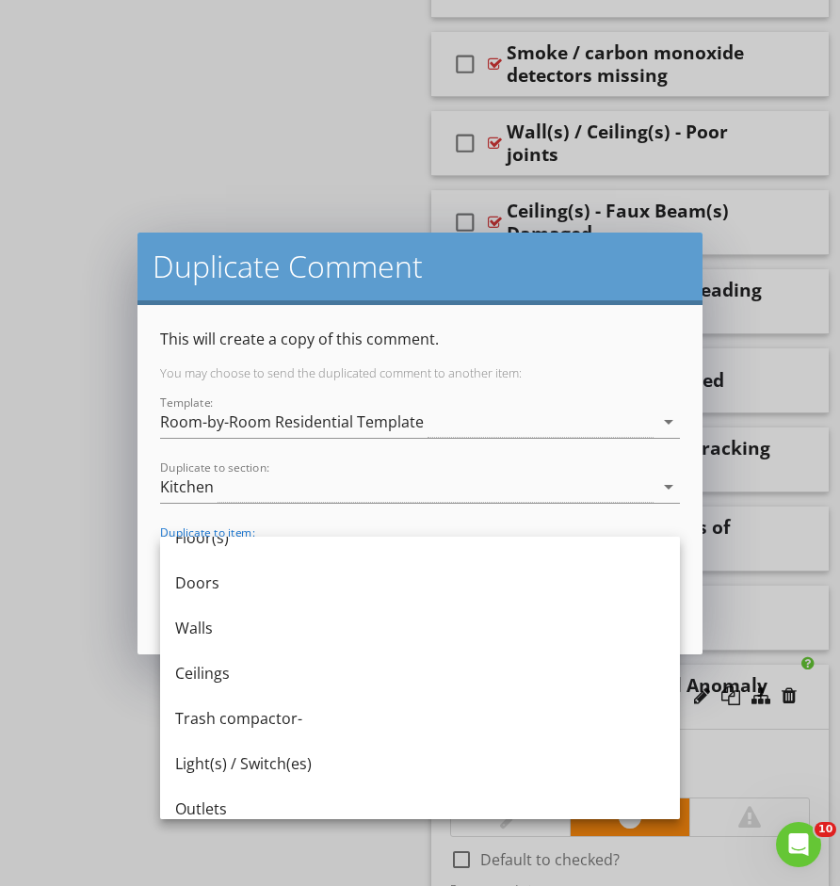
scroll to position [475, 0]
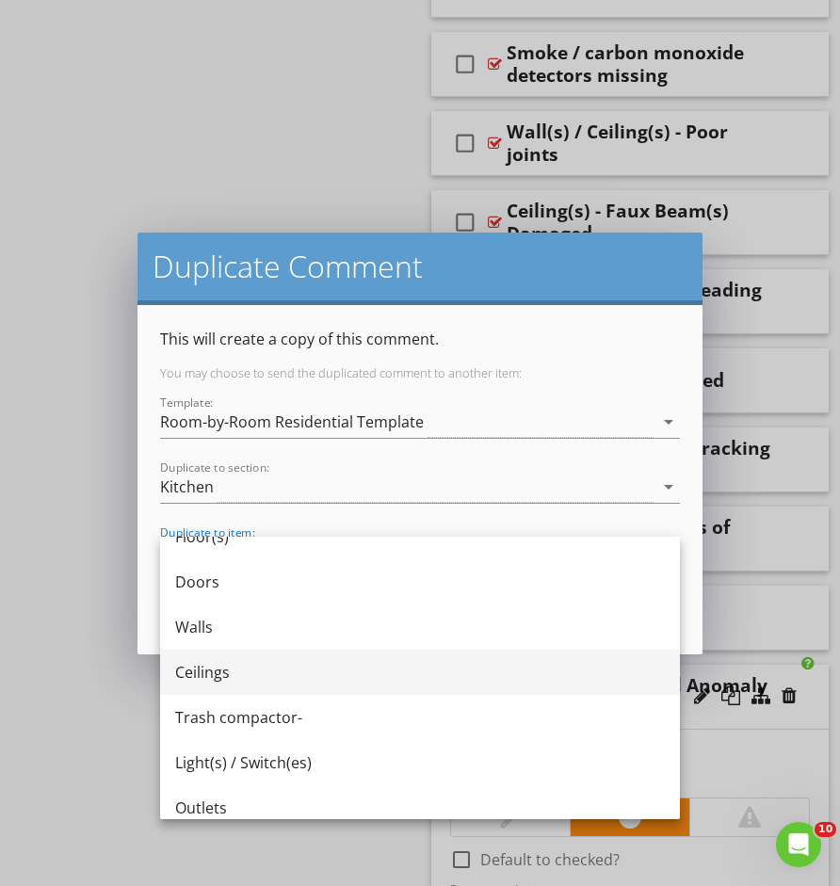
click at [279, 680] on div "Ceilings" at bounding box center [420, 672] width 490 height 23
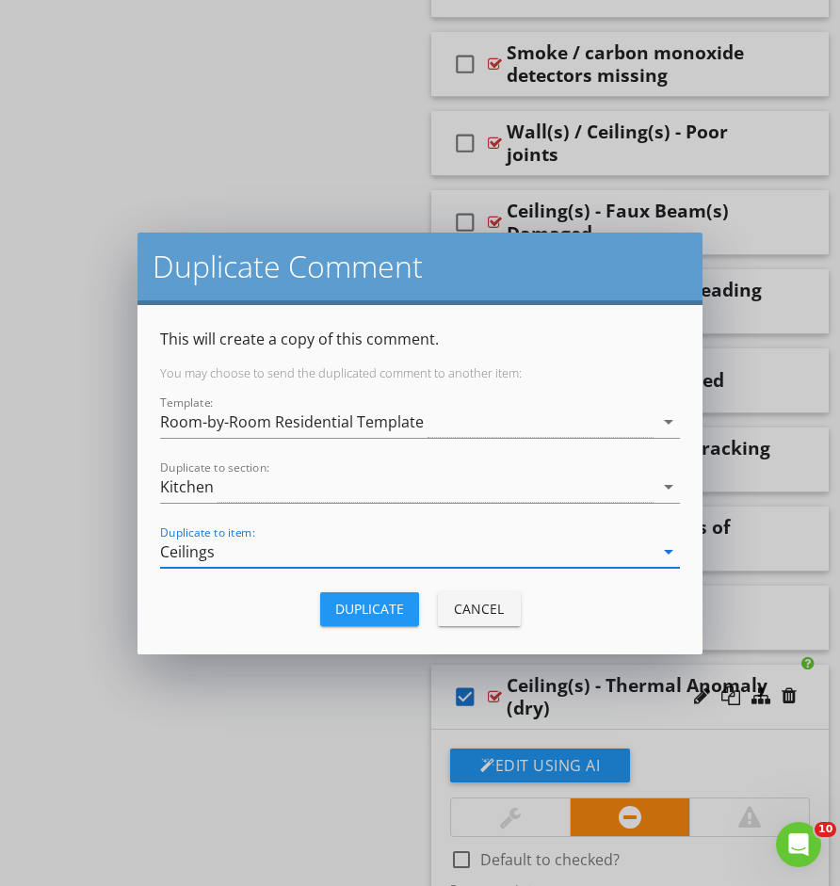
click at [360, 623] on button "Duplicate" at bounding box center [369, 609] width 99 height 34
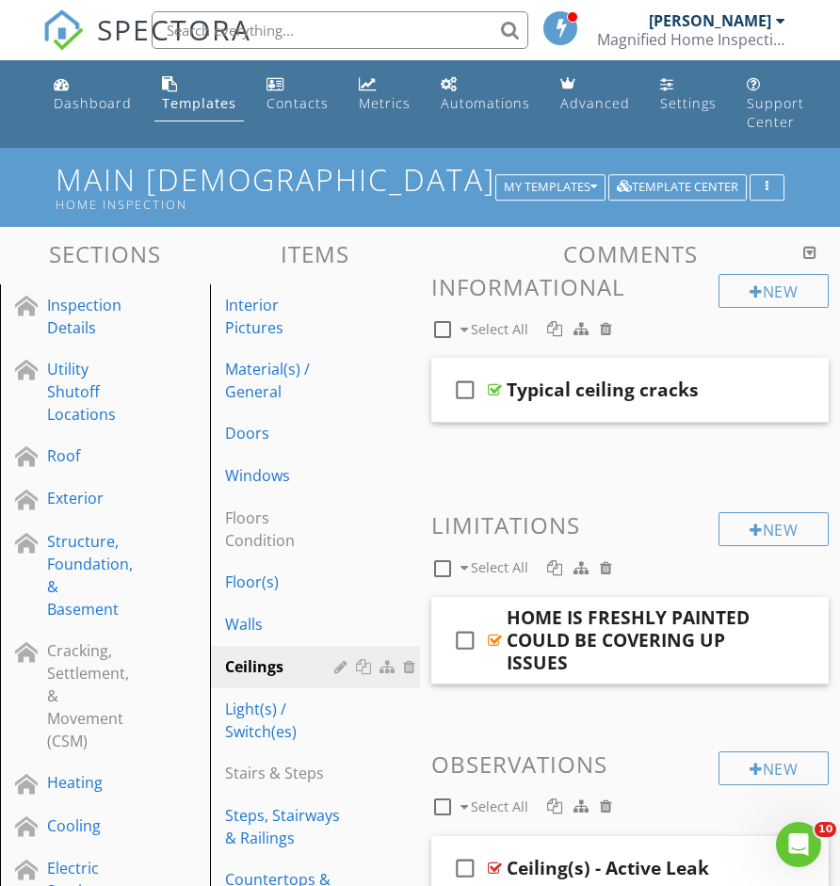
scroll to position [0, 0]
click at [95, 115] on link "Dashboard" at bounding box center [92, 95] width 93 height 54
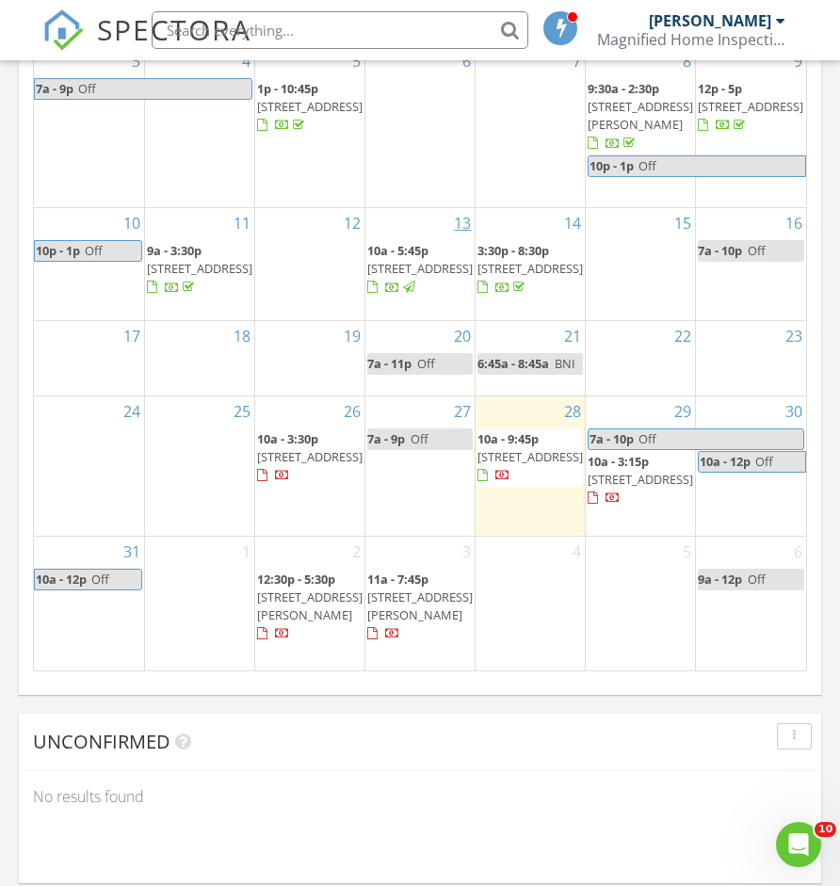
scroll to position [2244, 0]
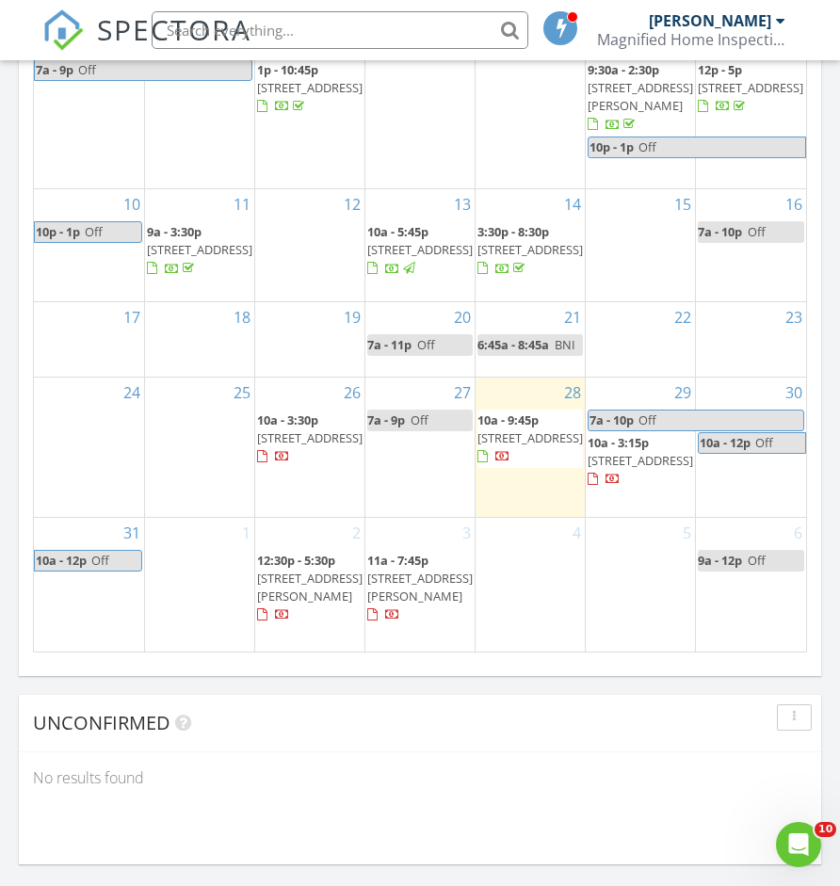
click at [321, 446] on span "357 Cedar Mountain Rd, Thomaston 06787" at bounding box center [309, 438] width 105 height 17
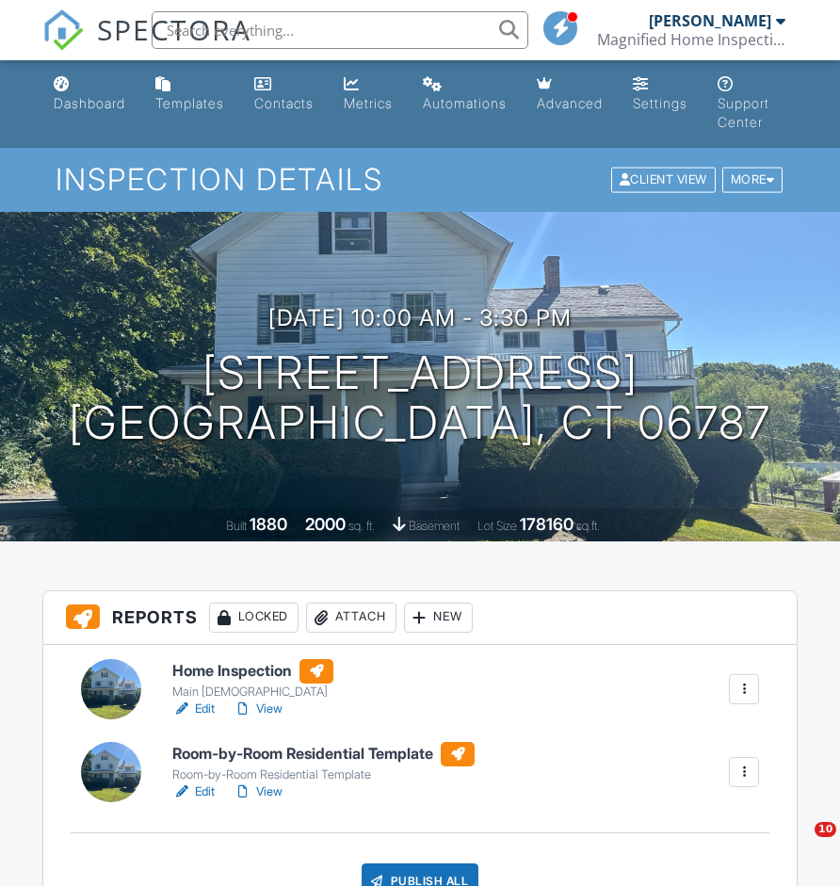
click at [739, 766] on div at bounding box center [744, 772] width 19 height 19
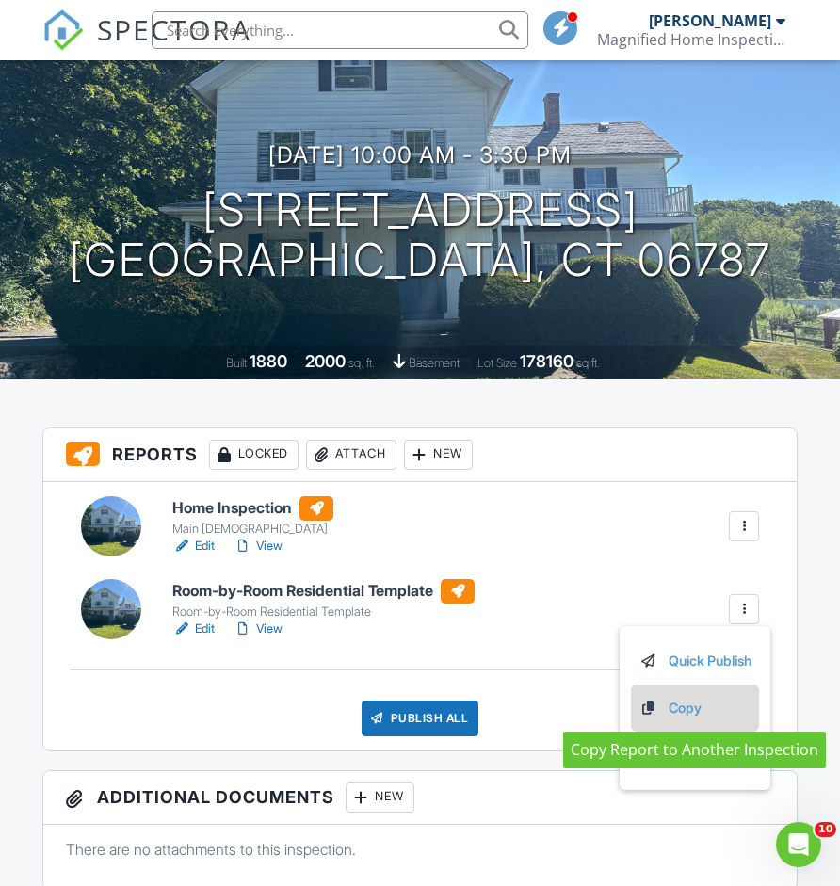
scroll to position [171, 0]
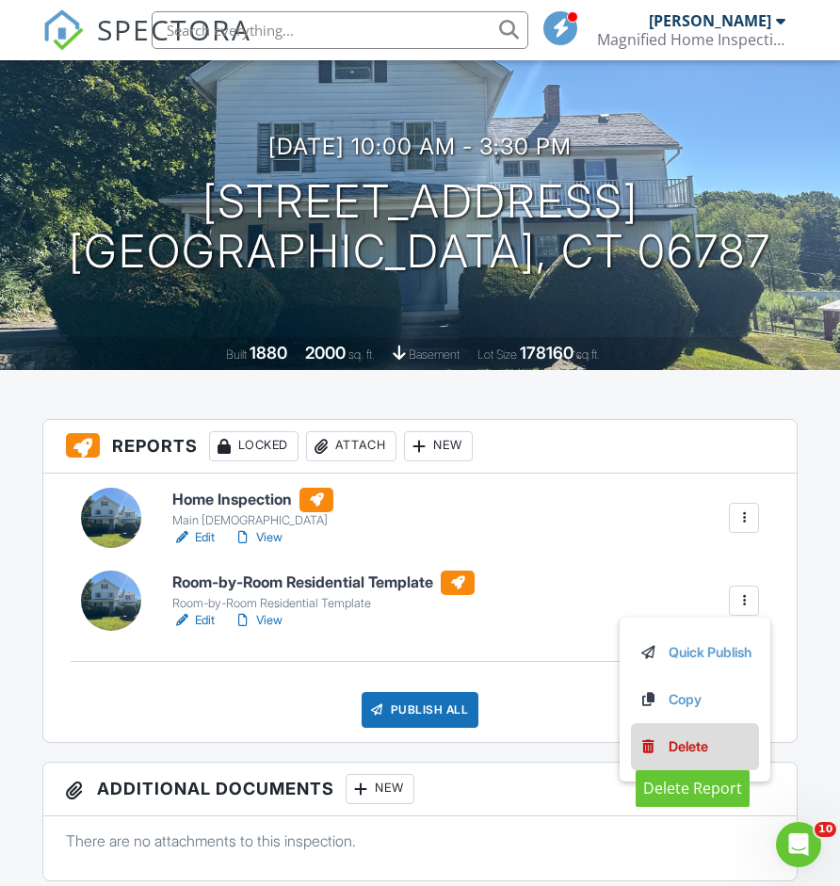
click at [673, 747] on div "Delete" at bounding box center [689, 747] width 40 height 21
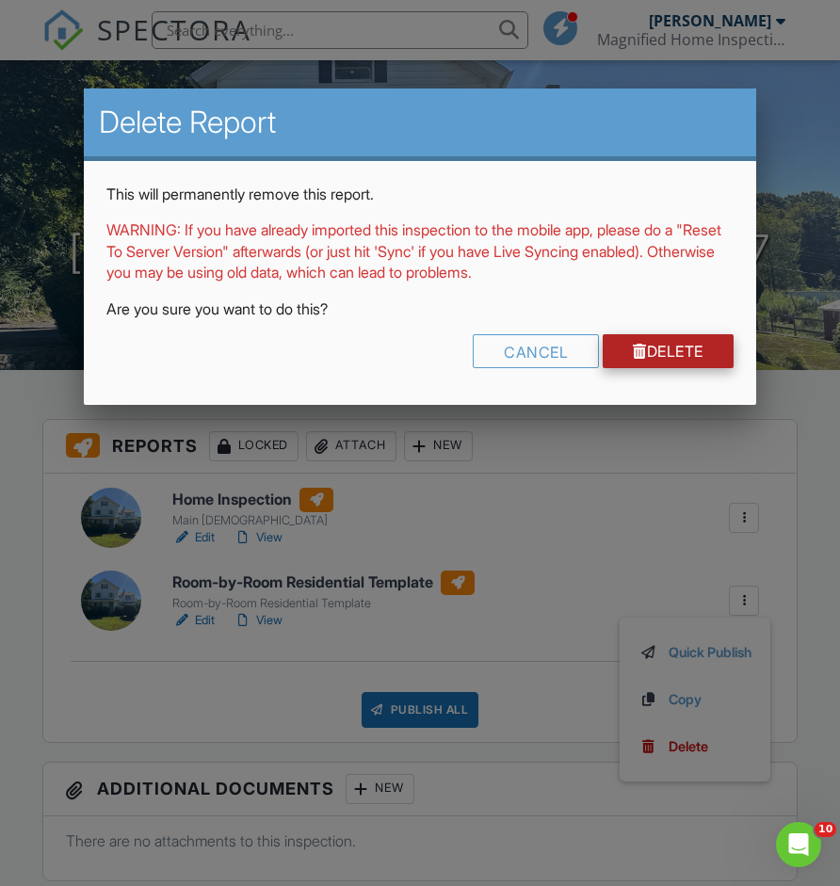
click at [686, 358] on link "Delete" at bounding box center [668, 351] width 131 height 34
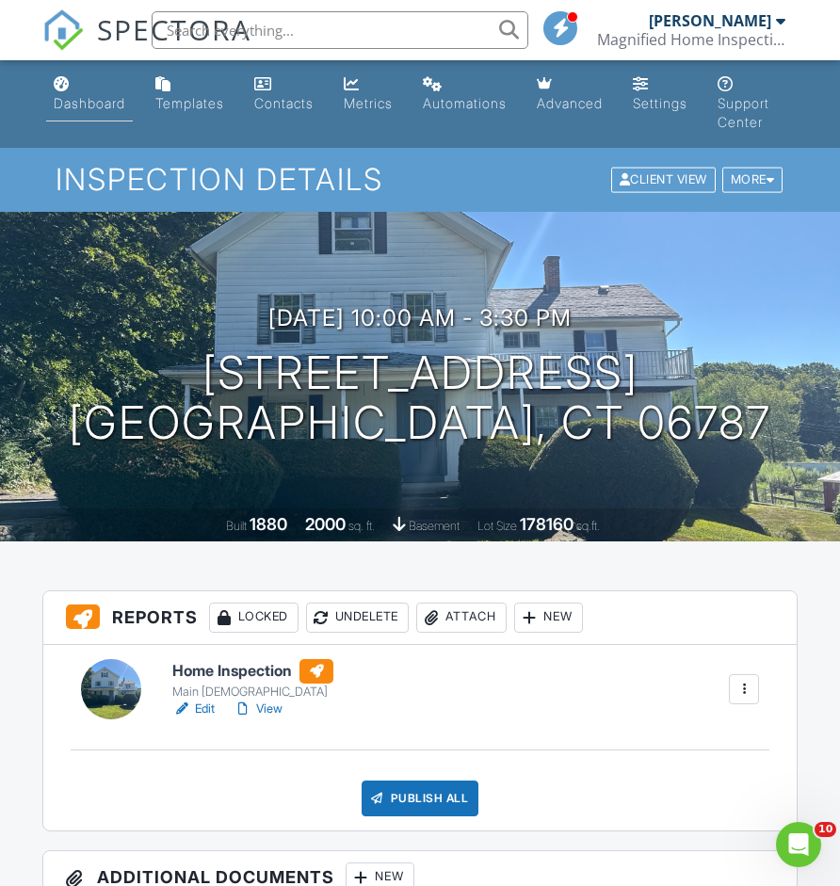
click at [94, 108] on div "Dashboard" at bounding box center [90, 103] width 72 height 16
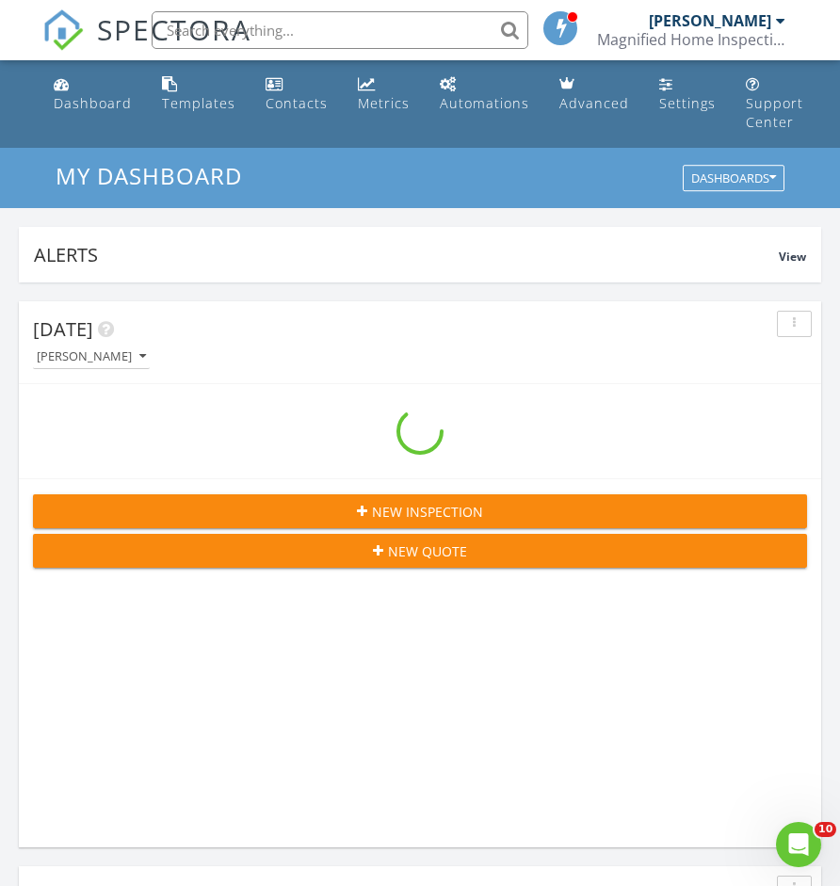
scroll to position [3222, 841]
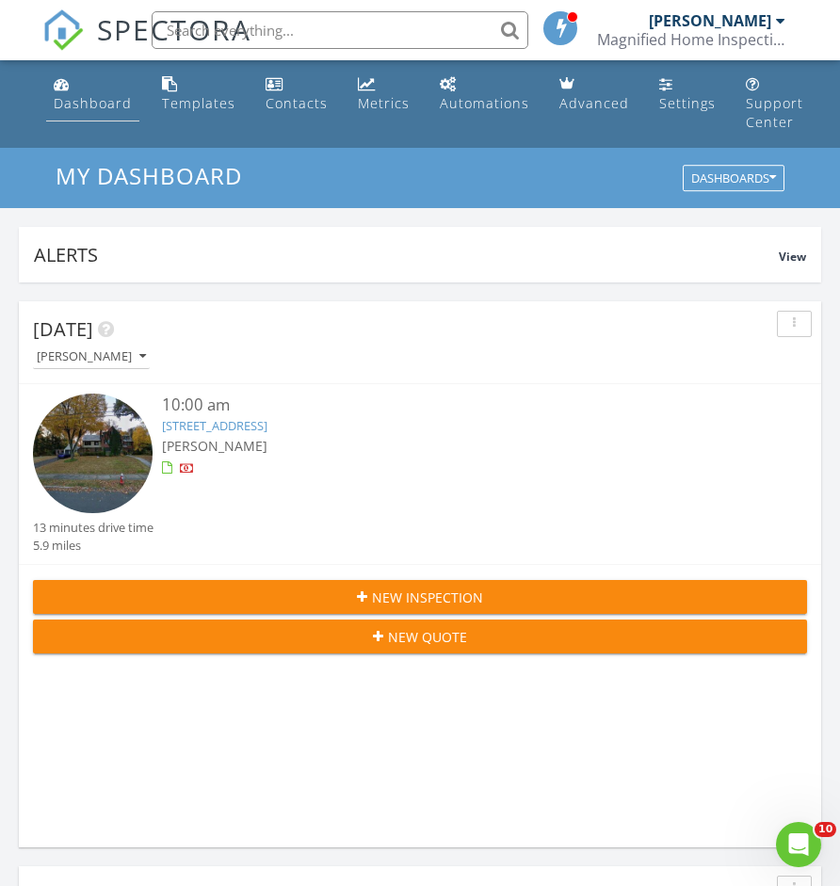
click at [94, 101] on div "Dashboard" at bounding box center [93, 103] width 78 height 18
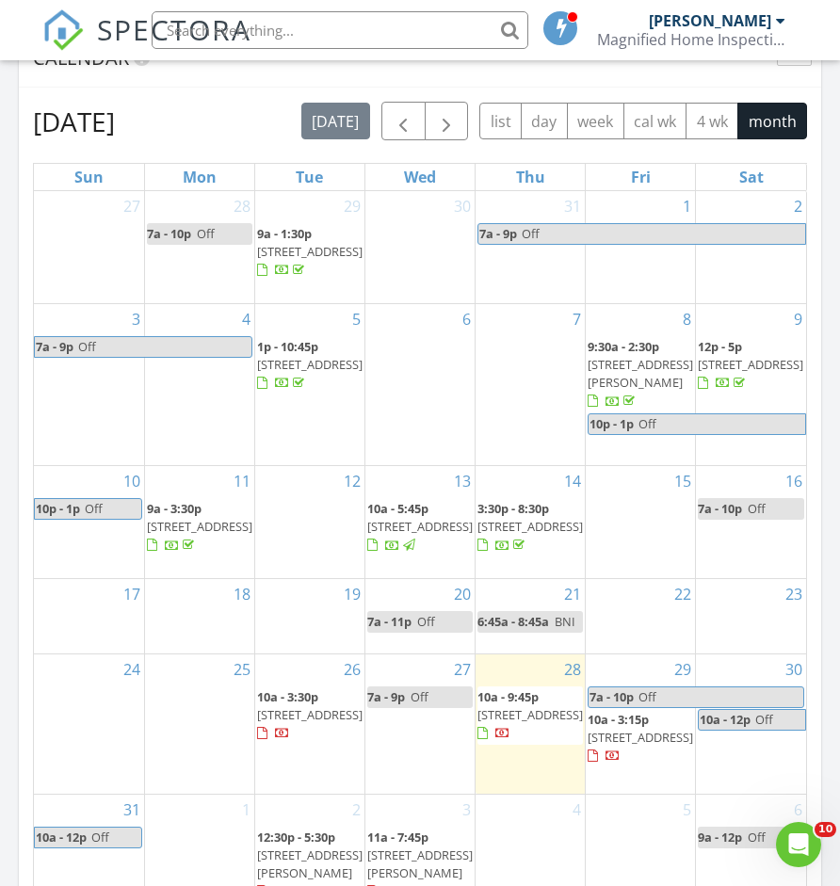
scroll to position [1969, 0]
